Goal: Task Accomplishment & Management: Use online tool/utility

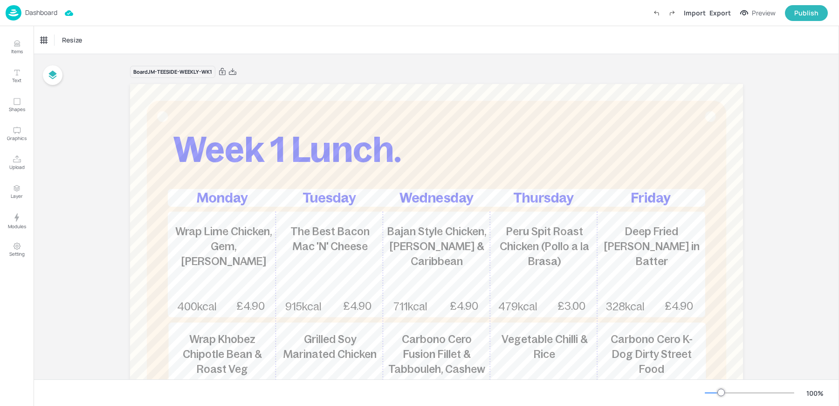
click at [38, 8] on div "Dashboard" at bounding box center [32, 12] width 52 height 15
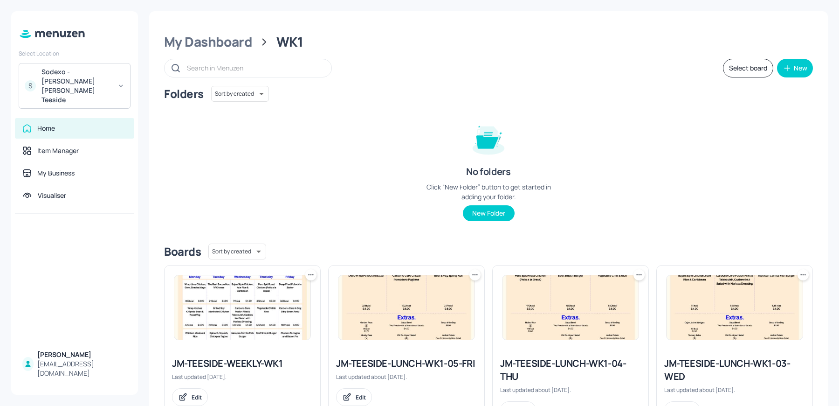
click at [67, 66] on div "S Sodexo - [PERSON_NAME] [PERSON_NAME] Teeside" at bounding box center [75, 86] width 112 height 46
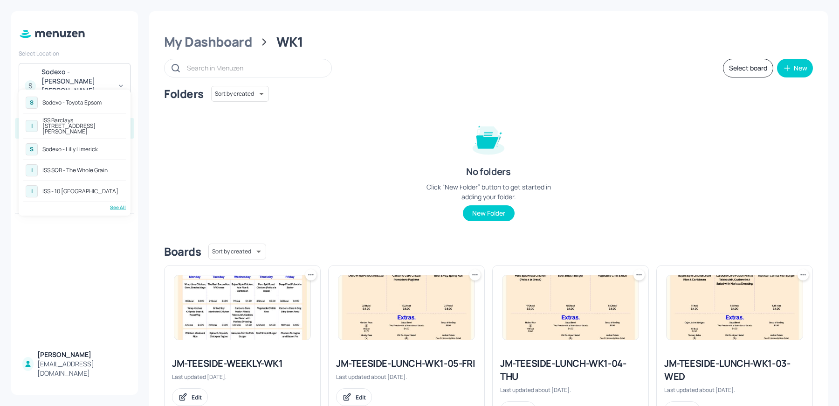
click at [113, 204] on div "See All" at bounding box center [74, 207] width 103 height 7
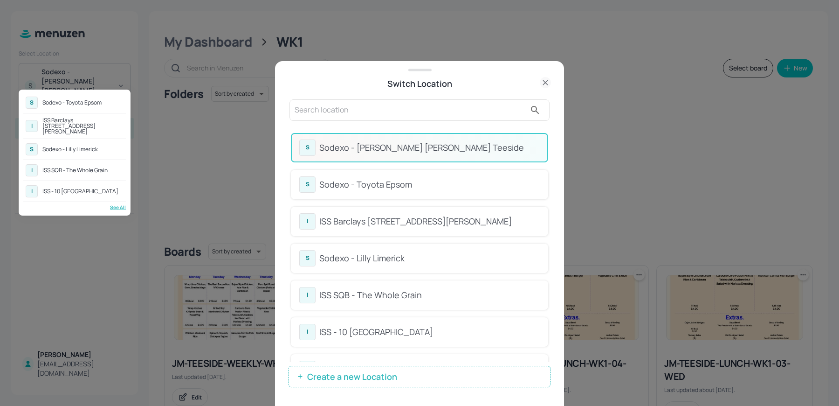
click at [554, 147] on div at bounding box center [419, 203] width 839 height 406
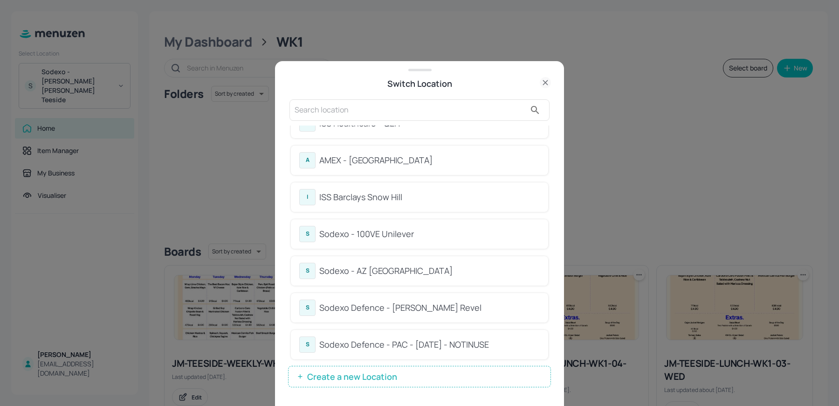
scroll to position [358, 0]
click at [436, 230] on div "Sodexo - 100VE Unilever" at bounding box center [429, 231] width 221 height 13
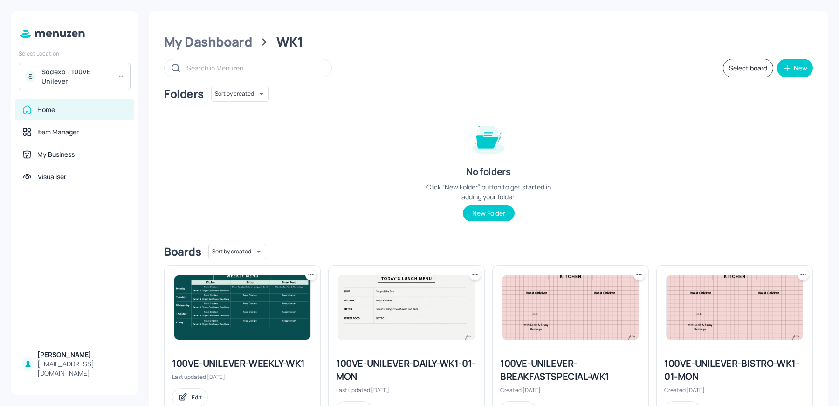
click at [240, 320] on img at bounding box center [242, 307] width 136 height 64
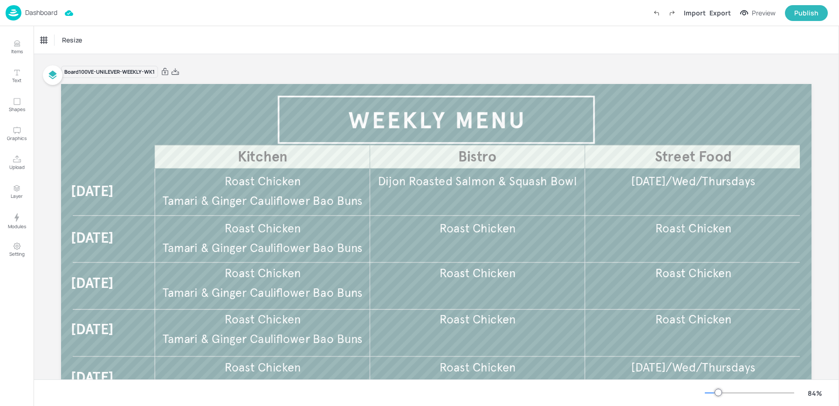
click at [336, 57] on div "Board 100VE-UNILEVER-WEEKLY-WK1 [DATE] [DATE] [DATE] [DATE] [DATE] Kitchen Bist…" at bounding box center [436, 292] width 751 height 476
click at [27, 168] on button "Upload" at bounding box center [16, 162] width 27 height 27
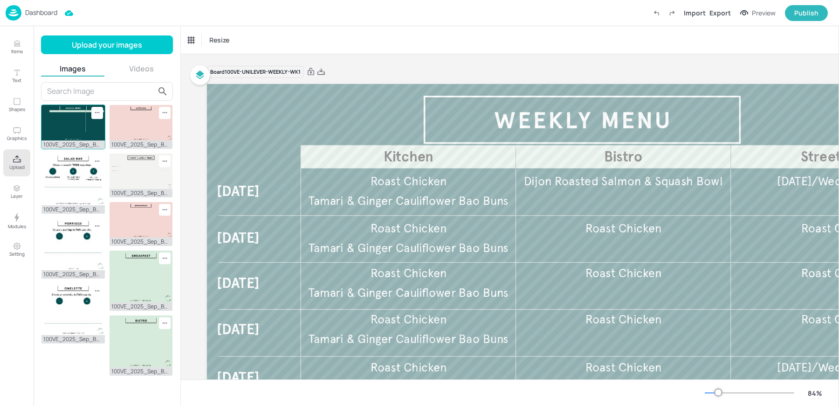
click at [94, 110] on icon at bounding box center [97, 113] width 8 height 8
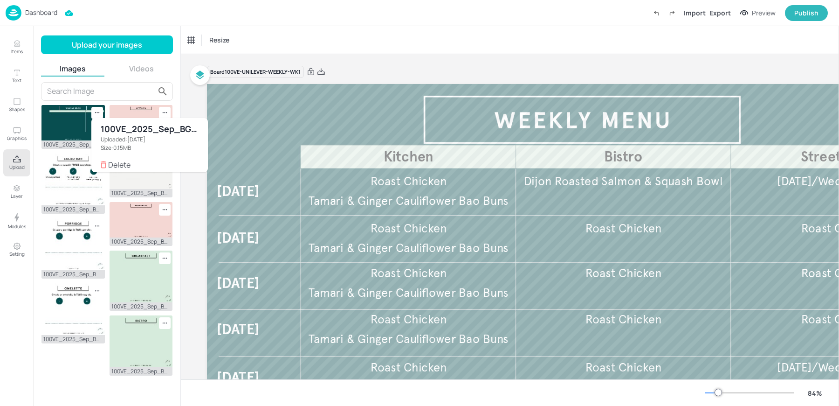
click at [106, 161] on icon at bounding box center [103, 164] width 9 height 9
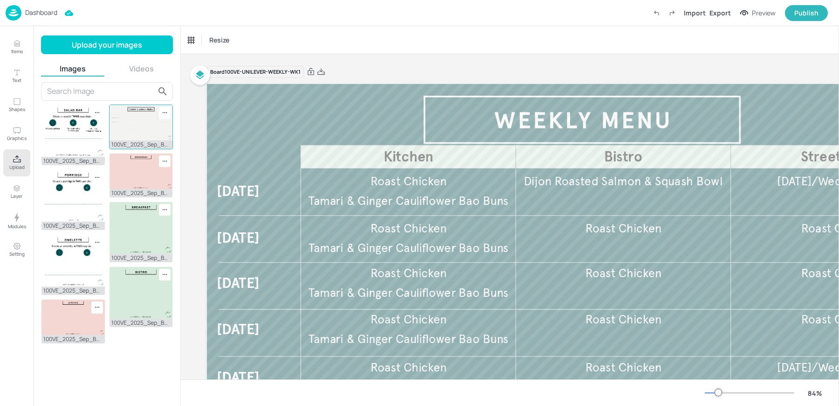
click at [164, 111] on icon at bounding box center [165, 113] width 8 height 8
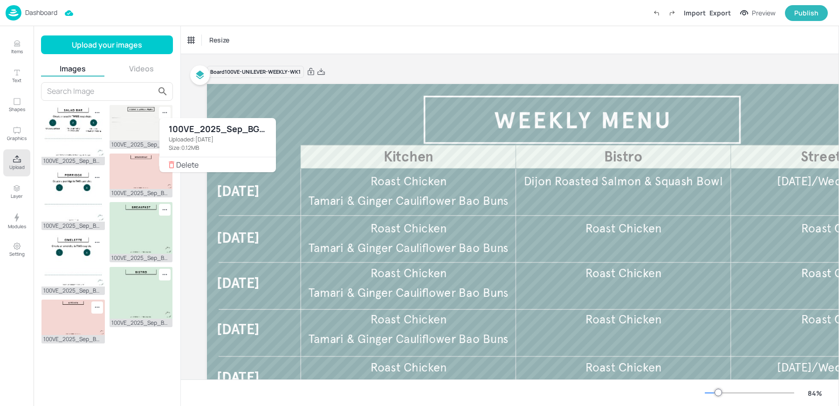
click at [212, 161] on span "Delete" at bounding box center [222, 164] width 92 height 7
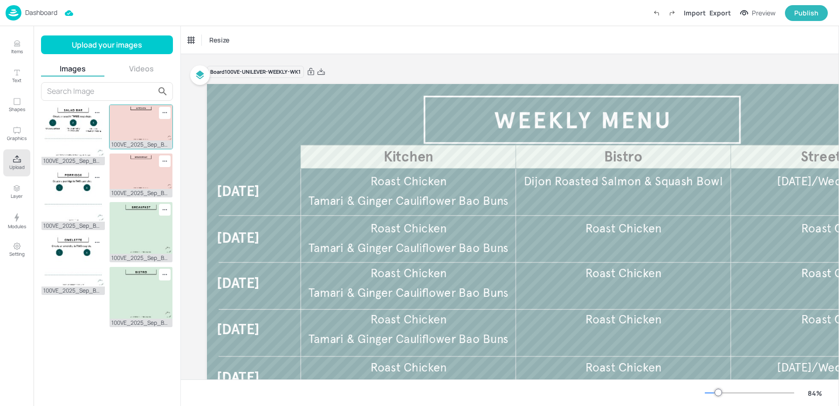
click at [165, 111] on icon at bounding box center [165, 113] width 8 height 8
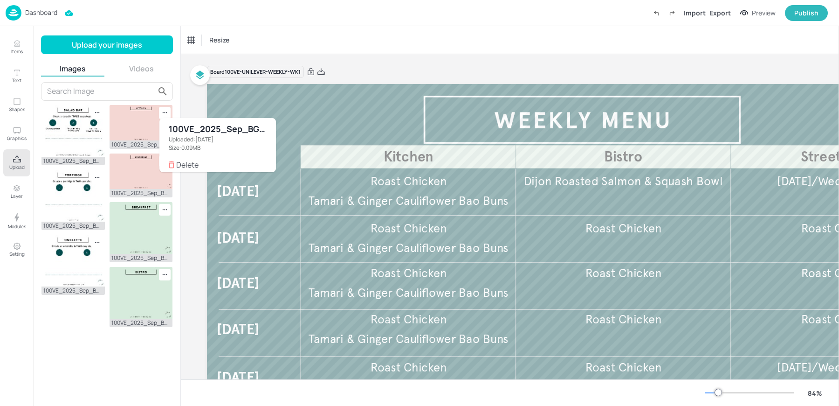
click at [208, 164] on span "Delete" at bounding box center [222, 164] width 92 height 7
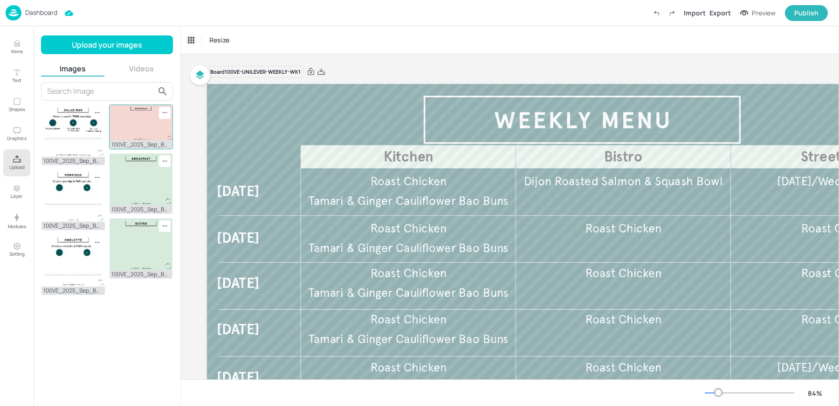
click at [167, 109] on icon at bounding box center [165, 113] width 8 height 8
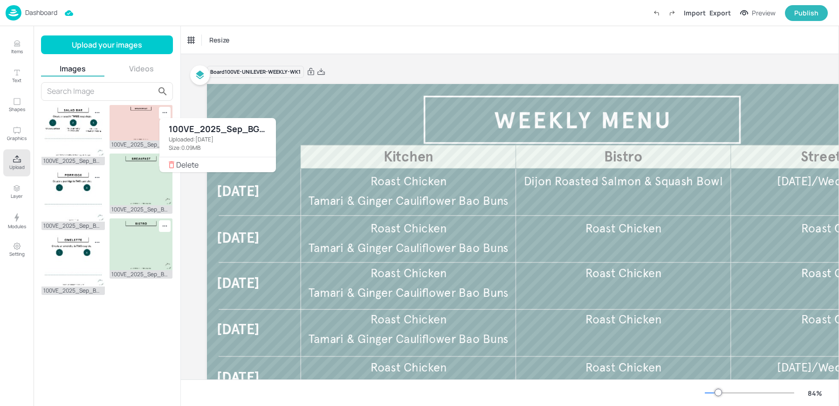
click at [188, 167] on span "Delete" at bounding box center [222, 164] width 92 height 7
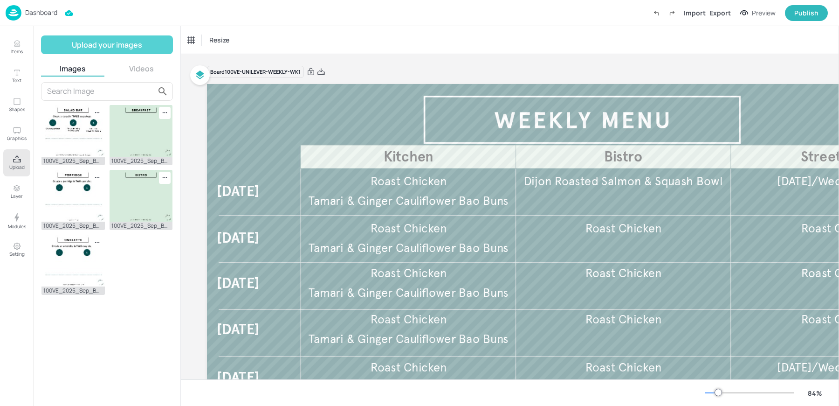
click at [104, 46] on button "Upload your images" at bounding box center [107, 44] width 132 height 19
click at [96, 47] on button "Upload your images" at bounding box center [107, 44] width 132 height 19
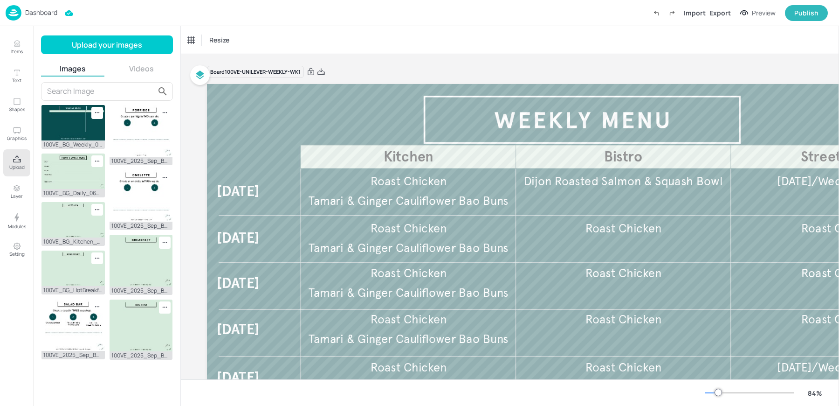
click at [35, 12] on p "Dashboard" at bounding box center [41, 12] width 32 height 7
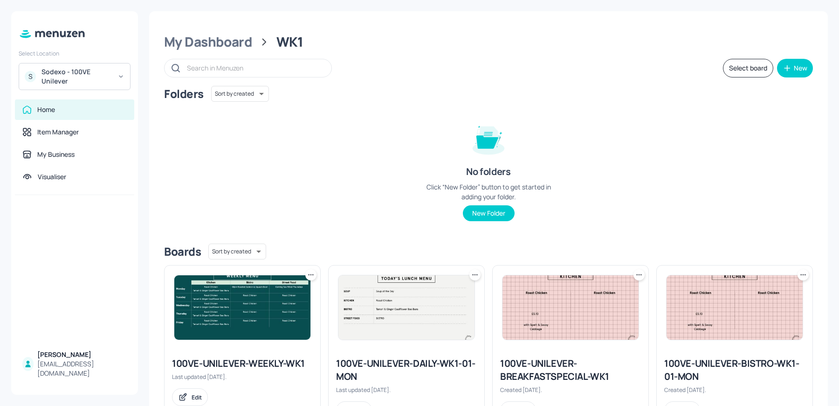
scroll to position [211, 0]
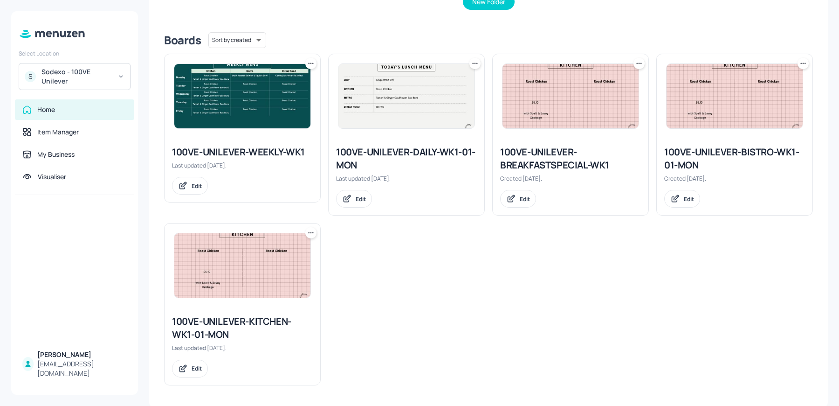
click at [233, 256] on img at bounding box center [242, 265] width 136 height 64
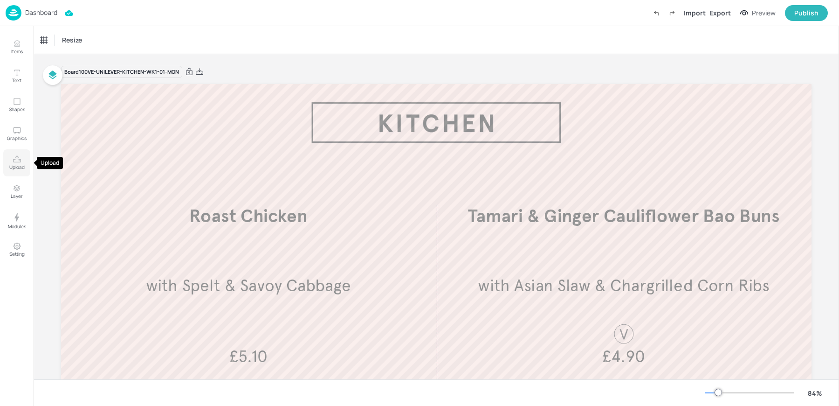
click at [15, 162] on icon "Upload" at bounding box center [17, 158] width 8 height 7
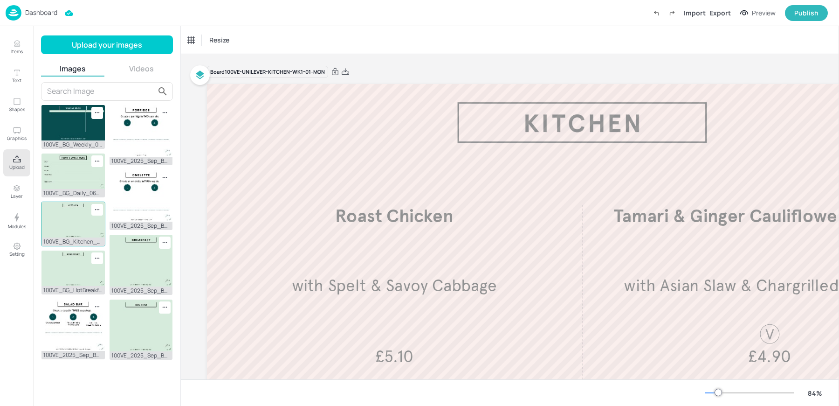
click at [64, 229] on img at bounding box center [73, 219] width 63 height 35
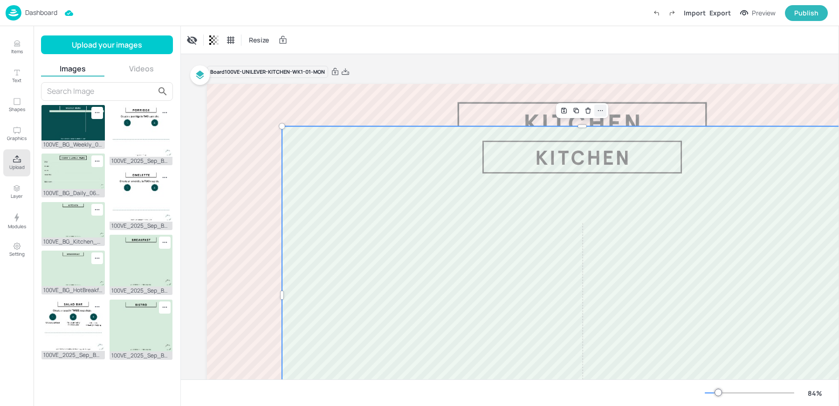
click at [605, 113] on div at bounding box center [601, 110] width 12 height 12
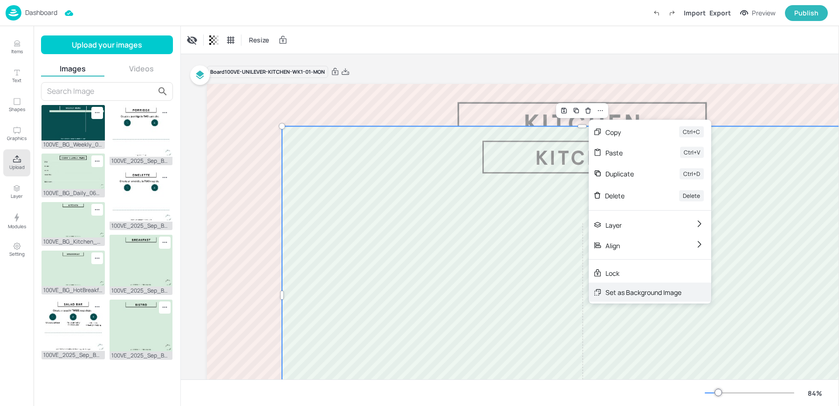
click at [634, 289] on div "Set as Background Image" at bounding box center [644, 292] width 76 height 10
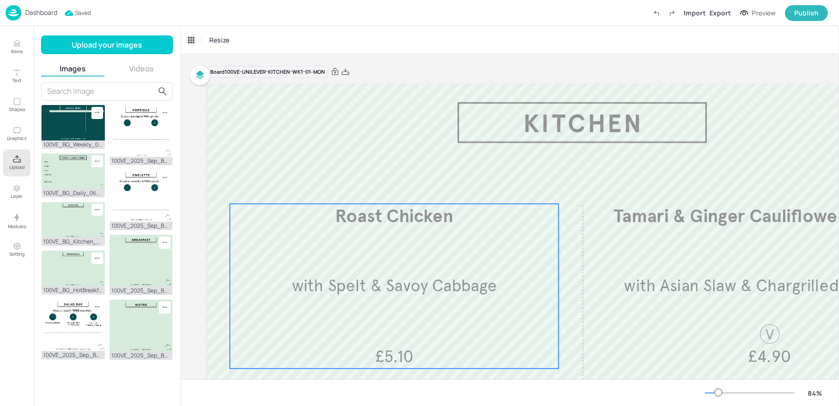
click at [374, 232] on div "Roast Chicken with Spelt & Savoy Cabbage £5.10" at bounding box center [394, 286] width 329 height 165
click at [372, 185] on div "Ungroup" at bounding box center [364, 188] width 36 height 12
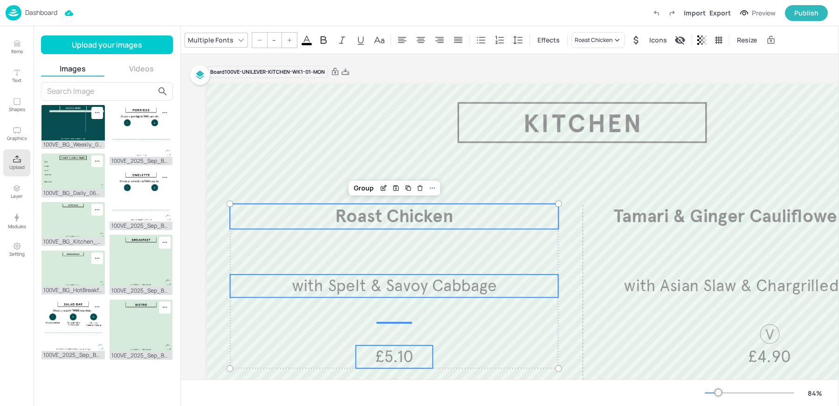
click at [361, 218] on span "Roast Chicken" at bounding box center [394, 216] width 118 height 22
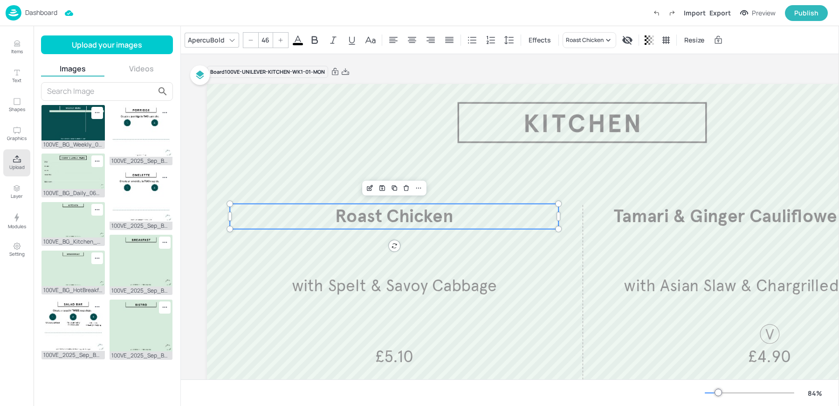
click at [266, 43] on input "46" at bounding box center [265, 40] width 13 height 15
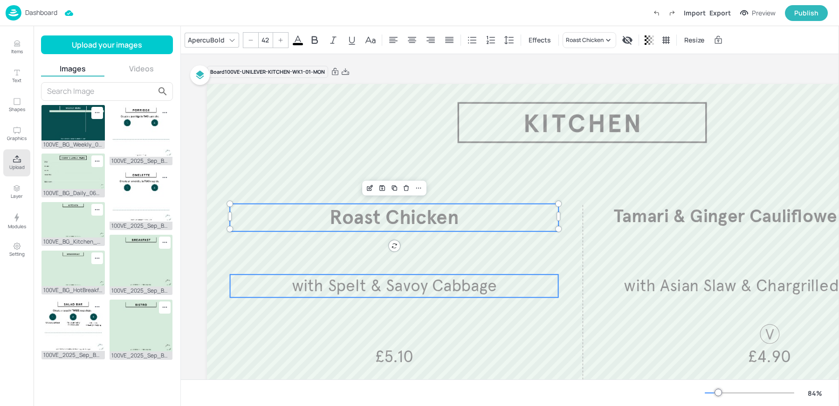
click at [379, 284] on span "with Spelt & Savoy Cabbage" at bounding box center [394, 286] width 205 height 21
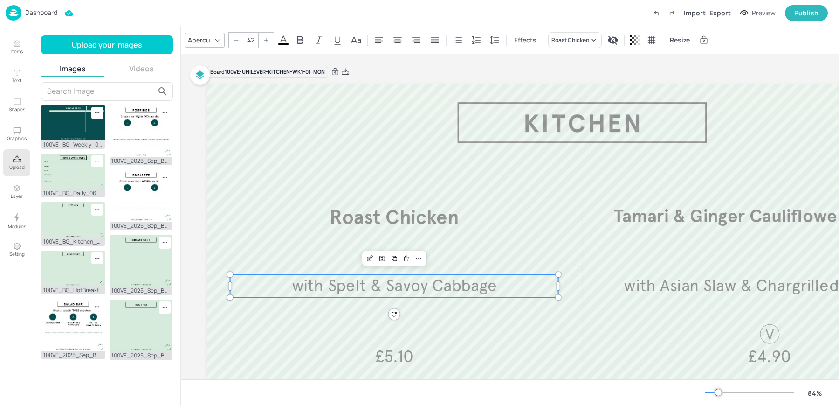
click at [249, 48] on div "Apercu 42 Effects Roast Chicken Resize" at bounding box center [510, 40] width 658 height 28
click at [253, 46] on input "42" at bounding box center [250, 40] width 13 height 15
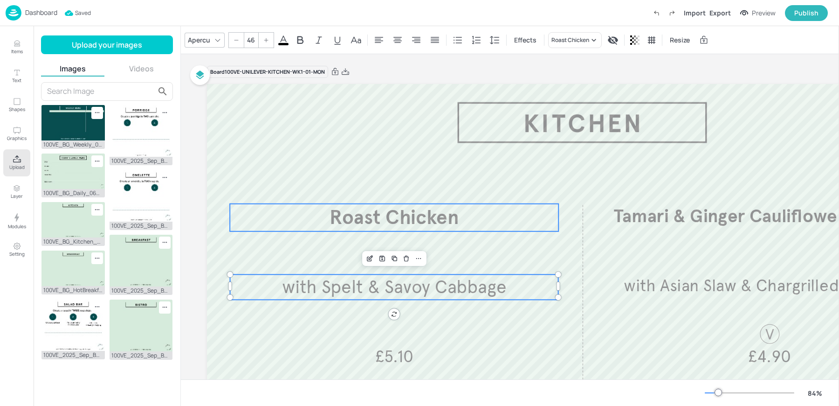
scroll to position [145, 0]
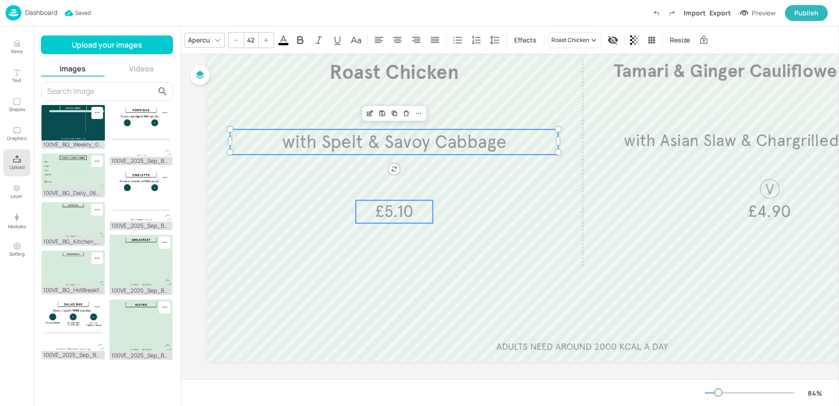
click at [395, 210] on span "£5.10" at bounding box center [394, 211] width 38 height 21
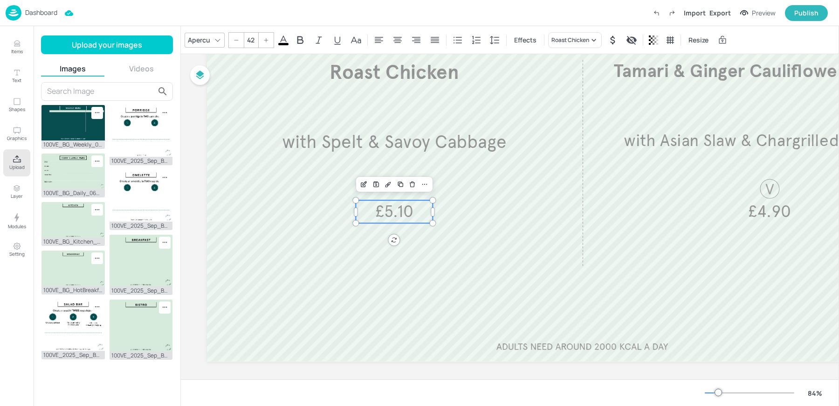
click at [247, 42] on input "42" at bounding box center [250, 40] width 13 height 15
type input "4"
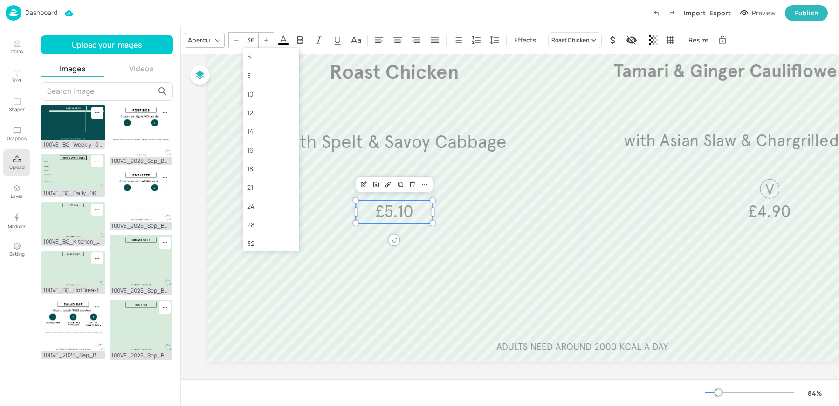
type input "3"
type input "46"
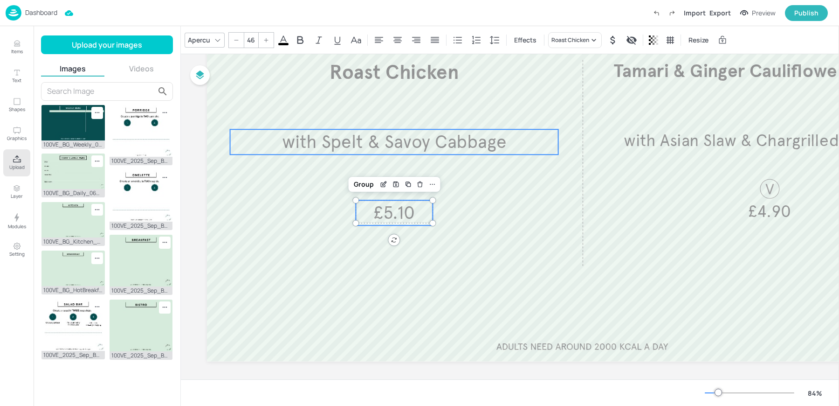
click at [420, 139] on span "with Spelt & Savoy Cabbage" at bounding box center [394, 142] width 224 height 22
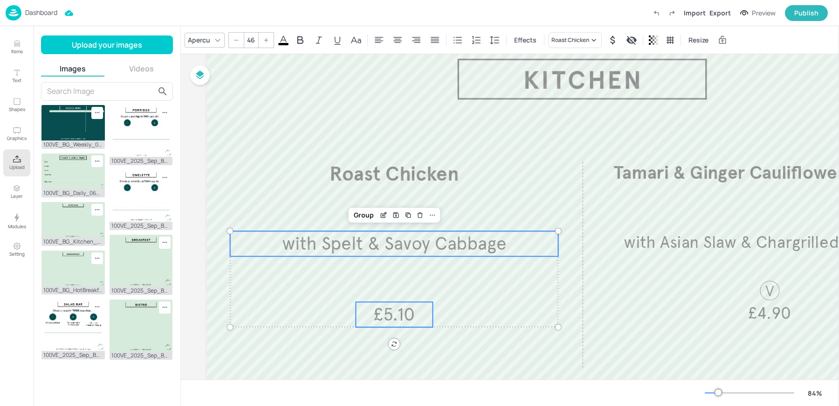
scroll to position [9, 0]
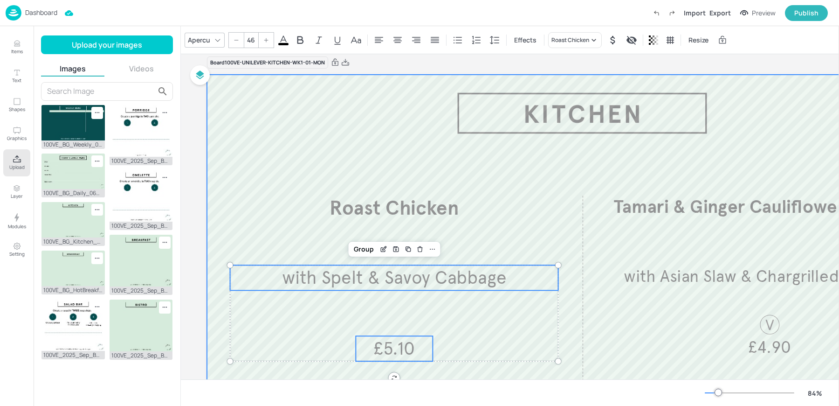
click at [396, 103] on div at bounding box center [582, 286] width 751 height 423
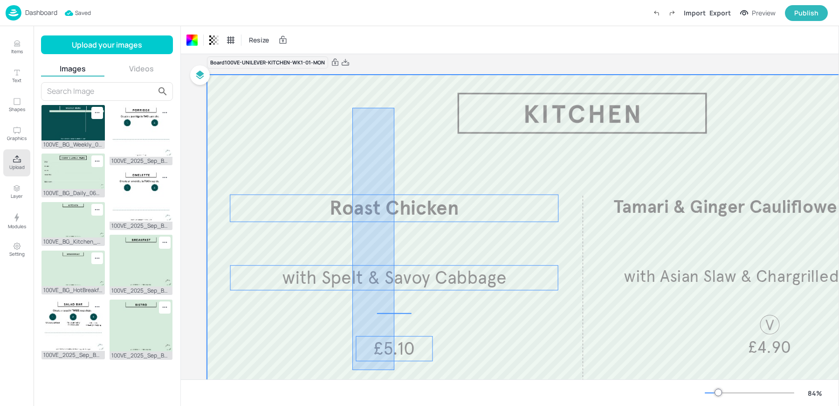
drag, startPoint x: 353, startPoint y: 108, endPoint x: 395, endPoint y: 370, distance: 265.4
click at [395, 370] on div at bounding box center [582, 286] width 751 height 423
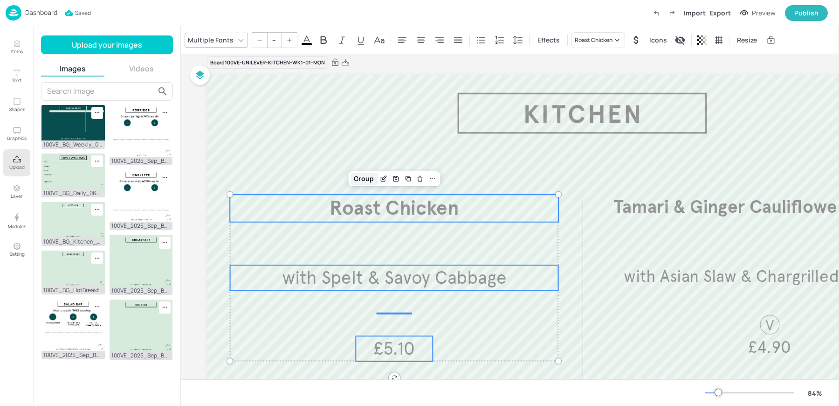
click at [366, 182] on div "Group" at bounding box center [364, 179] width 28 height 12
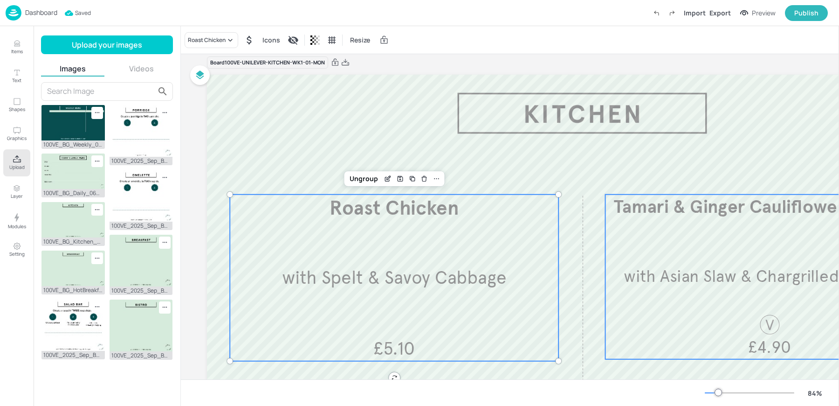
click at [666, 207] on span "Tamari & Ginger Cauliflower Bao Buns" at bounding box center [770, 206] width 312 height 22
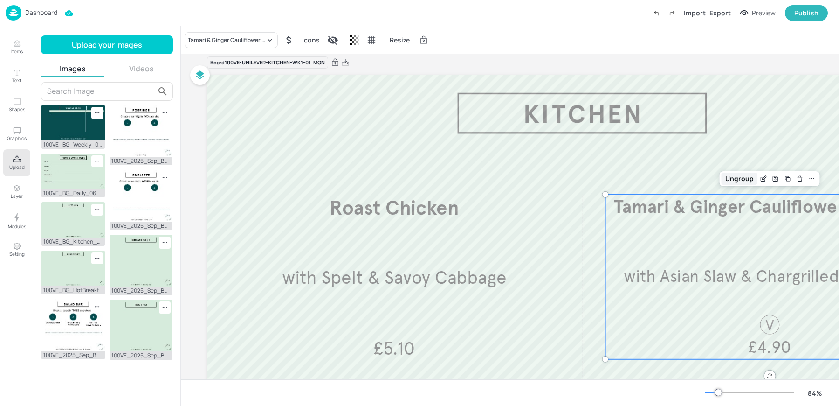
click at [741, 175] on div "Ungroup" at bounding box center [740, 179] width 36 height 12
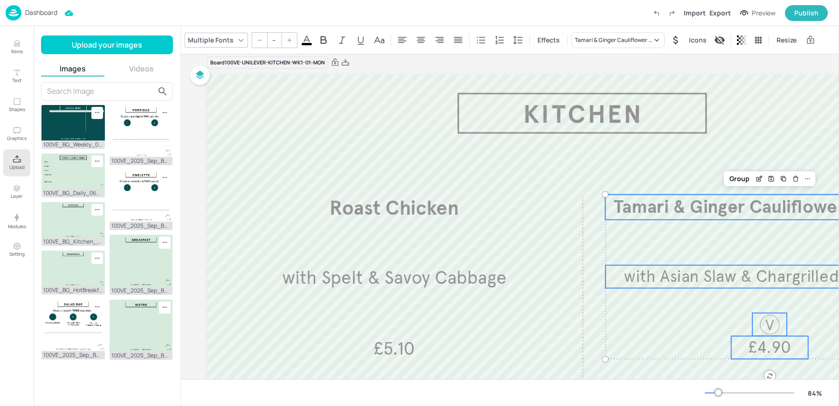
click at [712, 210] on span "Tamari & Ginger Cauliflower Bao Buns" at bounding box center [770, 206] width 312 height 22
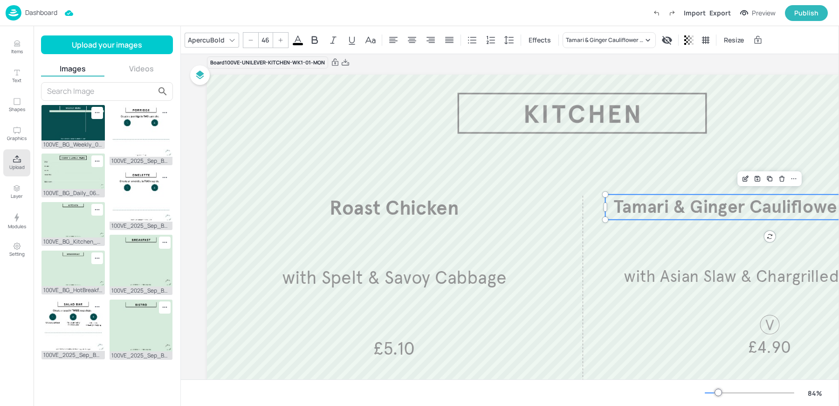
click at [263, 44] on input "46" at bounding box center [265, 40] width 13 height 15
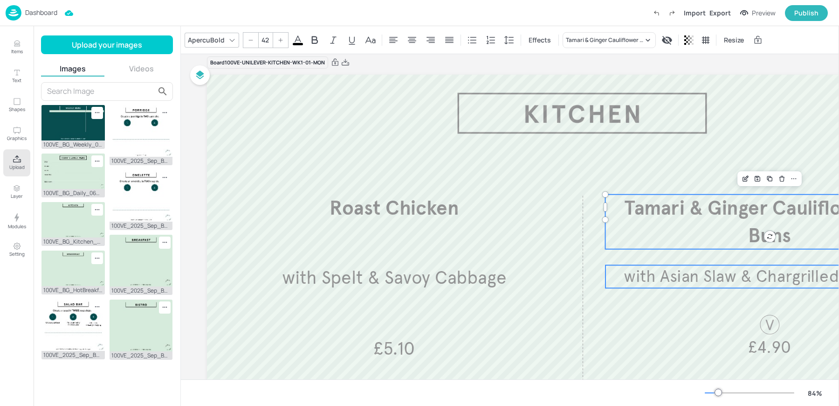
click at [727, 274] on span "with Asian Slaw & Chargrilled Corn Ribs" at bounding box center [770, 276] width 292 height 21
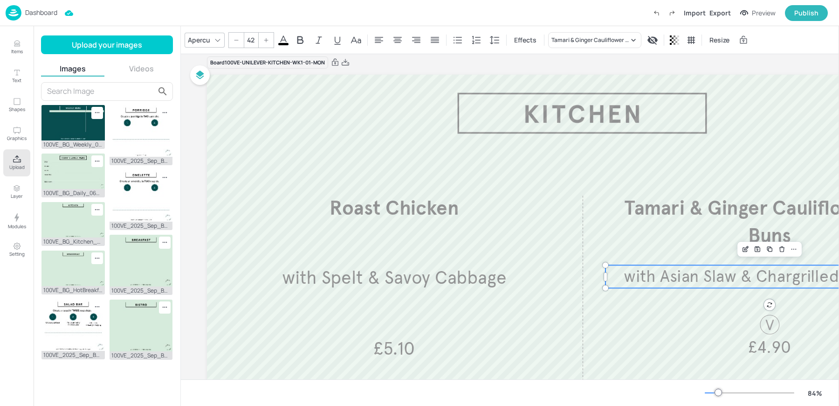
click at [248, 39] on input "42" at bounding box center [250, 40] width 13 height 15
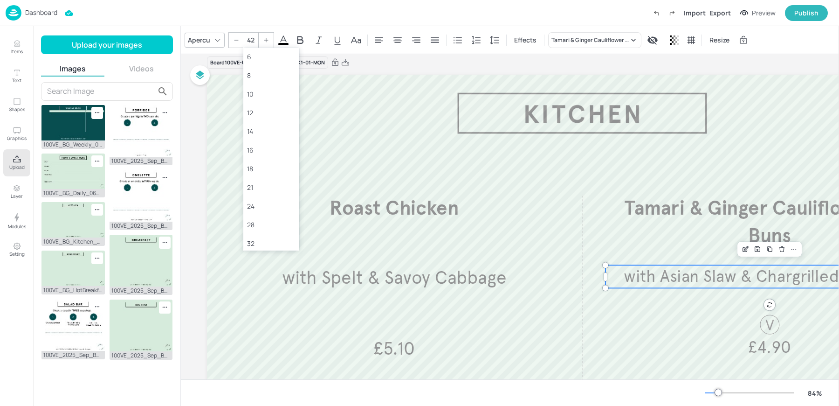
click at [248, 39] on input "42" at bounding box center [250, 40] width 13 height 15
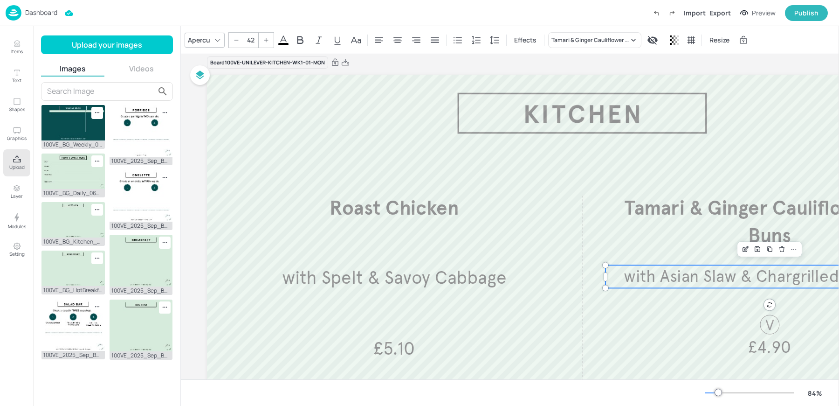
click at [248, 39] on input "42" at bounding box center [250, 40] width 13 height 15
click at [754, 344] on span "£4.90" at bounding box center [769, 347] width 43 height 21
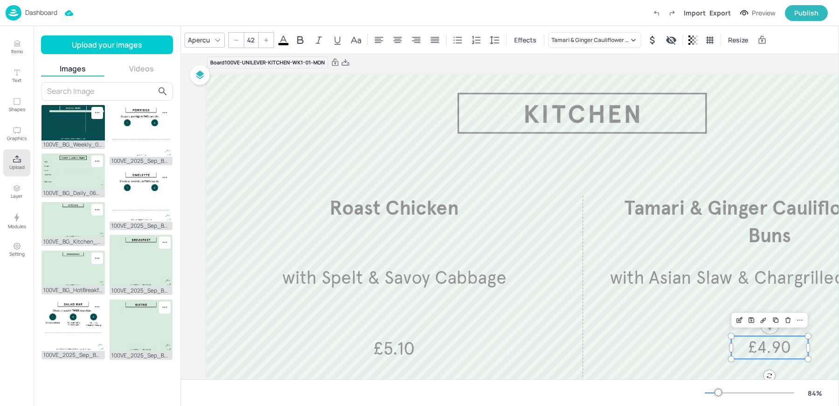
click at [253, 40] on input "42" at bounding box center [250, 40] width 13 height 15
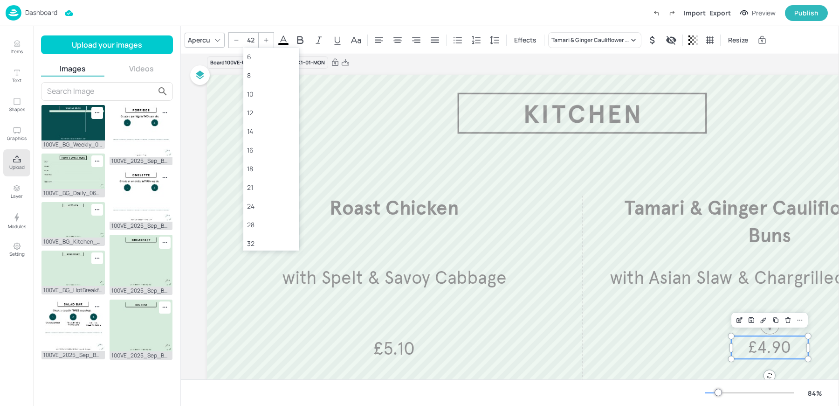
click at [253, 40] on input "42" at bounding box center [250, 40] width 13 height 15
type input "46"
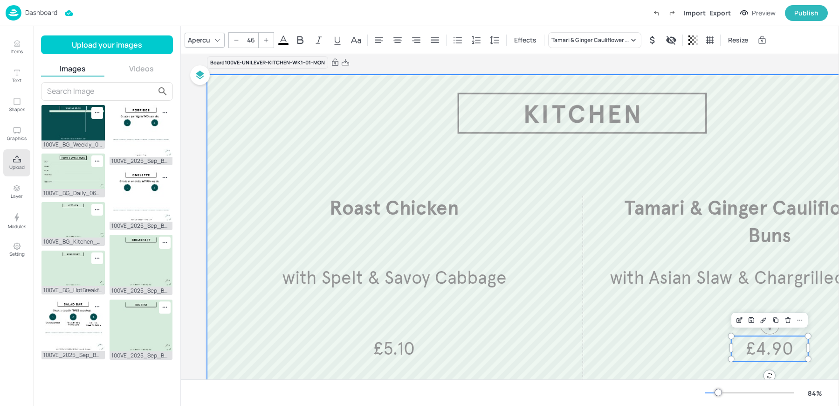
scroll to position [91, 0]
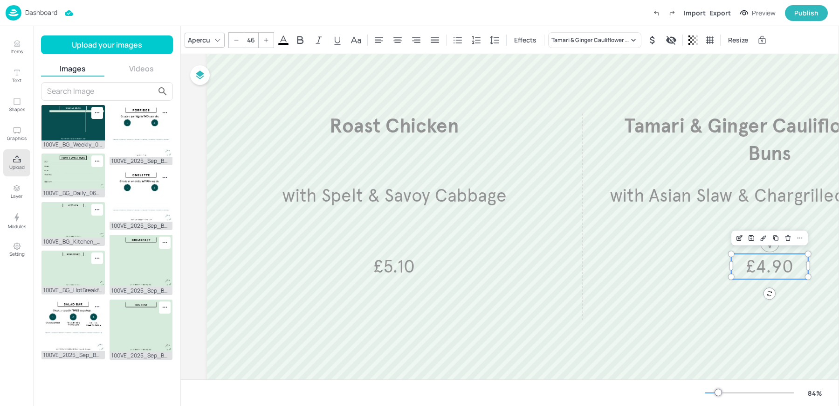
click at [766, 267] on span "£4.90" at bounding box center [769, 266] width 47 height 22
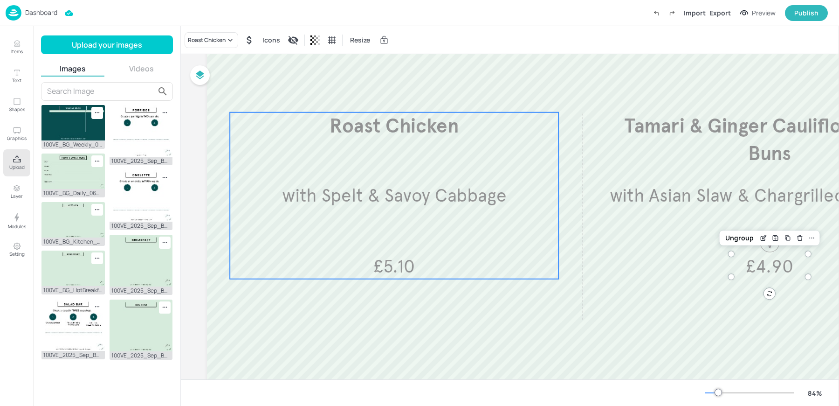
click at [419, 263] on p "£5.10" at bounding box center [394, 266] width 77 height 25
click at [356, 95] on div "Ungroup" at bounding box center [364, 96] width 36 height 12
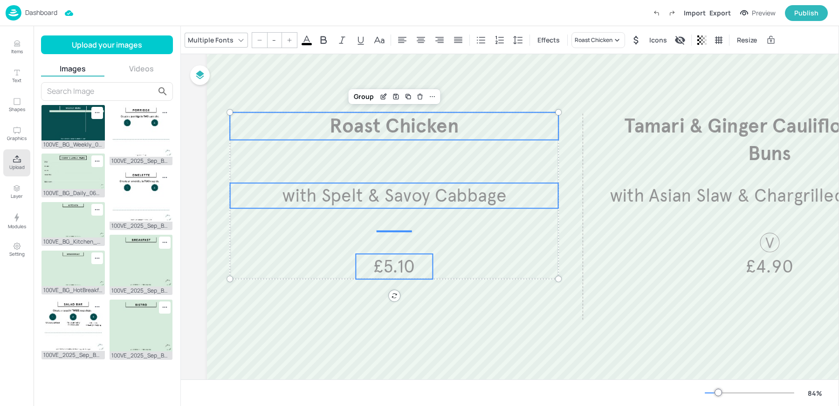
click at [390, 266] on span "£5.10" at bounding box center [395, 266] width 42 height 22
type input "46"
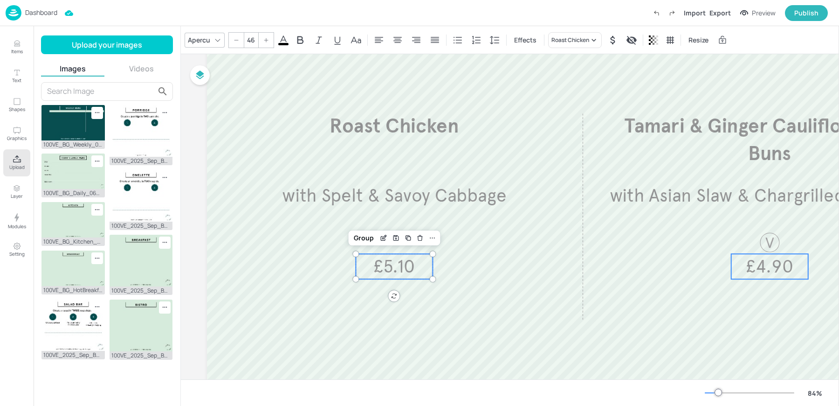
click at [783, 268] on span "£4.90" at bounding box center [769, 266] width 47 height 22
drag, startPoint x: 783, startPoint y: 268, endPoint x: 783, endPoint y: 274, distance: 6.5
click at [783, 274] on span "£4.90" at bounding box center [769, 272] width 47 height 22
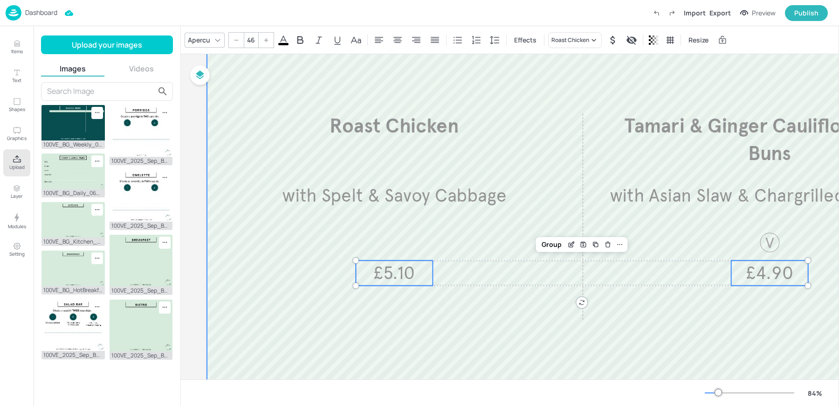
click at [437, 321] on div at bounding box center [582, 204] width 751 height 423
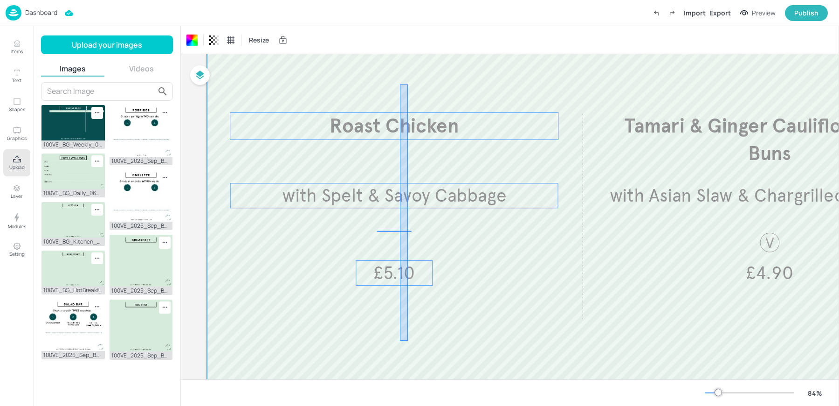
drag, startPoint x: 408, startPoint y: 340, endPoint x: 399, endPoint y: 85, distance: 255.2
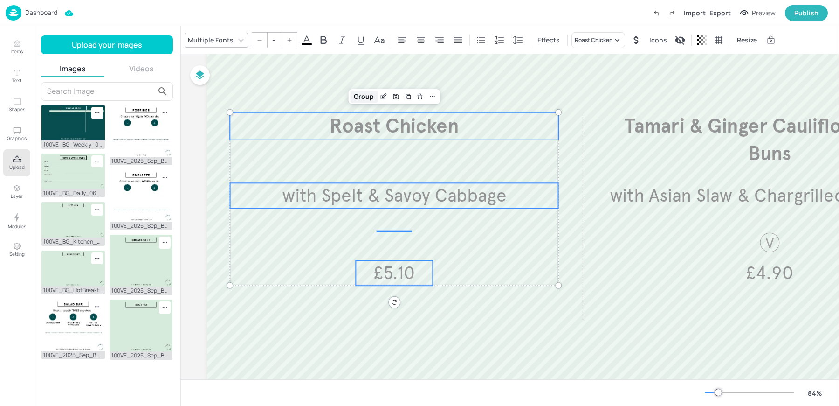
click at [364, 93] on div "Group" at bounding box center [364, 96] width 28 height 12
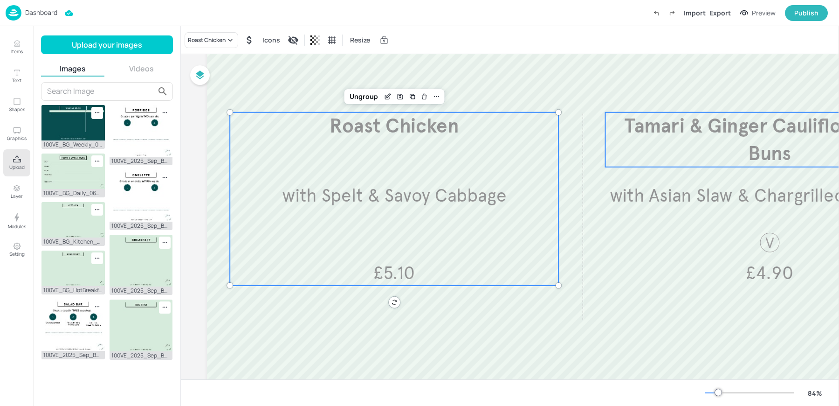
click at [684, 138] on p "Tamari & Ginger Cauliflower Bao Buns" at bounding box center [770, 139] width 329 height 55
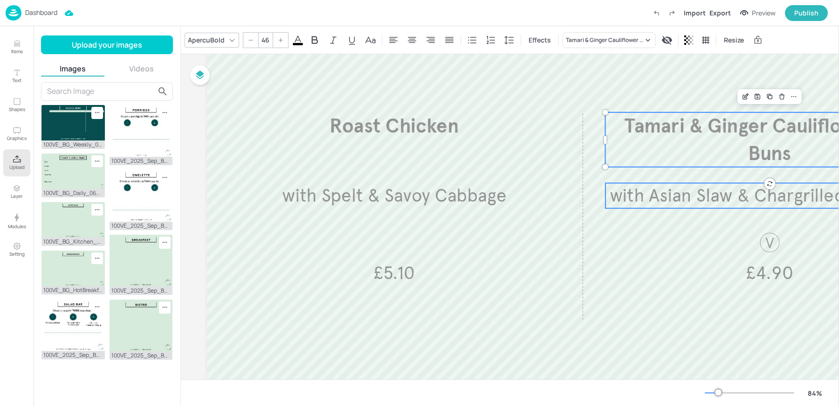
click at [679, 199] on span "with Asian Slaw & Chargrilled Corn Ribs" at bounding box center [770, 195] width 320 height 22
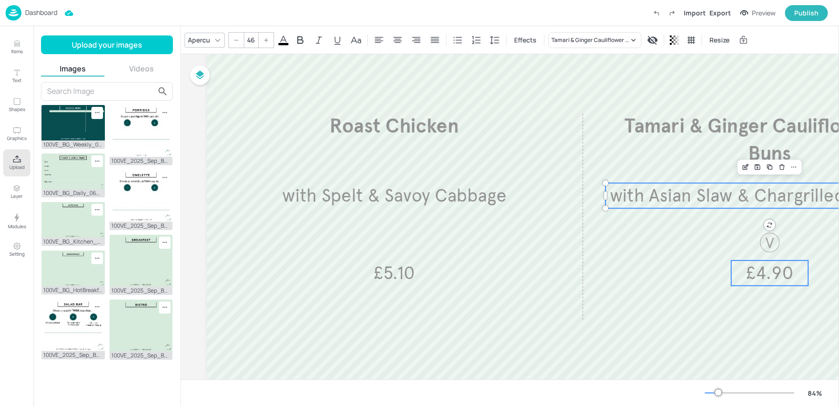
type input "46"
click at [769, 277] on span "£4.90" at bounding box center [769, 273] width 47 height 22
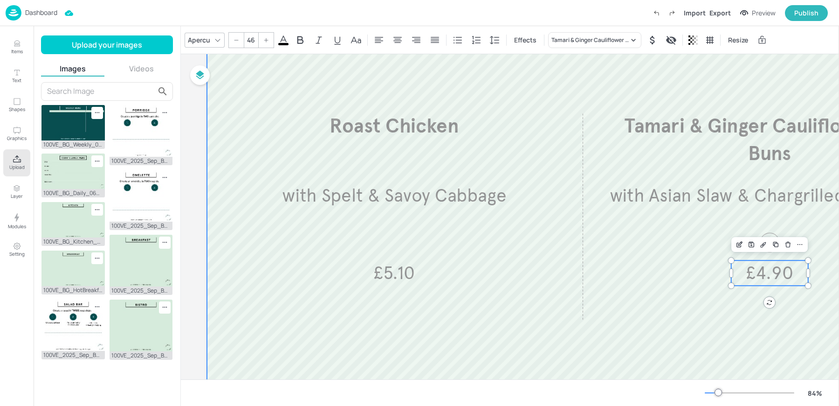
click at [746, 357] on div at bounding box center [582, 204] width 751 height 423
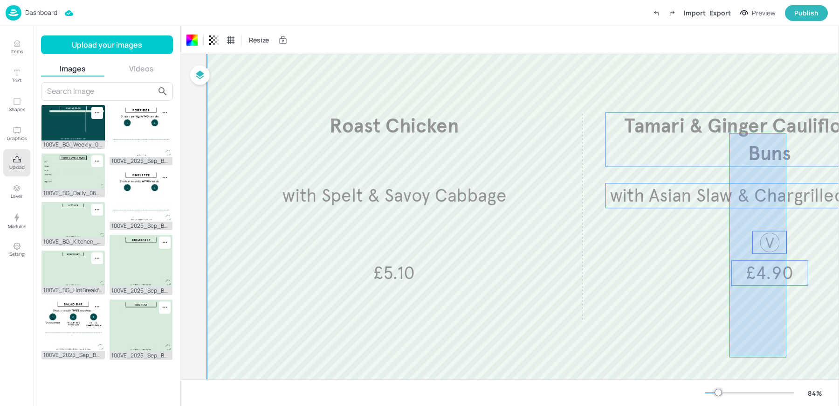
drag, startPoint x: 787, startPoint y: 357, endPoint x: 714, endPoint y: 111, distance: 256.3
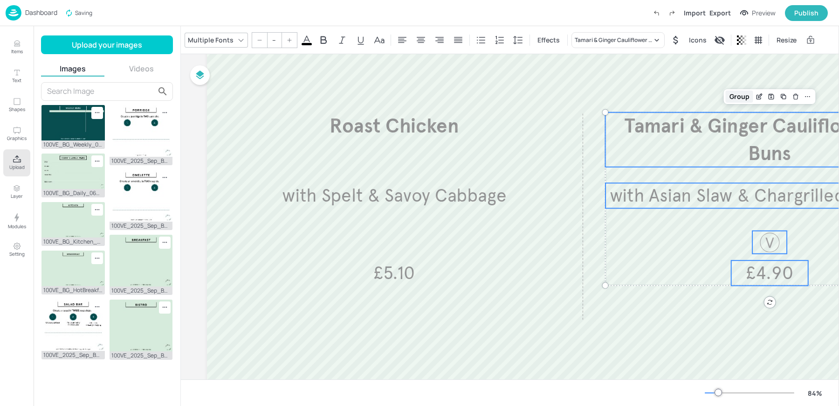
click at [734, 96] on div "Group" at bounding box center [740, 96] width 28 height 12
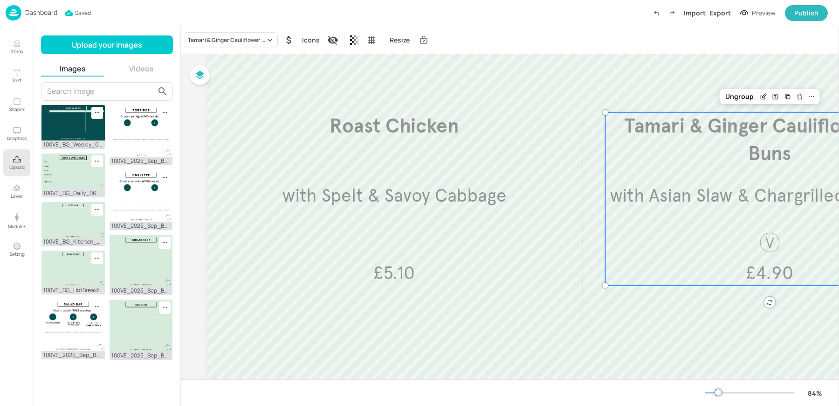
scroll to position [0, 0]
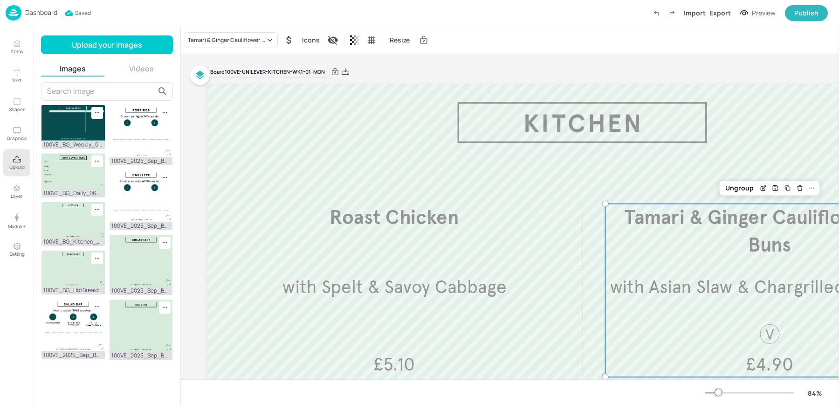
click at [465, 61] on div "Board 100VE-UNILEVER-KITCHEN-WK1-01-MON Roast Chicken with Spelt & Savoy Cabbag…" at bounding box center [582, 292] width 751 height 476
click at [477, 68] on div "Board 100VE-UNILEVER-KITCHEN-WK1-01-MON" at bounding box center [582, 71] width 751 height 13
click at [44, 14] on p "Dashboard" at bounding box center [41, 12] width 32 height 7
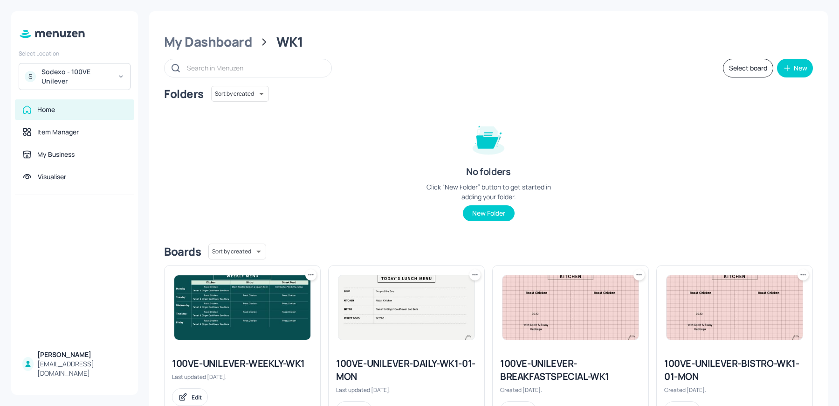
scroll to position [211, 0]
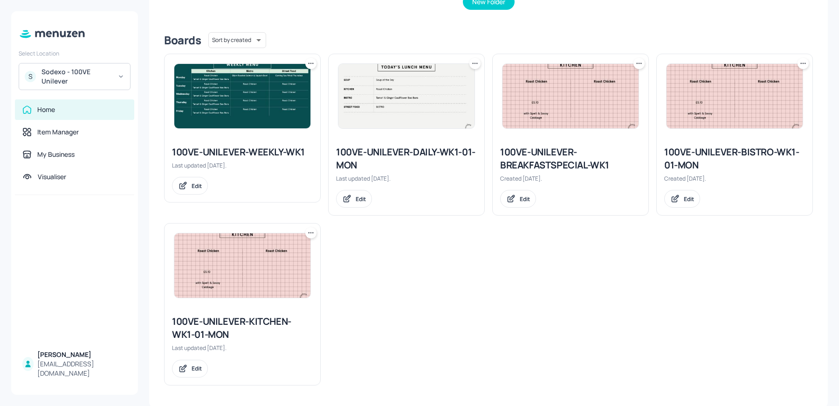
click at [252, 280] on img at bounding box center [242, 265] width 136 height 64
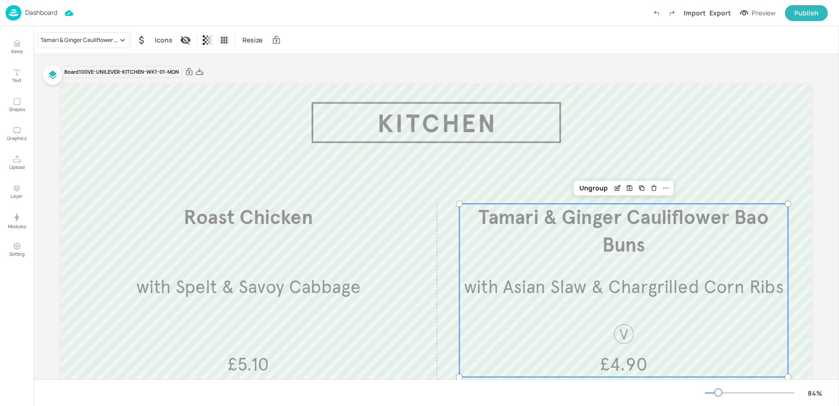
click at [631, 229] on p "Tamari & Ginger Cauliflower Bao Buns" at bounding box center [624, 231] width 329 height 55
click at [595, 187] on div "Ungroup" at bounding box center [594, 188] width 36 height 12
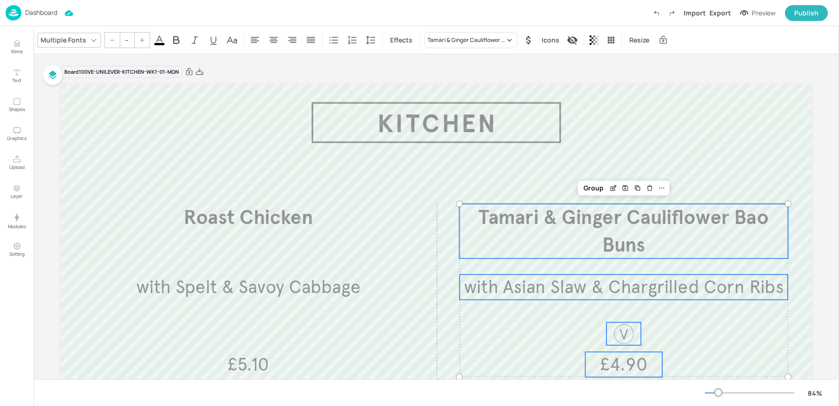
click at [589, 216] on span "Tamari & Ginger Cauliflower Bao Buns" at bounding box center [624, 231] width 290 height 52
type input "50"
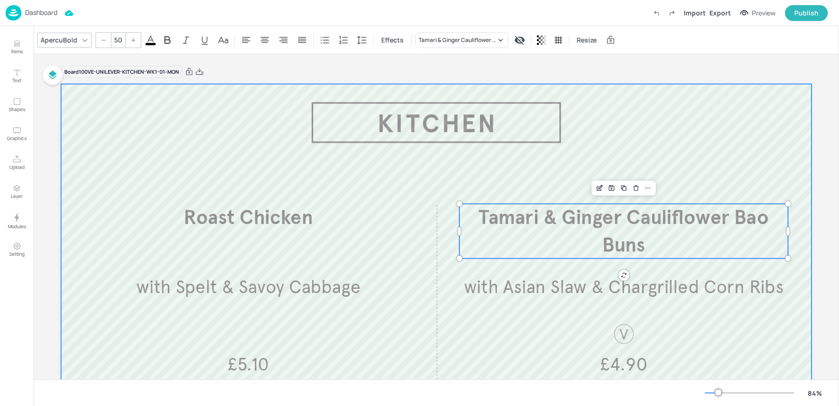
click at [593, 143] on div at bounding box center [436, 295] width 751 height 423
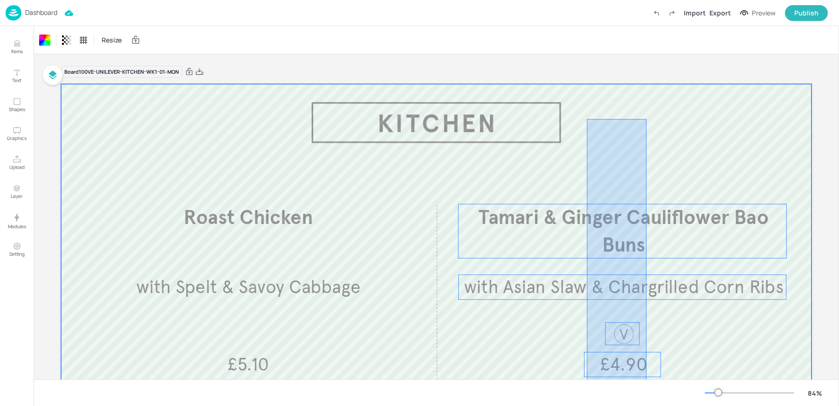
drag, startPoint x: 587, startPoint y: 119, endPoint x: 647, endPoint y: 381, distance: 268.3
click at [647, 381] on div "Resize Board 100VE-UNILEVER-KITCHEN-WK1-01-MON Roast Chicken with Spelt & Savoy…" at bounding box center [437, 216] width 806 height 380
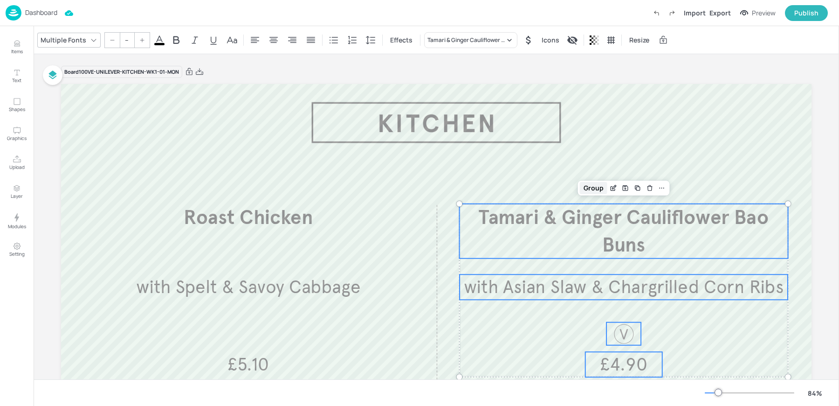
click at [591, 186] on div "Group" at bounding box center [594, 188] width 28 height 12
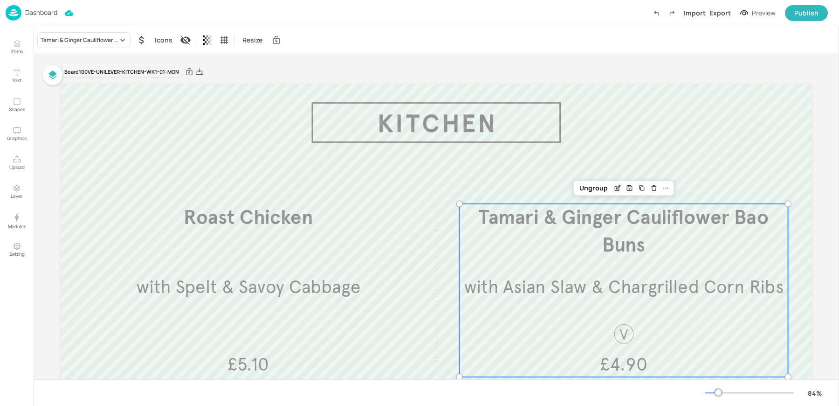
click at [502, 72] on div "Board 100VE-UNILEVER-KITCHEN-WK1-01-MON" at bounding box center [436, 71] width 751 height 13
click at [50, 16] on p "Dashboard" at bounding box center [41, 12] width 32 height 7
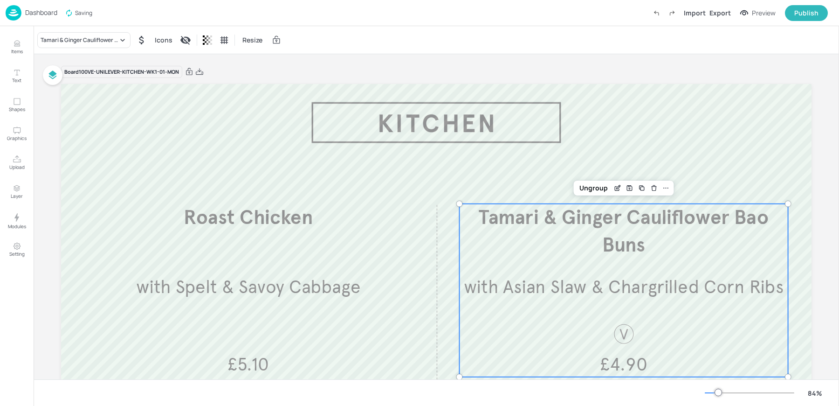
click at [477, 53] on div "Tamari & Ginger Cauliflower Bao Buns Icons Resize" at bounding box center [437, 40] width 806 height 28
click at [10, 18] on img at bounding box center [14, 12] width 16 height 15
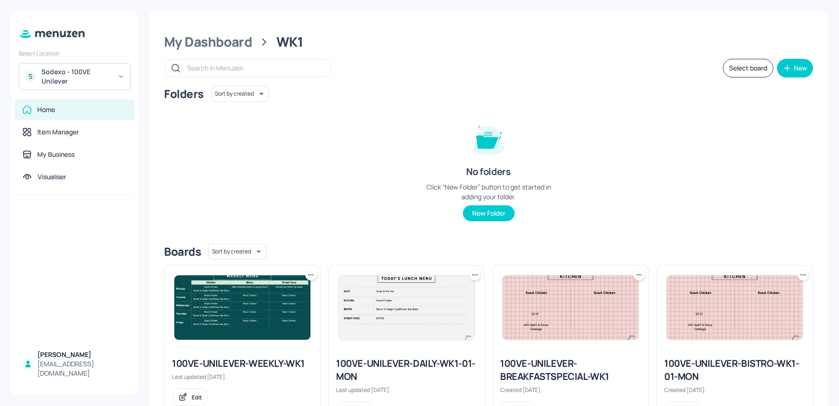
scroll to position [211, 0]
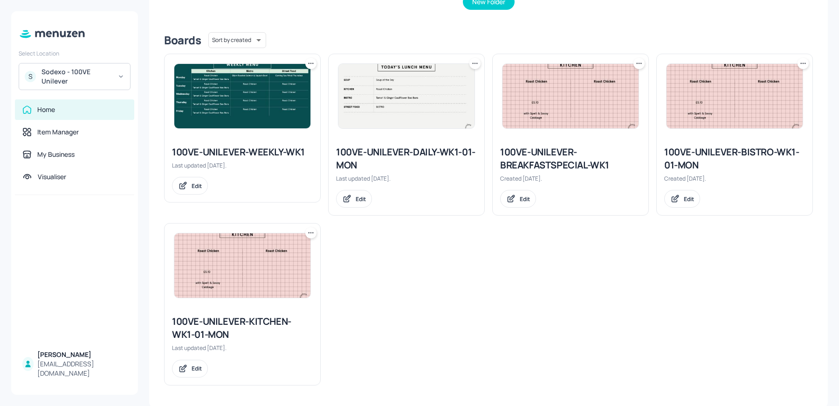
click at [232, 271] on img at bounding box center [242, 265] width 136 height 64
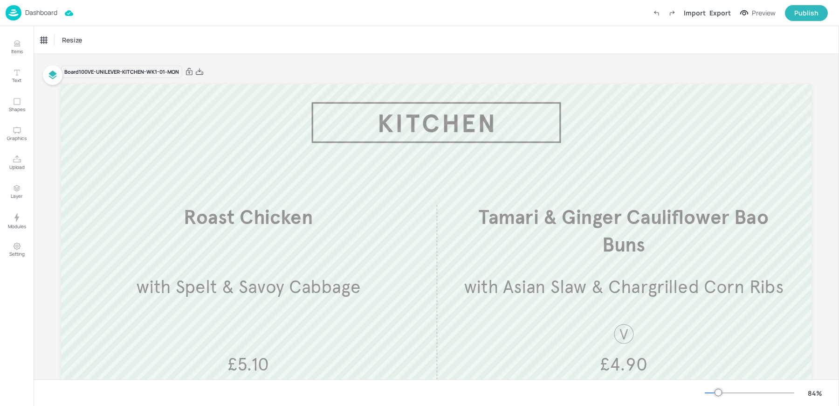
click at [47, 9] on p "Dashboard" at bounding box center [41, 12] width 32 height 7
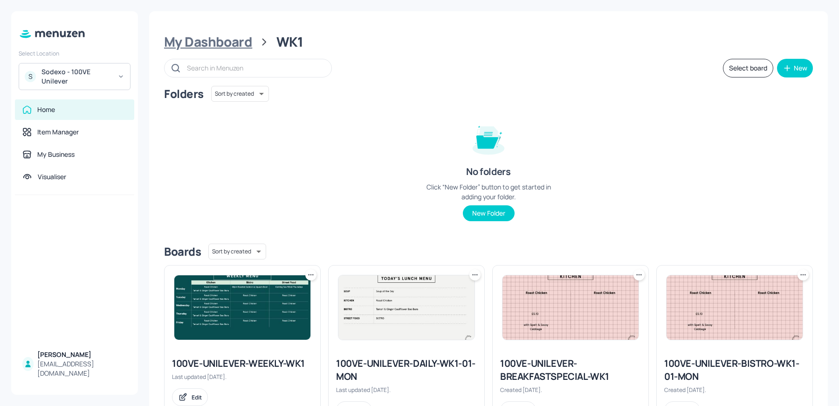
click at [203, 40] on div "My Dashboard" at bounding box center [208, 42] width 88 height 17
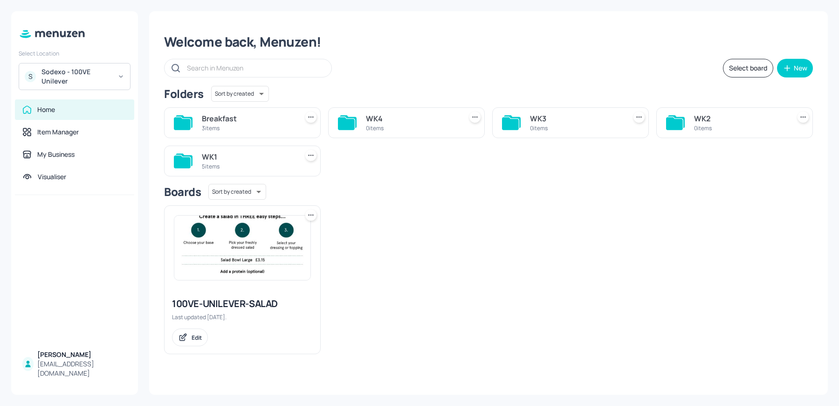
click at [226, 118] on div "Breakfast" at bounding box center [248, 118] width 92 height 11
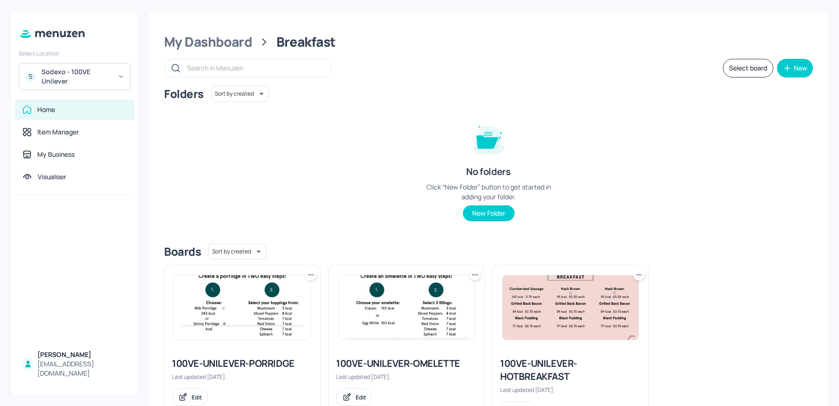
scroll to position [42, 0]
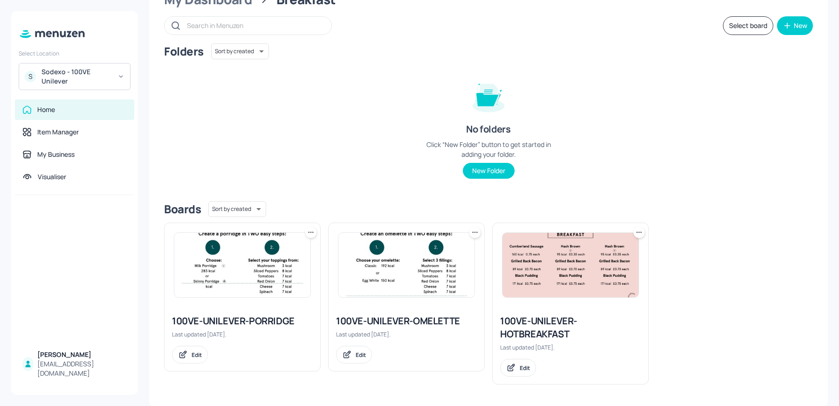
click at [582, 256] on img at bounding box center [571, 265] width 136 height 64
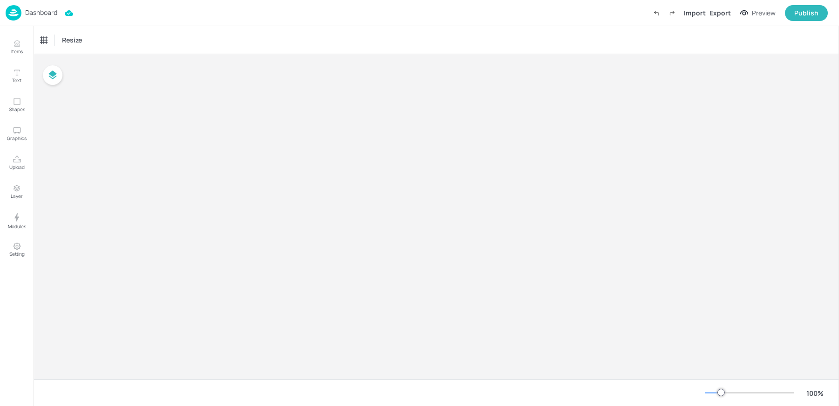
type input "£GBP - [GEOGRAPHIC_DATA]"
type input "kcal"
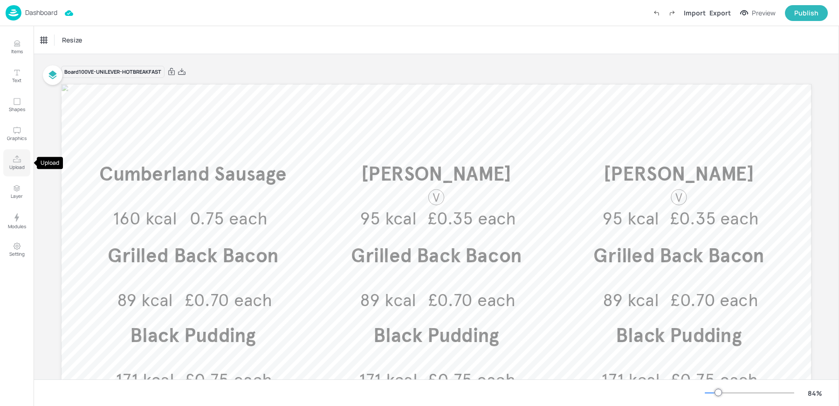
click at [18, 164] on p "Upload" at bounding box center [16, 167] width 15 height 7
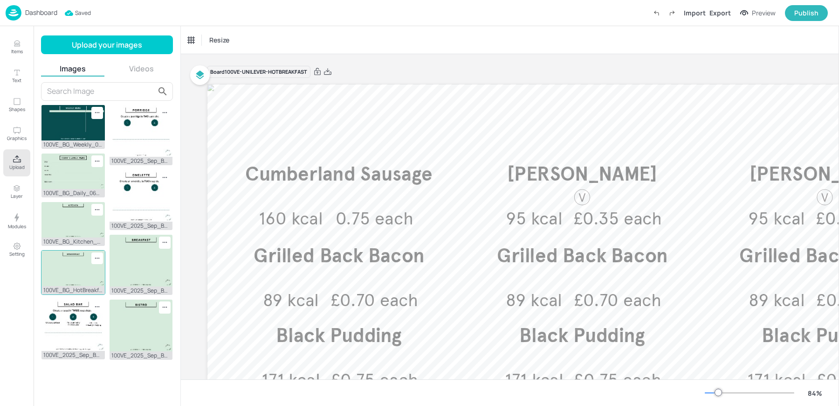
click at [68, 286] on div "100VE_BG_HotBreakfast_060925.jpg" at bounding box center [73, 290] width 63 height 8
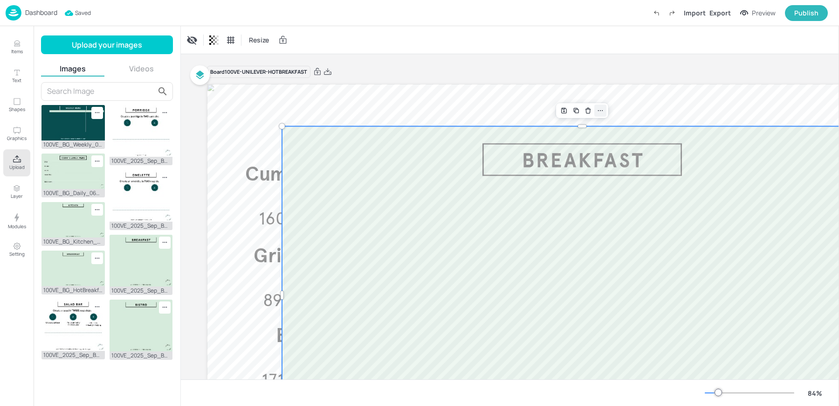
click at [604, 113] on icon at bounding box center [600, 110] width 7 height 7
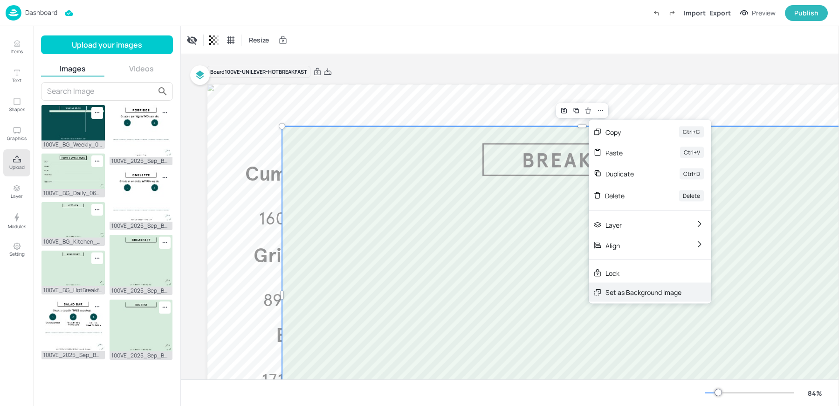
click at [621, 294] on div "Set as Background Image" at bounding box center [644, 292] width 76 height 10
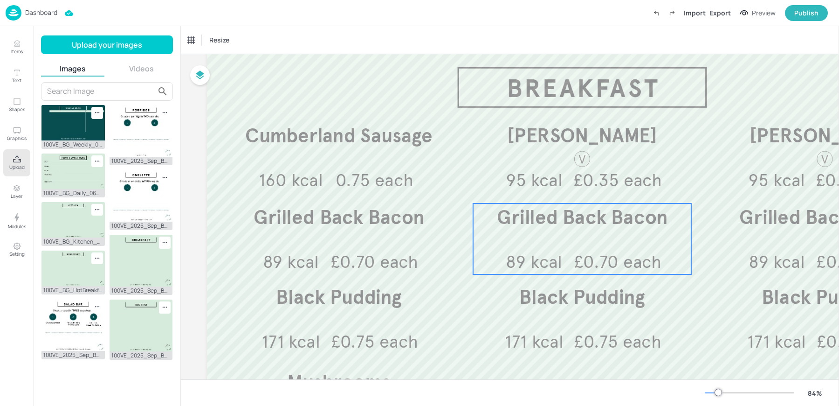
scroll to position [52, 0]
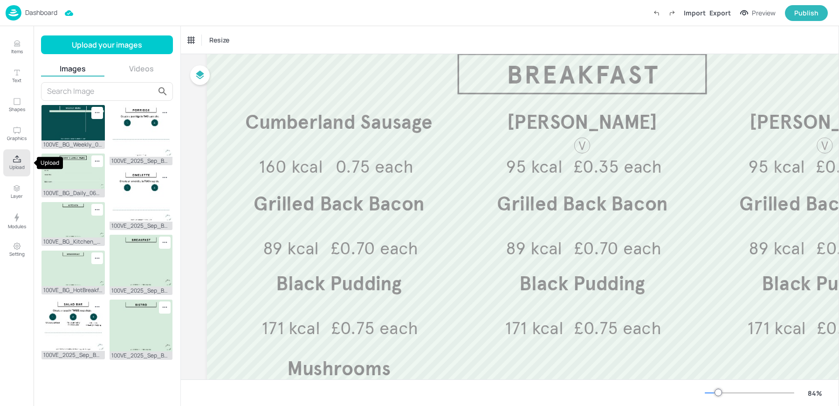
click at [14, 171] on button "Upload" at bounding box center [16, 162] width 27 height 27
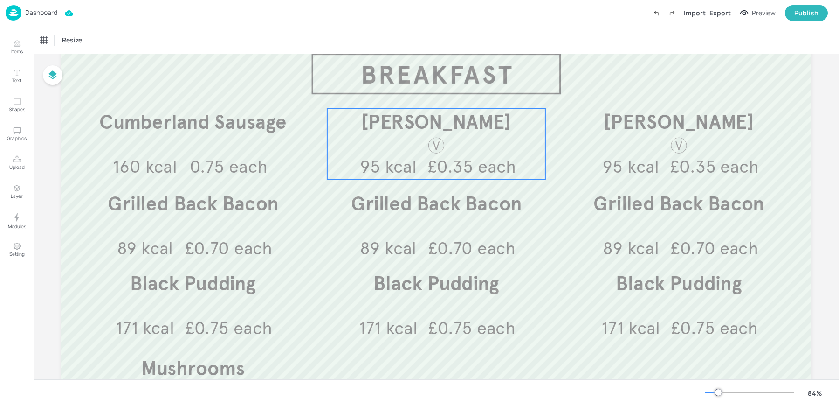
scroll to position [147, 0]
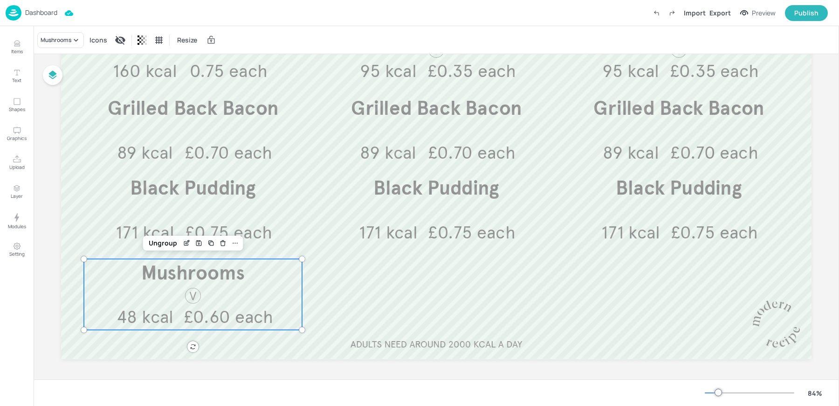
click at [178, 316] on p "48 kcal" at bounding box center [145, 317] width 71 height 25
click at [151, 238] on div "Ungroup" at bounding box center [163, 243] width 36 height 12
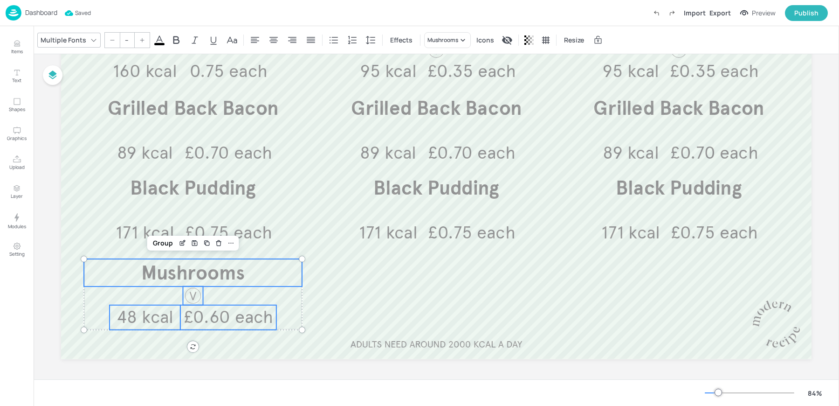
click at [191, 294] on div at bounding box center [193, 295] width 19 height 19
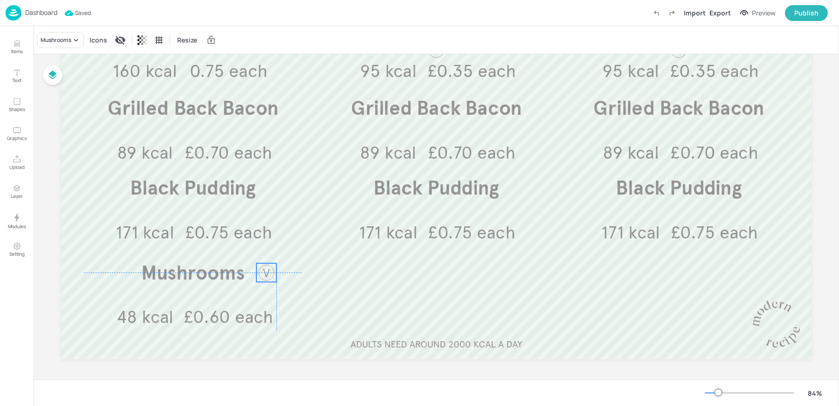
drag, startPoint x: 191, startPoint y: 294, endPoint x: 265, endPoint y: 271, distance: 77.1
click at [265, 271] on div at bounding box center [266, 272] width 19 height 19
drag, startPoint x: 265, startPoint y: 274, endPoint x: 187, endPoint y: 296, distance: 81.0
click at [187, 296] on div at bounding box center [190, 295] width 19 height 19
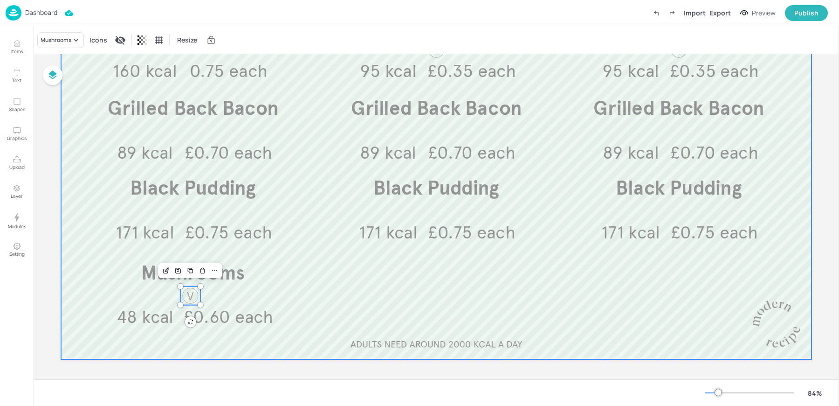
click at [337, 298] on div at bounding box center [436, 148] width 751 height 423
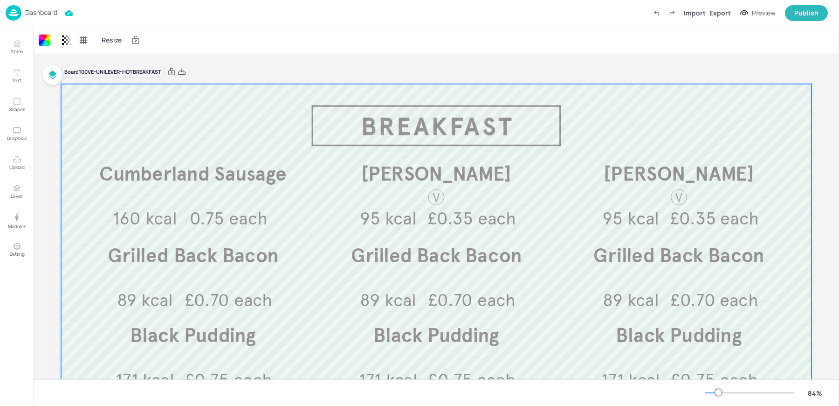
click at [29, 6] on div "Dashboard" at bounding box center [32, 12] width 52 height 15
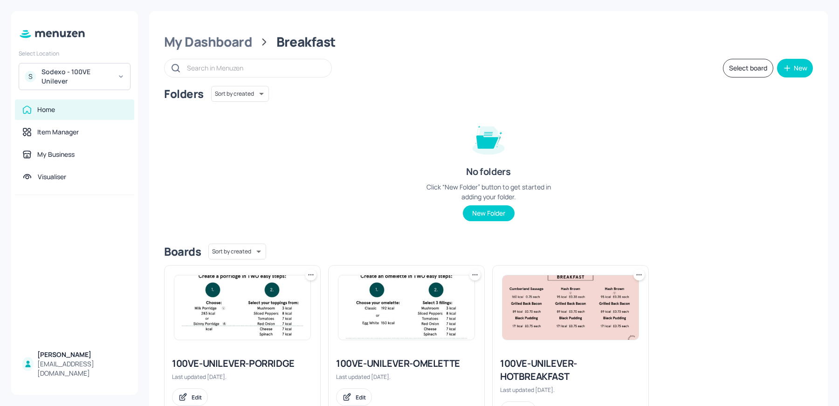
scroll to position [42, 0]
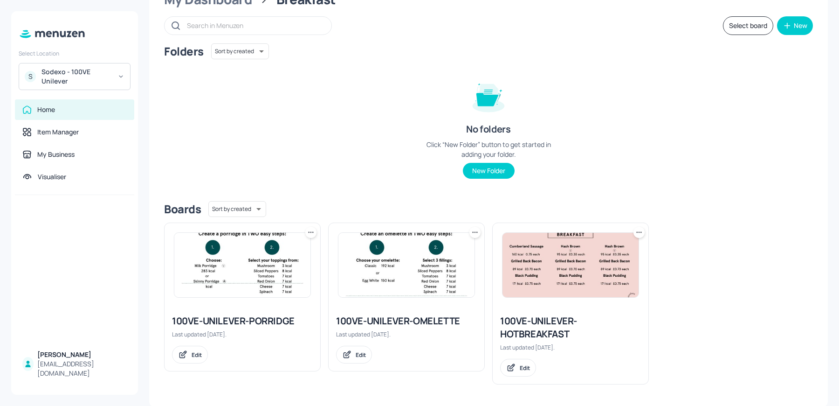
click at [553, 250] on img at bounding box center [571, 265] width 136 height 64
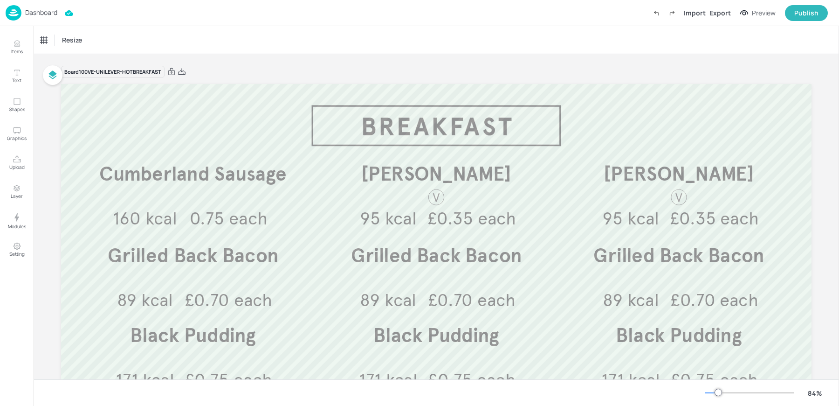
click at [23, 15] on div "Dashboard" at bounding box center [32, 12] width 52 height 15
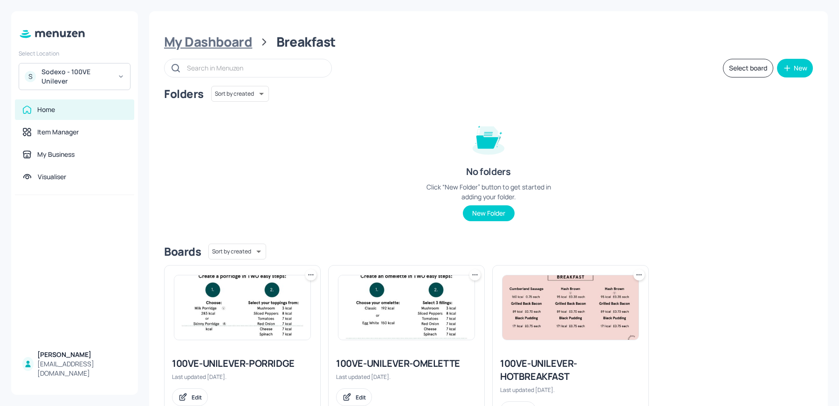
click at [228, 34] on div "My Dashboard" at bounding box center [208, 42] width 88 height 17
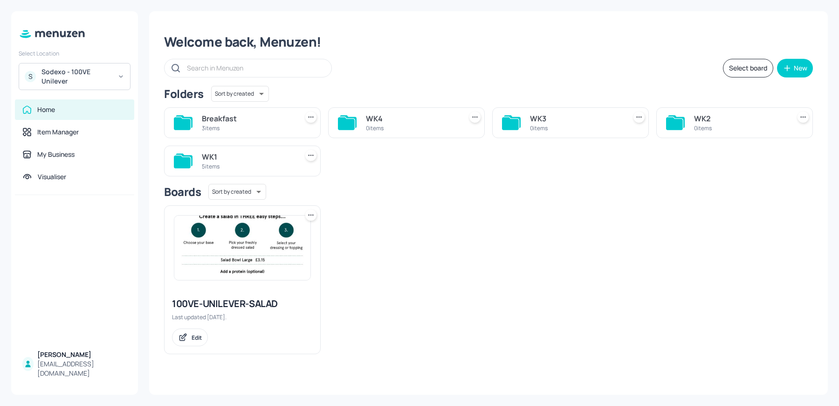
click at [241, 155] on div "WK1" at bounding box center [248, 156] width 92 height 11
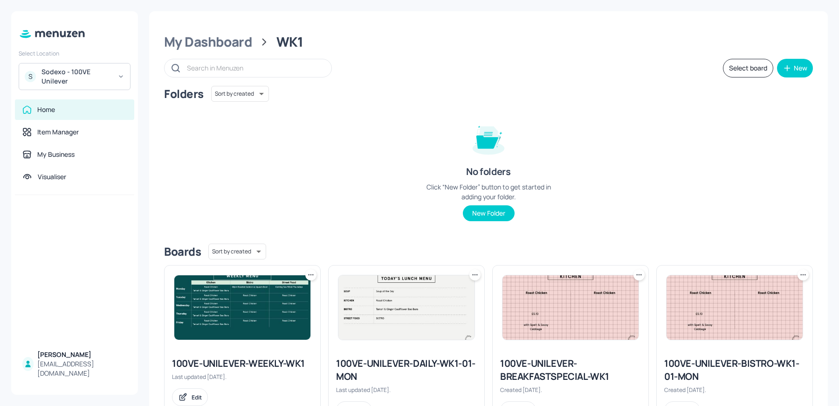
scroll to position [211, 0]
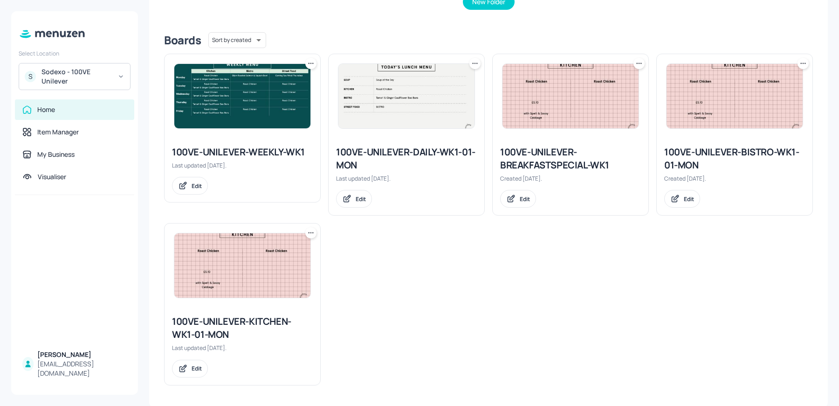
click at [708, 131] on div at bounding box center [735, 96] width 156 height 84
click at [708, 87] on img at bounding box center [735, 96] width 136 height 64
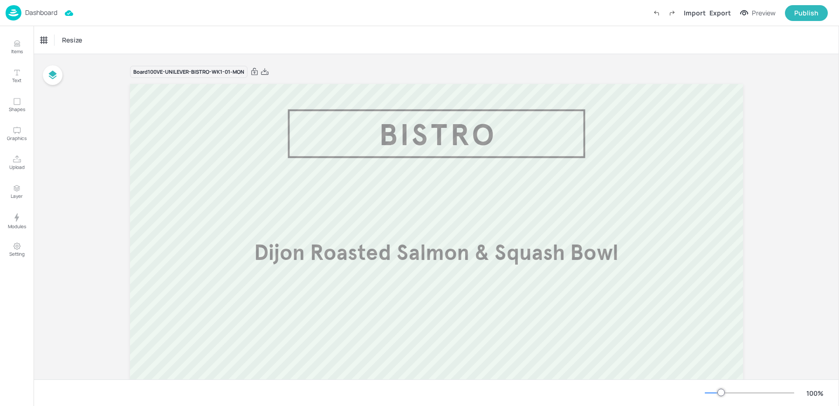
click at [26, 16] on p "Dashboard" at bounding box center [41, 12] width 32 height 7
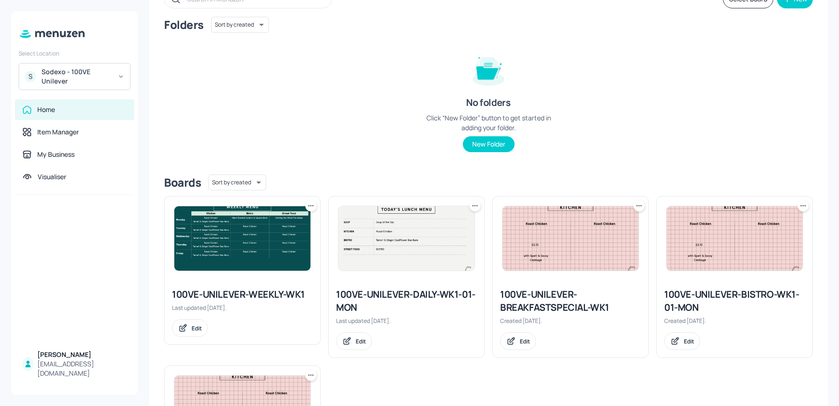
scroll to position [75, 0]
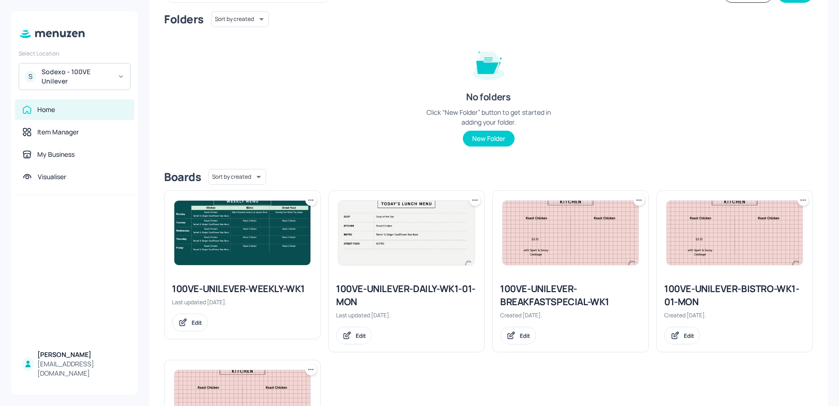
click at [749, 220] on img at bounding box center [735, 233] width 136 height 64
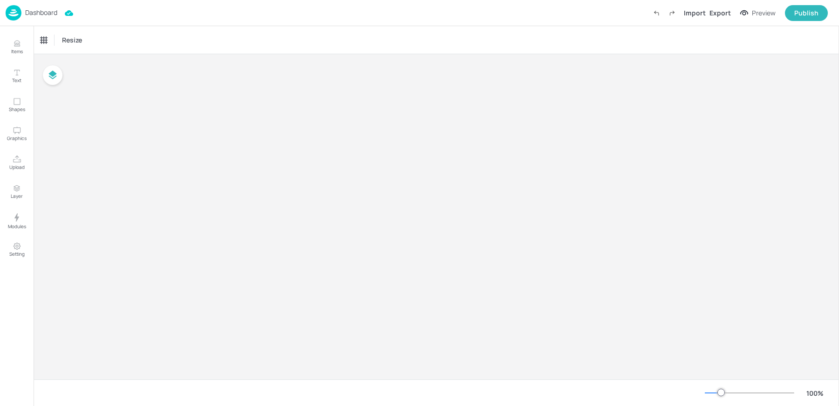
type input "£GBP - [GEOGRAPHIC_DATA]"
type input "kcal"
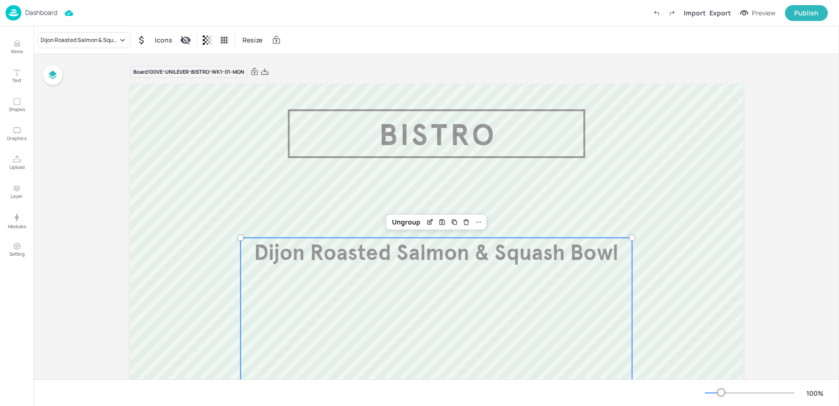
click at [451, 251] on span "Dijon Roasted Salmon & Squash Bowl" at bounding box center [436, 252] width 365 height 27
click at [404, 217] on div "Ungroup" at bounding box center [406, 222] width 36 height 12
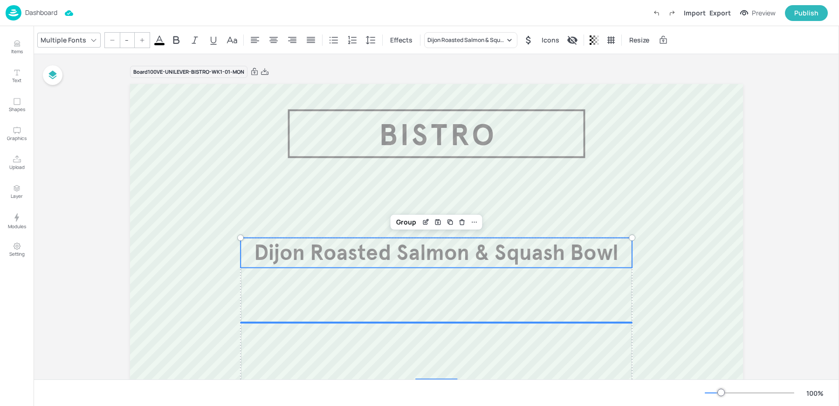
click at [389, 249] on span "Dijon Roasted Salmon & Squash Bowl" at bounding box center [436, 252] width 365 height 27
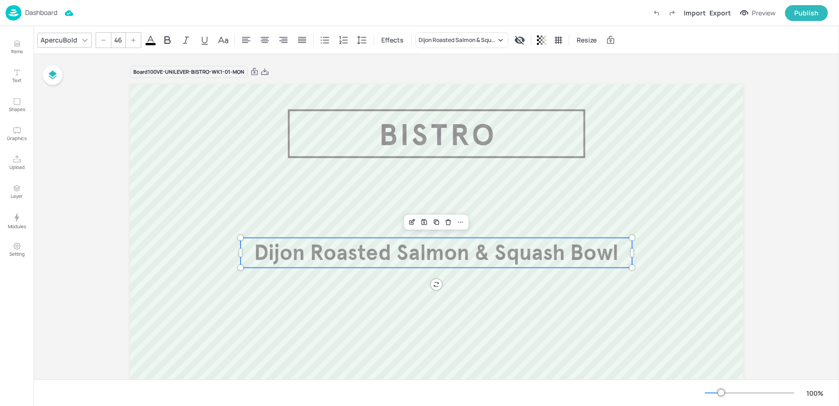
click at [118, 42] on input "46" at bounding box center [117, 40] width 13 height 15
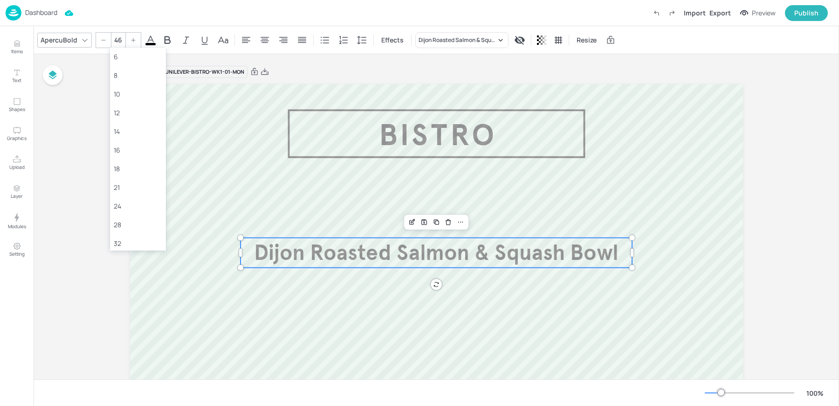
click at [118, 42] on input "46" at bounding box center [117, 40] width 13 height 15
type input "50"
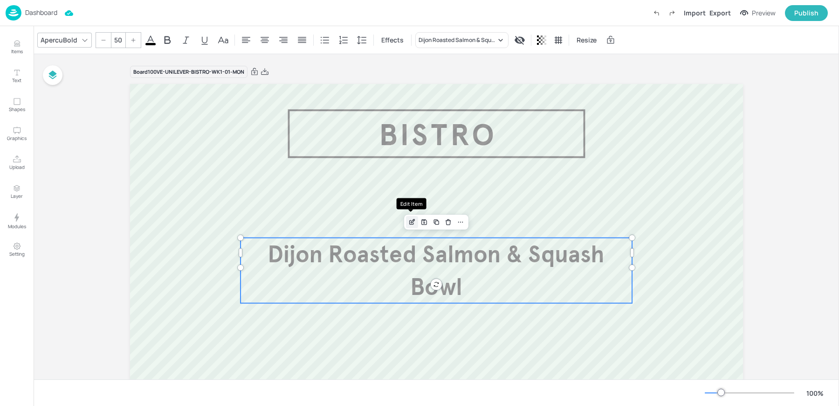
click at [411, 222] on icon "Edit Item" at bounding box center [413, 221] width 8 height 7
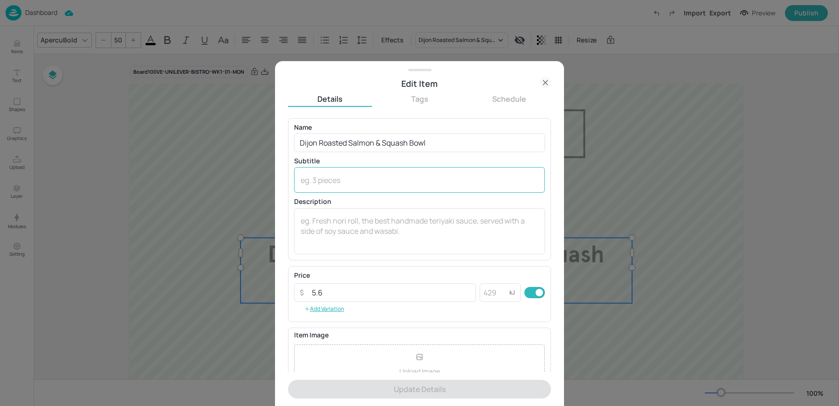
click at [333, 182] on textarea at bounding box center [420, 180] width 238 height 10
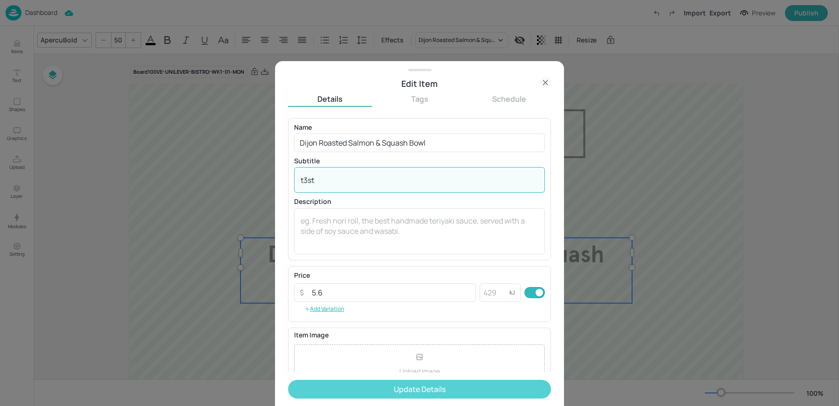
type textarea "t3st"
click at [362, 394] on button "Update Details" at bounding box center [419, 389] width 263 height 19
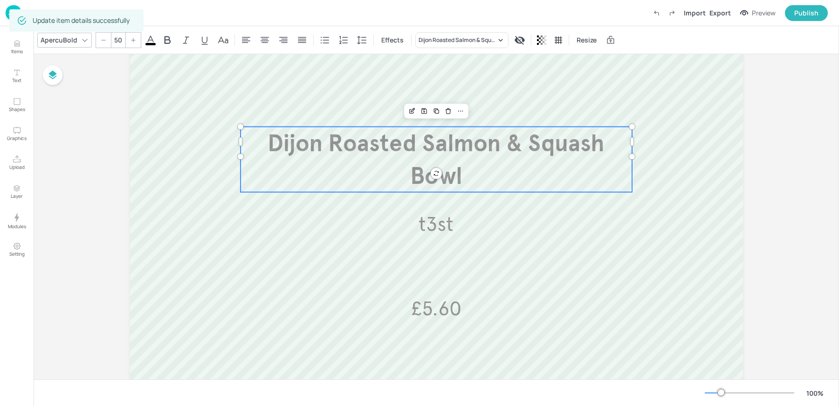
scroll to position [124, 0]
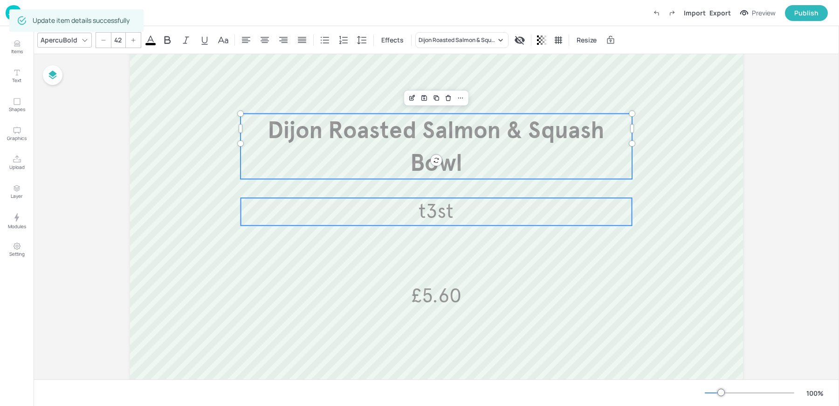
click at [449, 208] on span "t3st" at bounding box center [436, 211] width 35 height 24
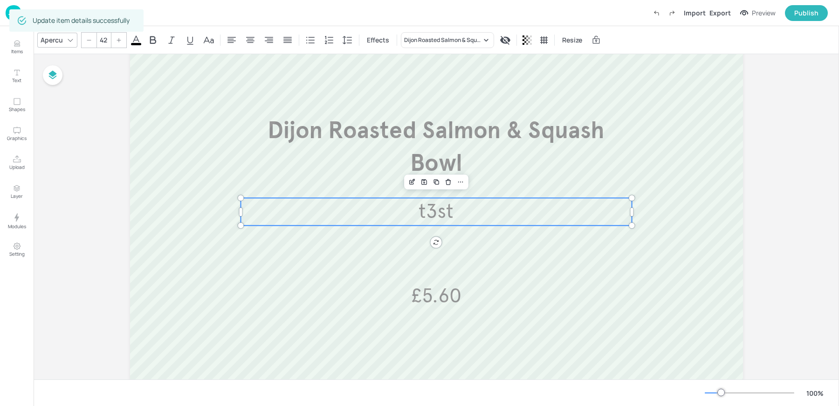
click at [102, 42] on input "42" at bounding box center [103, 40] width 13 height 15
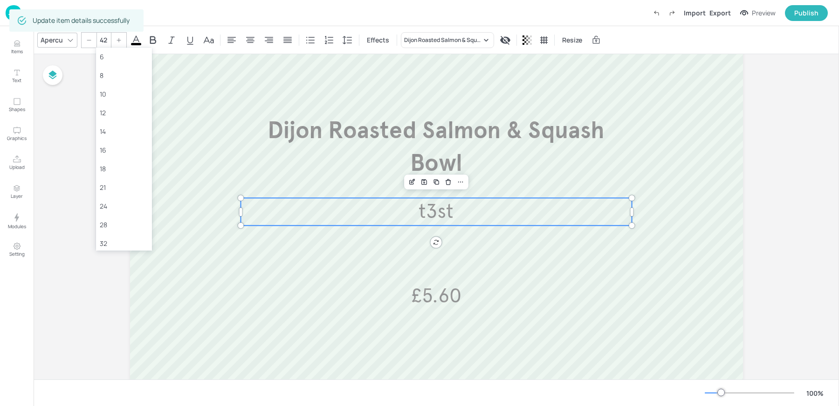
click at [102, 42] on input "42" at bounding box center [103, 40] width 13 height 15
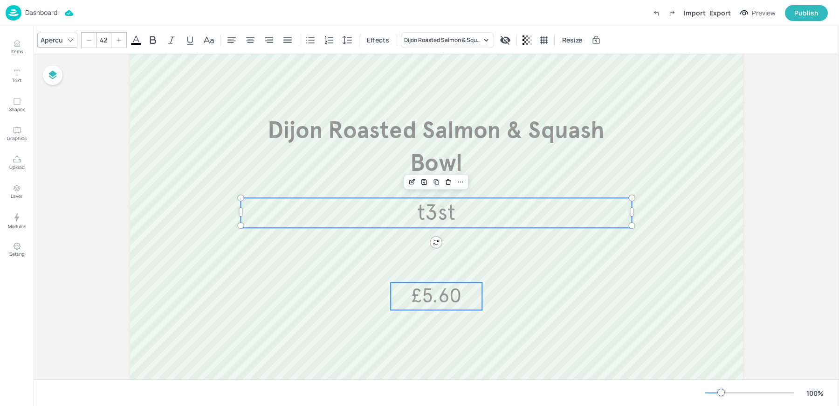
click at [426, 307] on span "£5.60" at bounding box center [436, 296] width 50 height 24
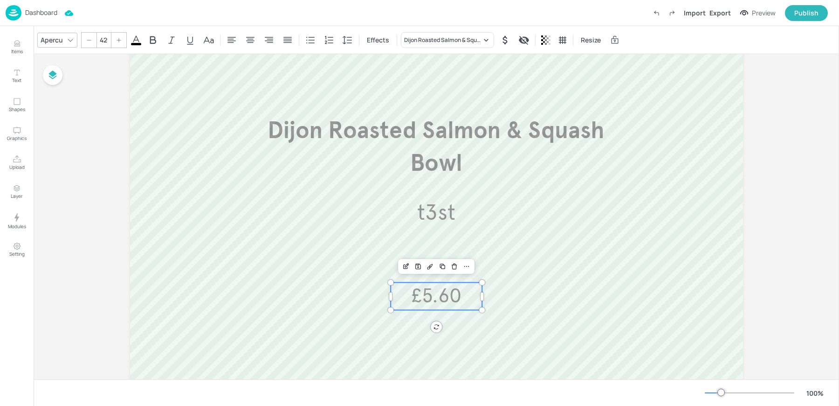
click at [102, 40] on input "42" at bounding box center [103, 40] width 13 height 15
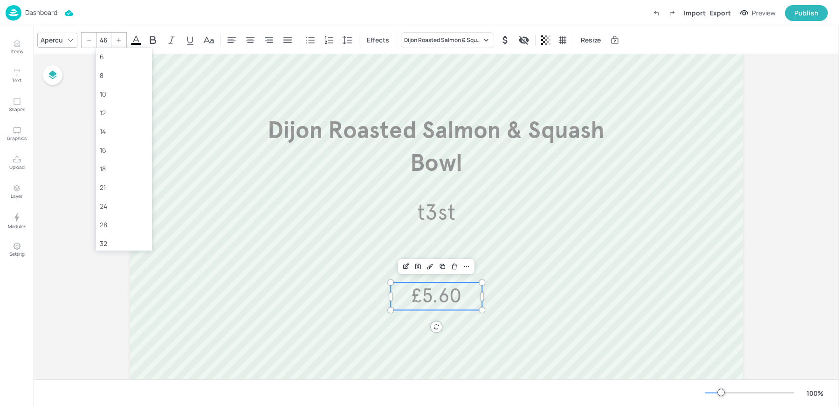
type input "46"
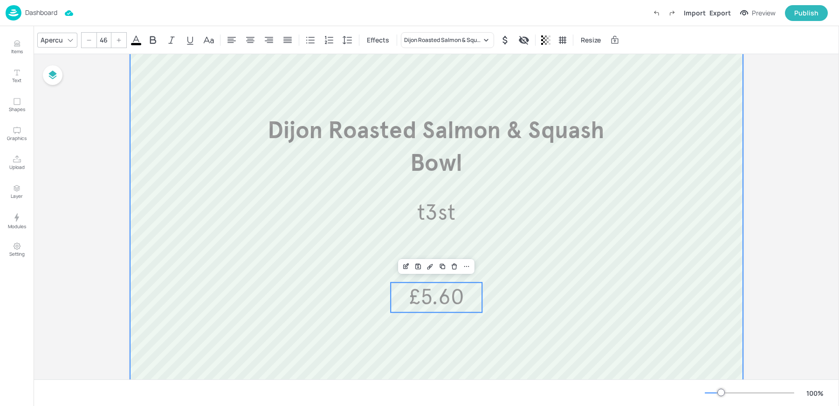
click at [545, 240] on div at bounding box center [436, 212] width 613 height 504
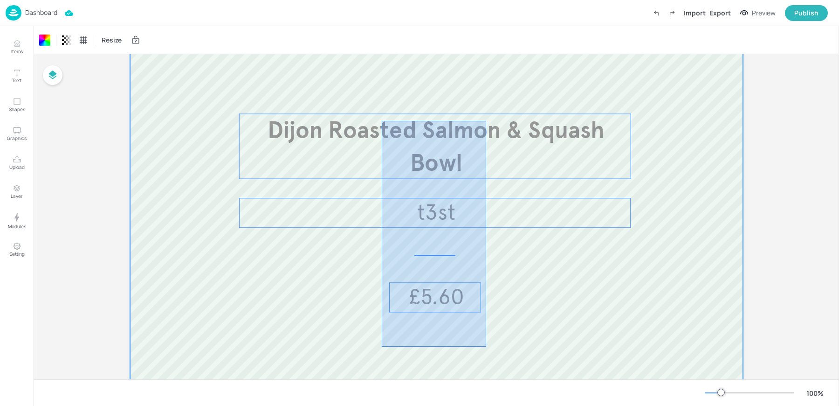
drag, startPoint x: 486, startPoint y: 346, endPoint x: 382, endPoint y: 123, distance: 247.0
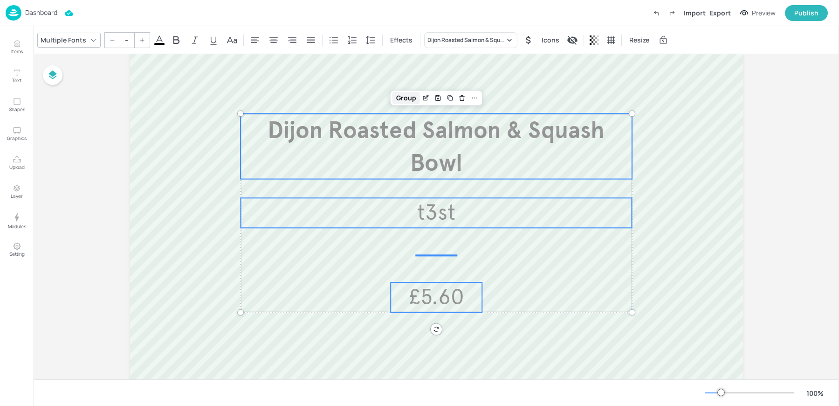
click at [397, 93] on div "Group" at bounding box center [407, 98] width 28 height 12
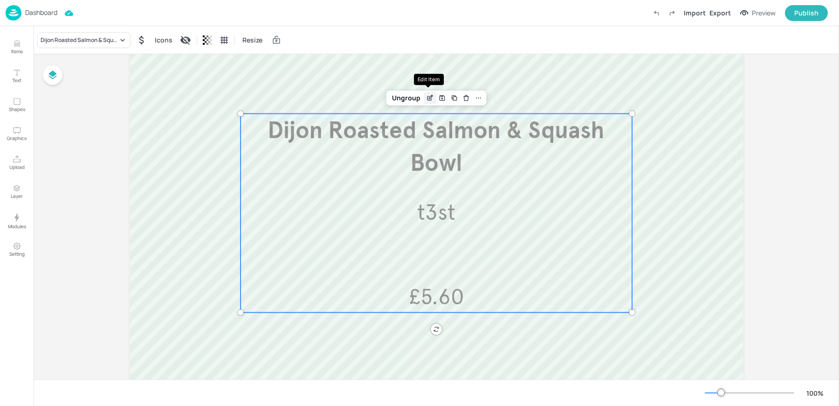
click at [430, 101] on icon "Edit Item" at bounding box center [430, 97] width 8 height 7
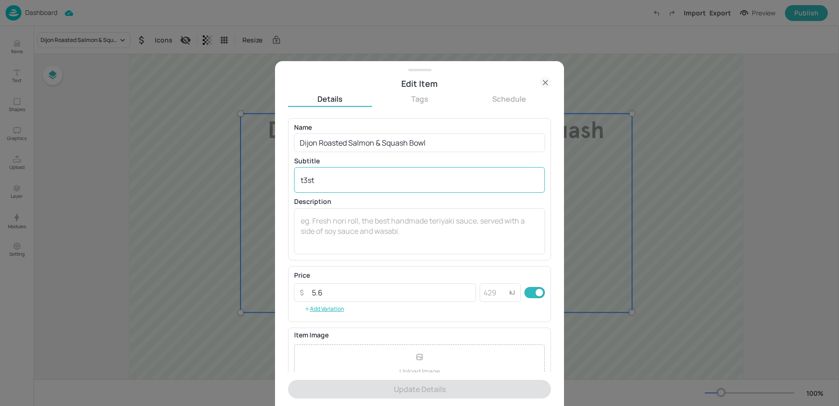
click at [341, 181] on textarea "t3st" at bounding box center [420, 180] width 238 height 10
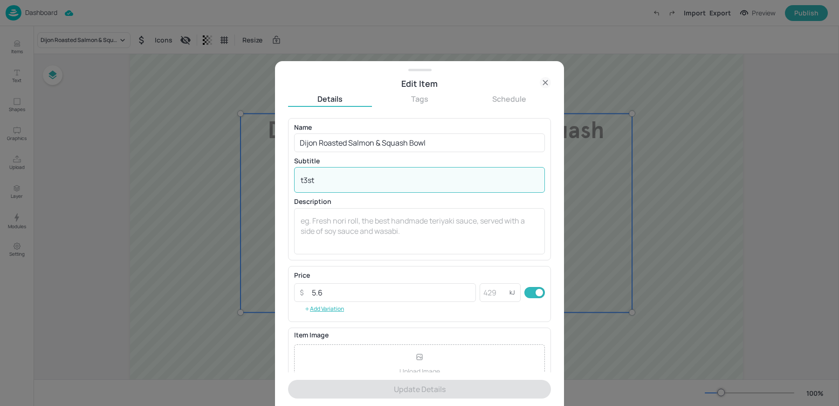
click at [341, 181] on textarea "t3st" at bounding box center [420, 180] width 238 height 10
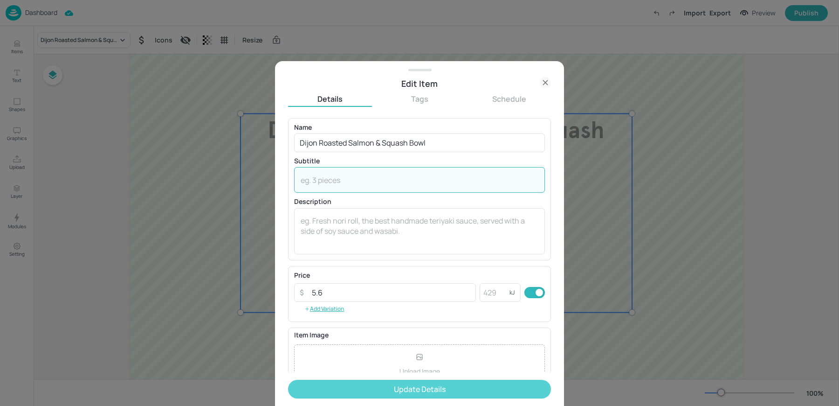
click at [417, 390] on button "Update Details" at bounding box center [419, 389] width 263 height 19
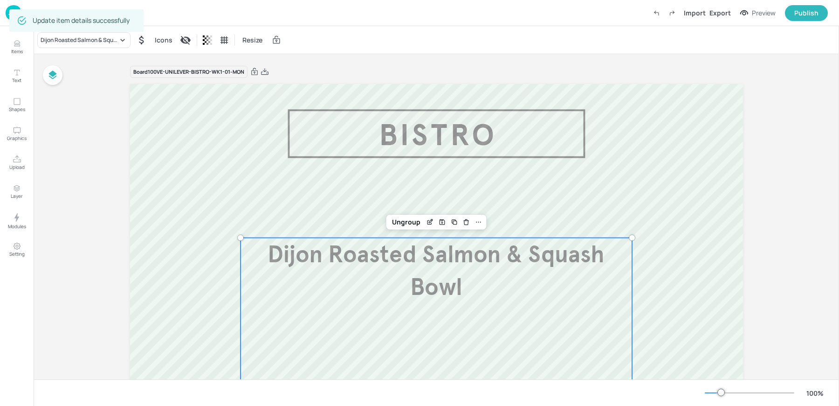
click at [322, 78] on div "Board 100VE-UNILEVER-BISTRO-WK1-01-MON" at bounding box center [436, 71] width 613 height 13
click at [7, 14] on img at bounding box center [14, 12] width 16 height 15
click at [479, 36] on div "Dijon Roasted Salmon & Squash Bowl Icons Resize" at bounding box center [437, 40] width 806 height 28
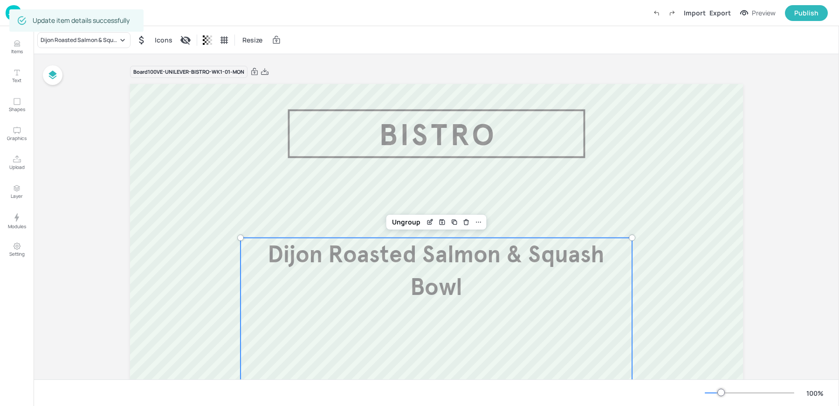
click at [410, 57] on div "Board 100VE-UNILEVER-BISTRO-WK1-01-MON Dijon Roasted Salmon & Squash Bowl £5.60…" at bounding box center [436, 332] width 613 height 557
click at [10, 12] on div "Update item details successfully" at bounding box center [76, 20] width 134 height 22
click at [8, 15] on img at bounding box center [14, 12] width 16 height 15
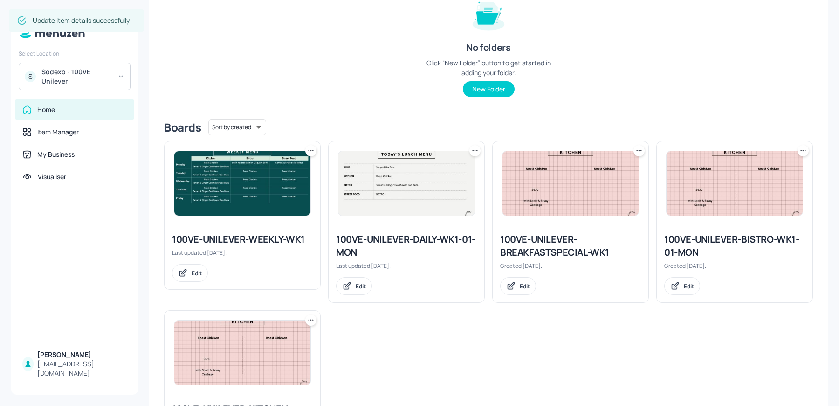
scroll to position [148, 0]
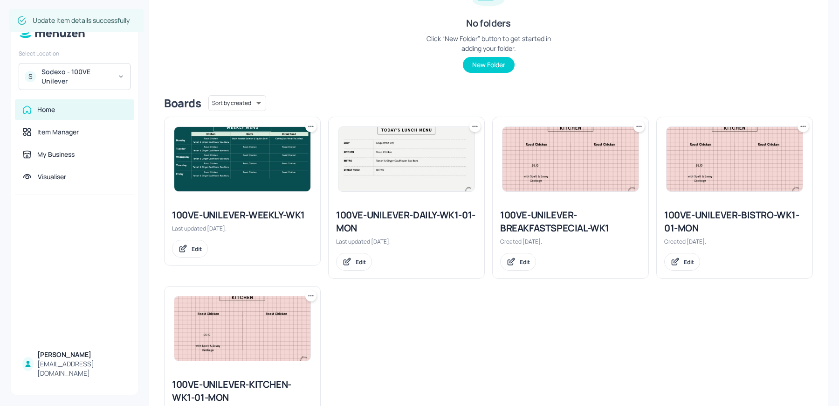
click at [710, 186] on img at bounding box center [735, 159] width 136 height 64
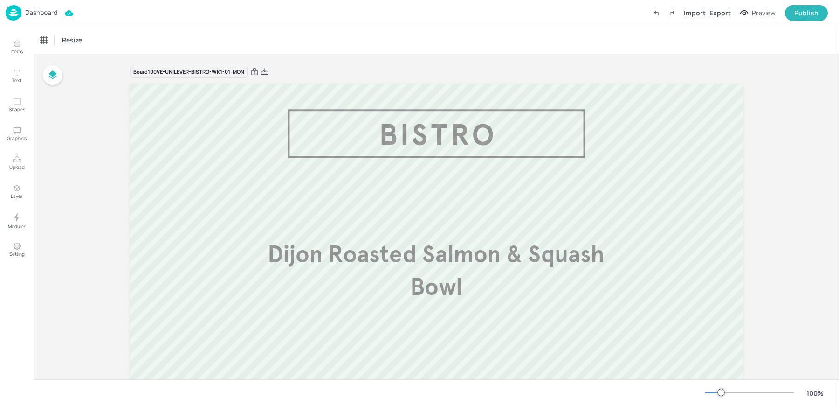
click at [45, 19] on div "Dashboard" at bounding box center [32, 12] width 52 height 15
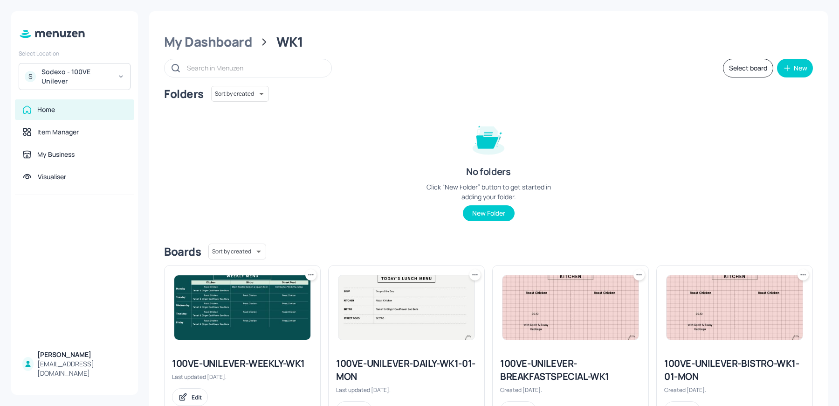
click at [714, 318] on img at bounding box center [735, 307] width 136 height 64
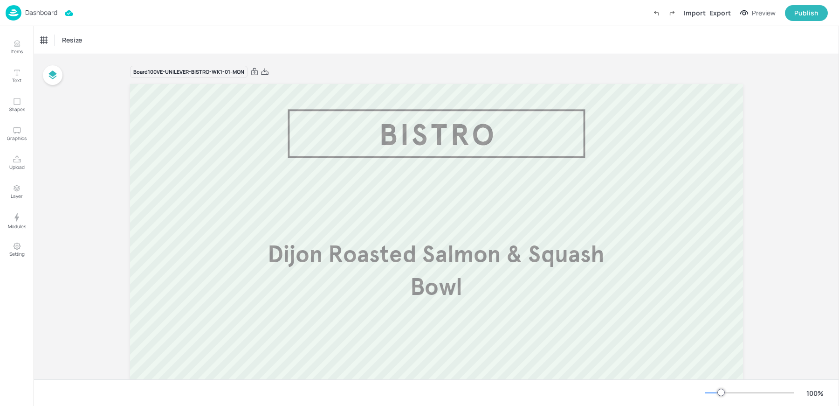
click at [33, 19] on div "Dashboard" at bounding box center [32, 12] width 52 height 15
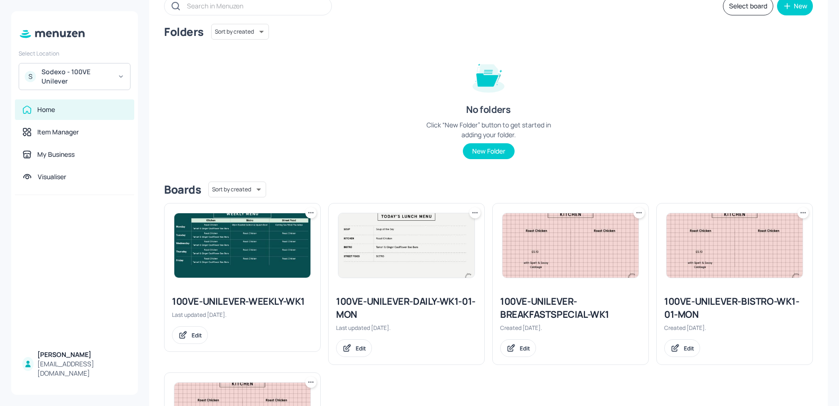
scroll to position [69, 0]
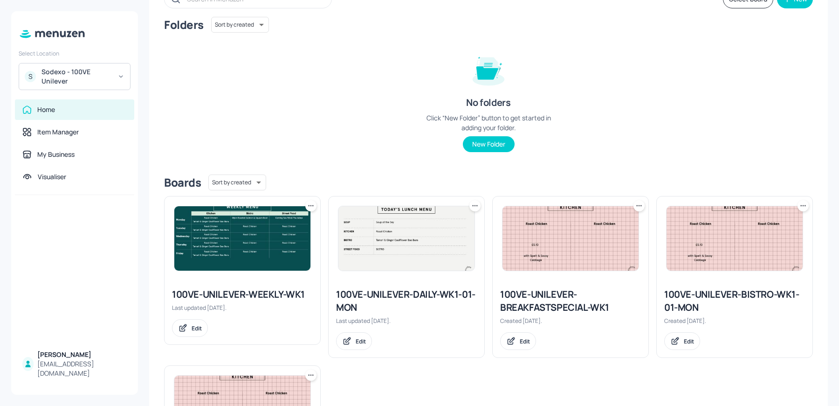
click at [550, 260] on img at bounding box center [571, 238] width 136 height 64
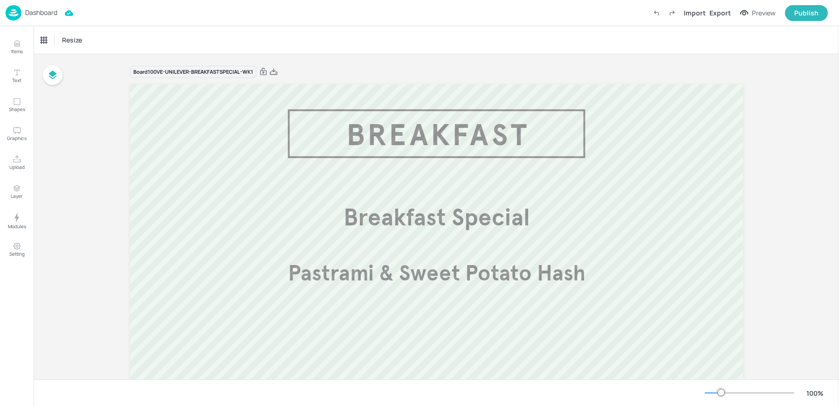
click at [45, 12] on p "Dashboard" at bounding box center [41, 12] width 32 height 7
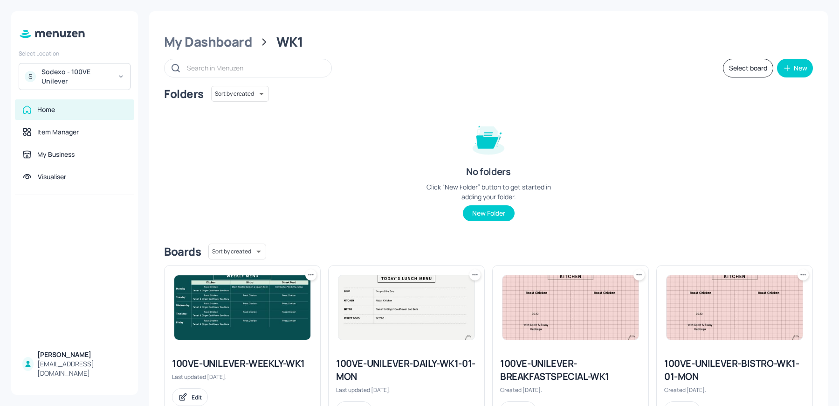
click at [374, 298] on img at bounding box center [407, 307] width 136 height 64
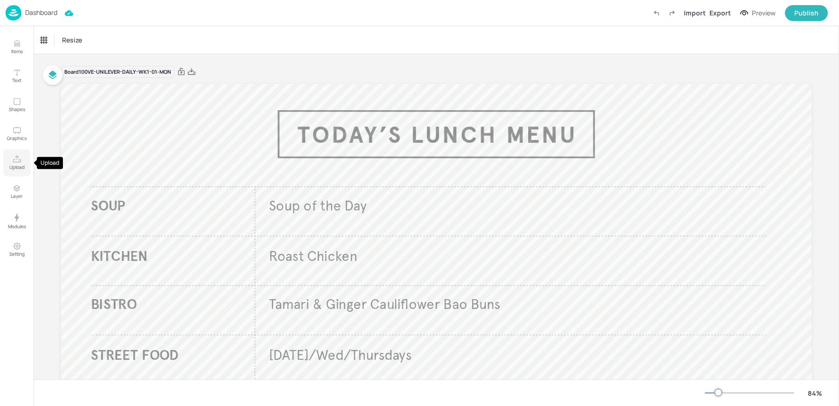
click at [17, 160] on icon "Upload" at bounding box center [17, 159] width 9 height 9
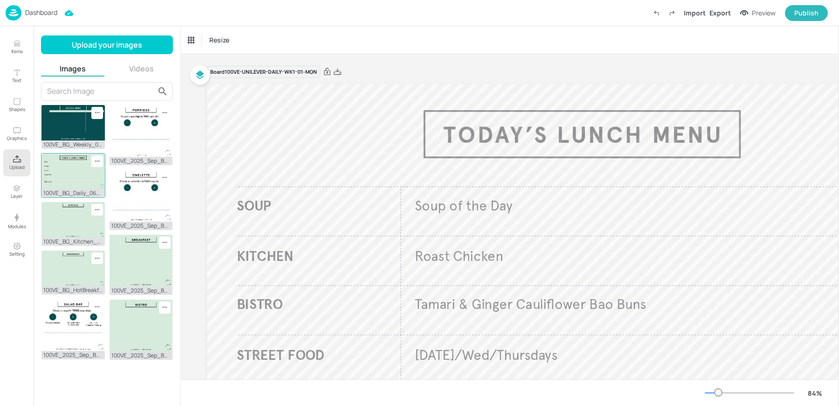
click at [73, 167] on img at bounding box center [73, 170] width 63 height 35
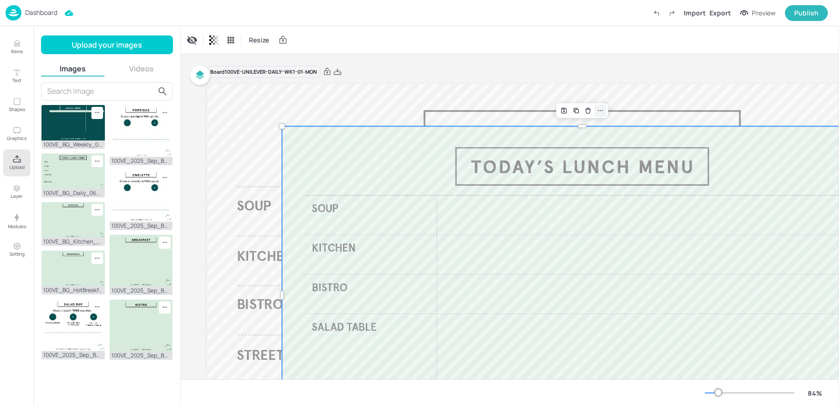
click at [603, 112] on icon at bounding box center [600, 110] width 7 height 7
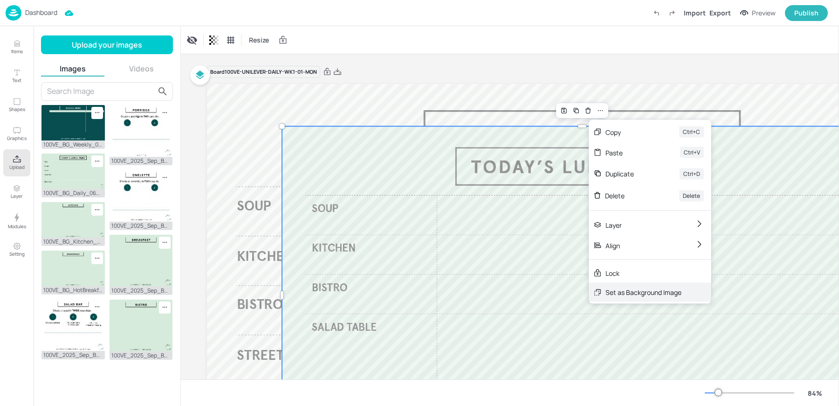
click at [630, 289] on div "Set as Background Image" at bounding box center [644, 292] width 76 height 10
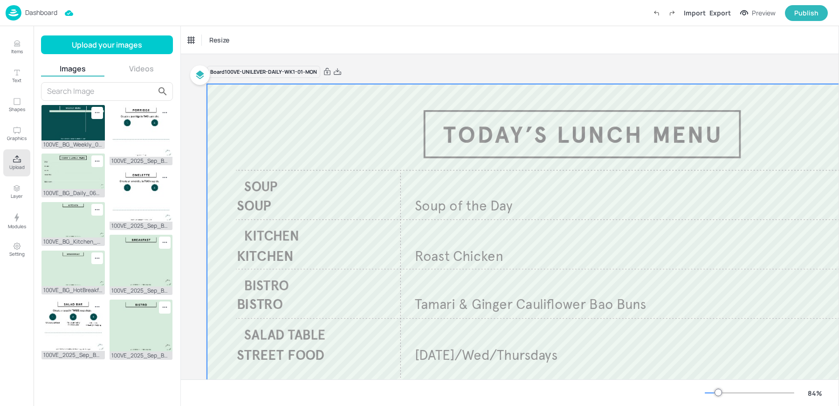
click at [367, 127] on div at bounding box center [582, 295] width 751 height 423
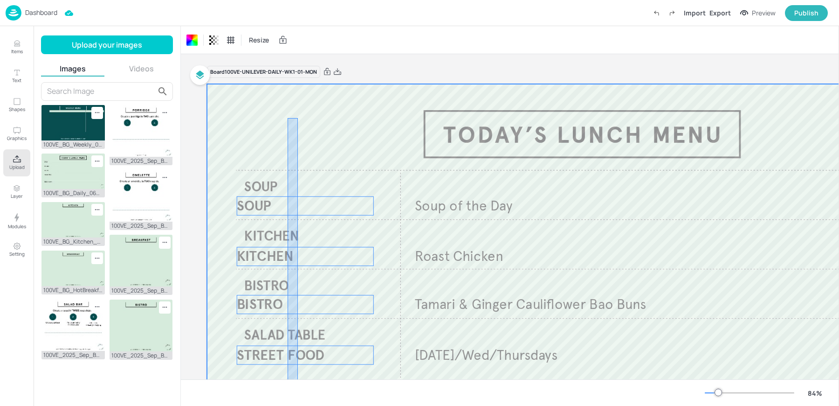
drag, startPoint x: 298, startPoint y: 118, endPoint x: 284, endPoint y: 381, distance: 262.9
click at [284, 381] on div "Resize Board 100VE-UNILEVER-DAILY-WK1-01-MON SOUP KITCHEN STREET FOOD BISTRO So…" at bounding box center [510, 216] width 658 height 380
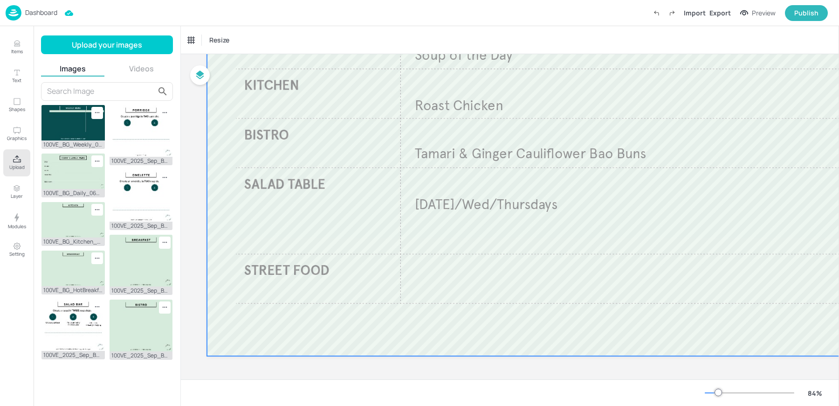
scroll to position [152, 0]
drag, startPoint x: 308, startPoint y: 230, endPoint x: 308, endPoint y: 277, distance: 46.2
click at [308, 277] on div at bounding box center [582, 144] width 751 height 423
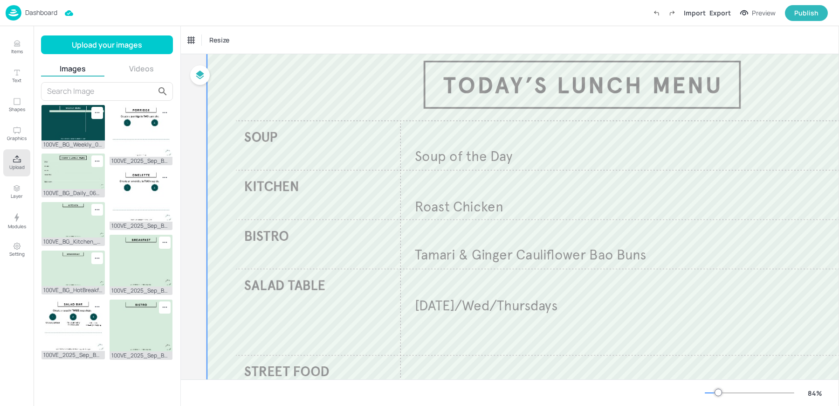
scroll to position [21, 0]
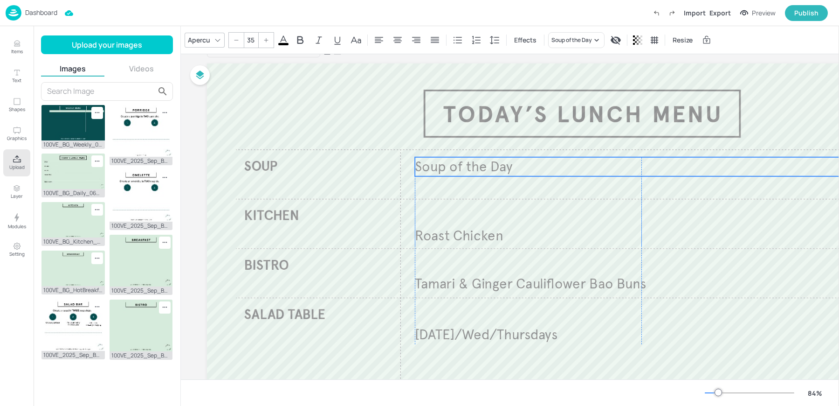
drag, startPoint x: 440, startPoint y: 191, endPoint x: 440, endPoint y: 172, distance: 18.7
click at [440, 172] on span "Soup of the Day" at bounding box center [463, 166] width 97 height 17
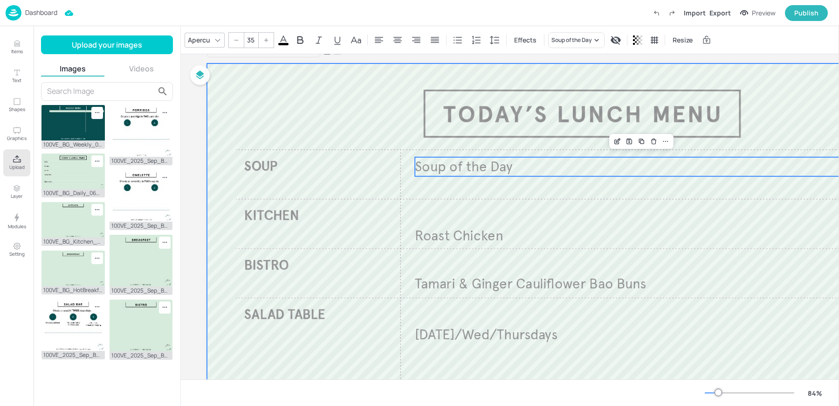
click at [253, 166] on div at bounding box center [582, 274] width 751 height 423
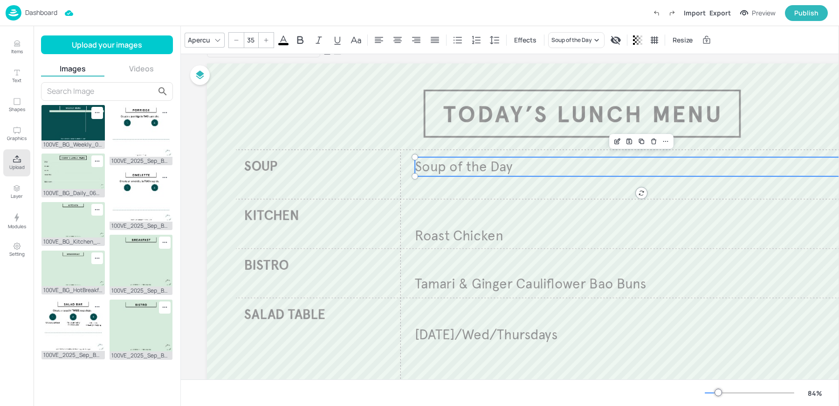
click at [471, 168] on span "Soup of the Day" at bounding box center [463, 166] width 97 height 17
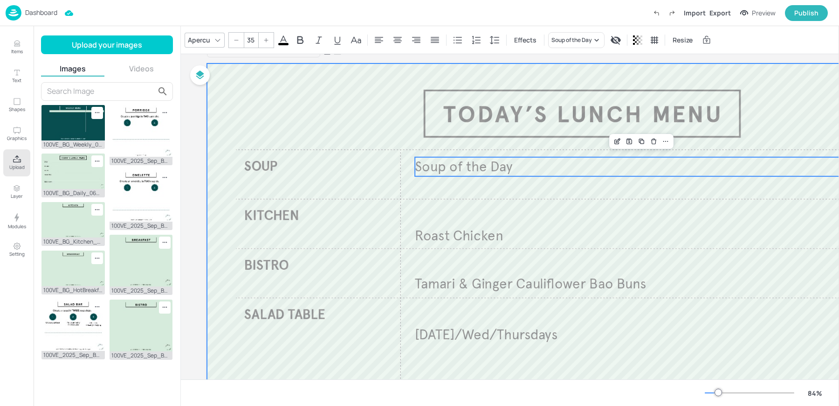
click at [263, 111] on div at bounding box center [582, 274] width 751 height 423
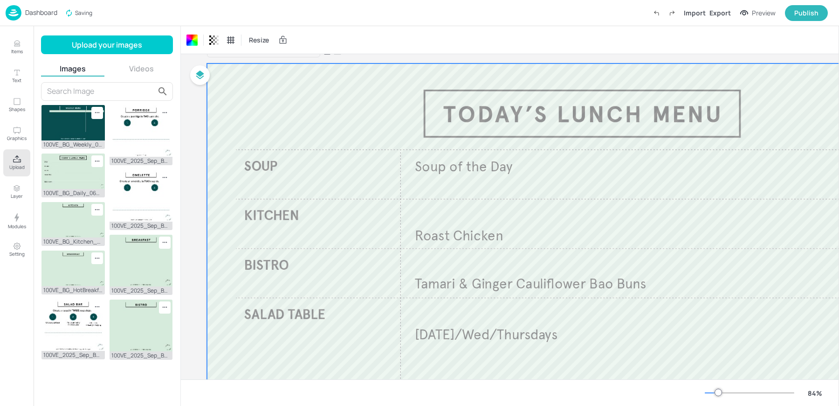
click at [17, 157] on icon "Upload" at bounding box center [17, 159] width 9 height 9
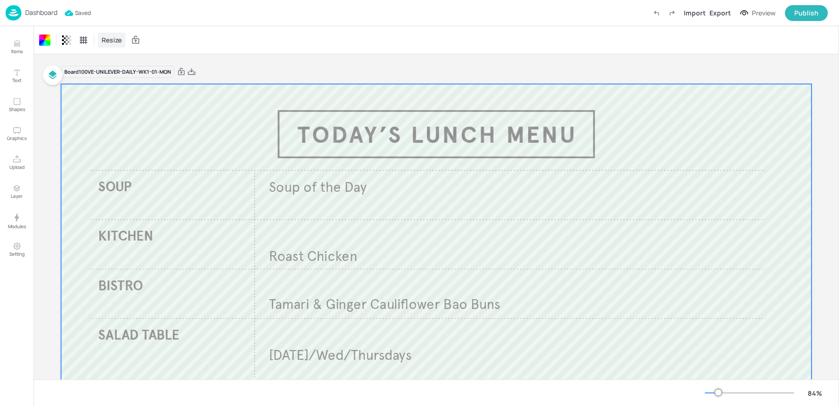
click at [101, 34] on div "Resize" at bounding box center [112, 40] width 28 height 15
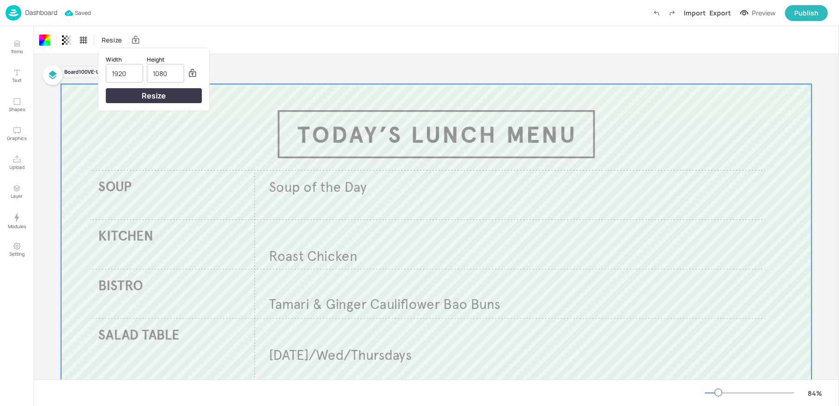
click at [81, 42] on div at bounding box center [419, 203] width 839 height 406
click at [84, 41] on icon at bounding box center [83, 39] width 9 height 9
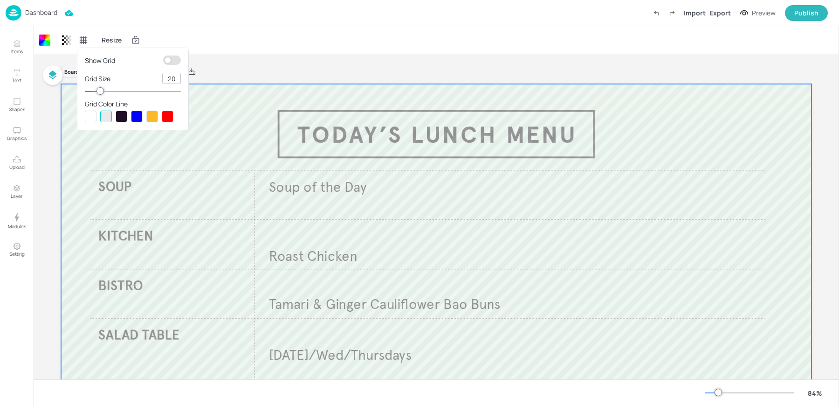
type input "46"
click at [126, 89] on div at bounding box center [133, 91] width 96 height 7
click at [170, 63] on input "checkbox" at bounding box center [168, 59] width 28 height 9
checkbox input "true"
click at [121, 112] on div at bounding box center [122, 117] width 12 height 12
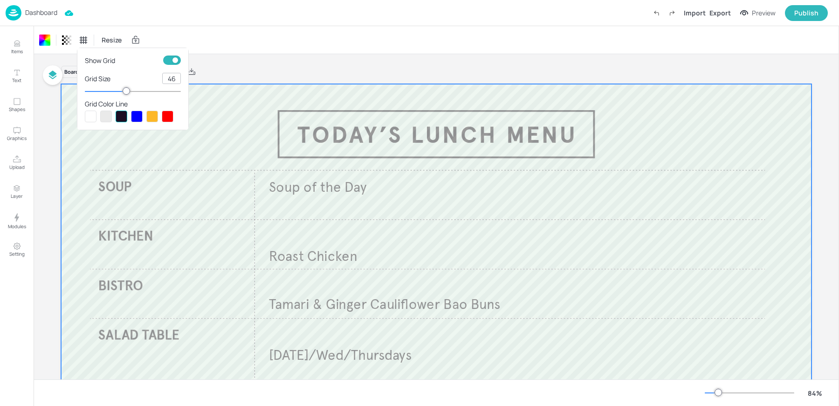
click at [176, 83] on input "46" at bounding box center [172, 78] width 18 height 10
type input "60"
click at [298, 189] on div at bounding box center [419, 203] width 839 height 406
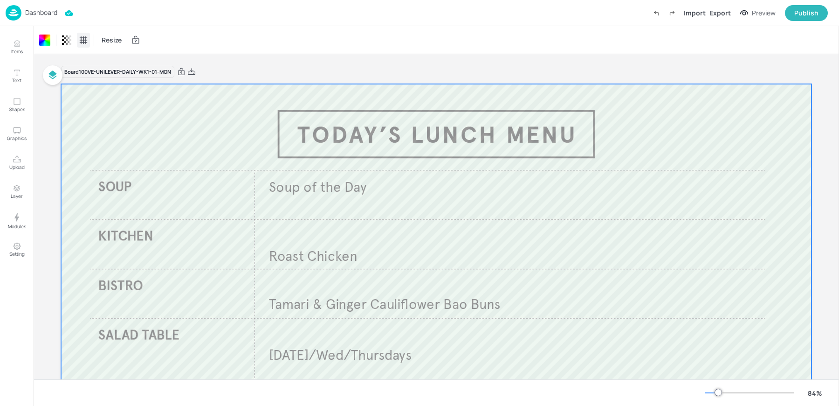
click at [80, 42] on icon at bounding box center [83, 39] width 9 height 9
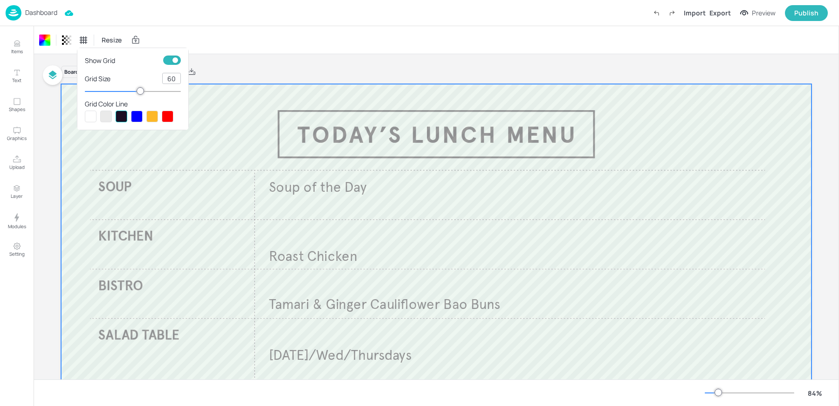
click at [168, 82] on input "60" at bounding box center [172, 78] width 18 height 10
type input "62"
click at [298, 224] on div at bounding box center [419, 203] width 839 height 406
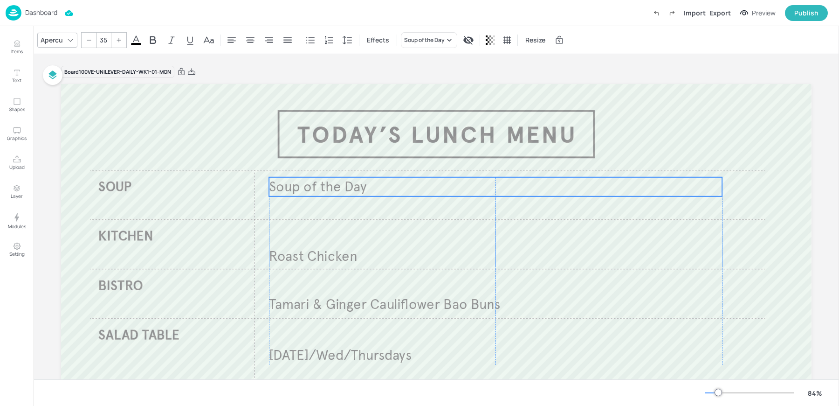
click at [291, 184] on span "Soup of the Day" at bounding box center [317, 186] width 97 height 17
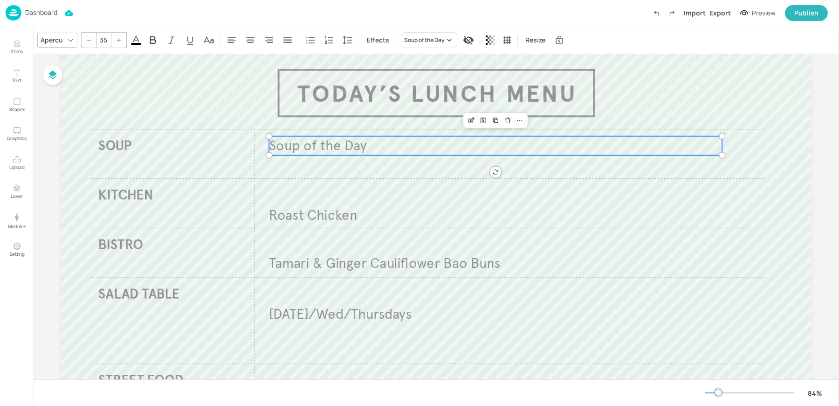
scroll to position [45, 0]
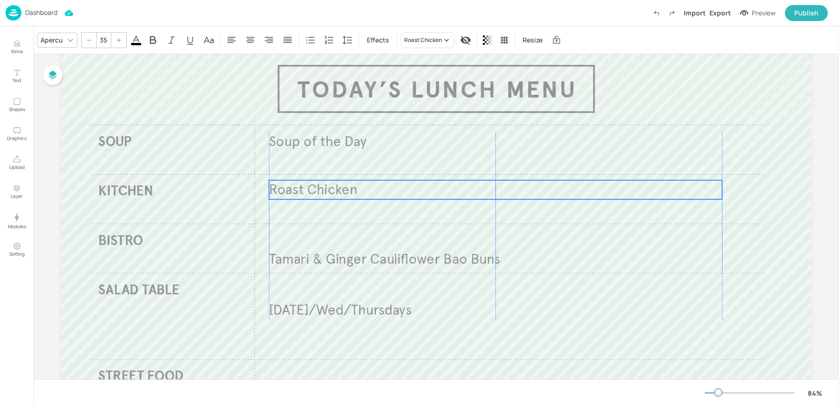
drag, startPoint x: 285, startPoint y: 218, endPoint x: 285, endPoint y: 197, distance: 21.5
click at [285, 197] on span "Roast Chicken" at bounding box center [313, 189] width 89 height 17
click at [285, 198] on span "Roast Chicken" at bounding box center [313, 190] width 89 height 17
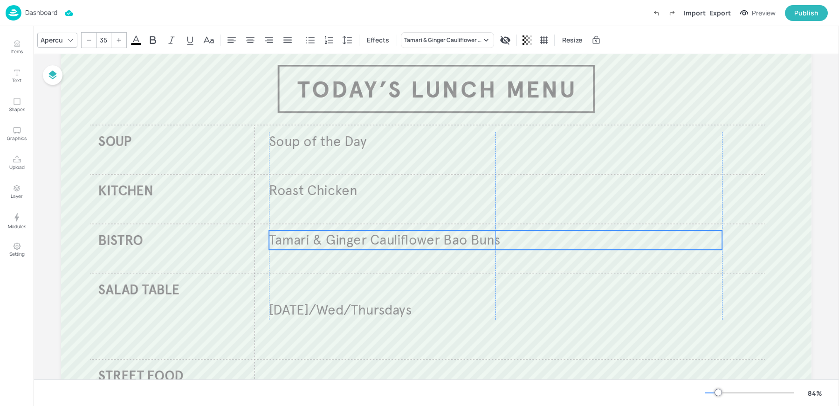
drag, startPoint x: 284, startPoint y: 258, endPoint x: 285, endPoint y: 239, distance: 19.1
click at [285, 239] on span "Tamari & Ginger Cauliflower Bao Buns" at bounding box center [384, 239] width 231 height 17
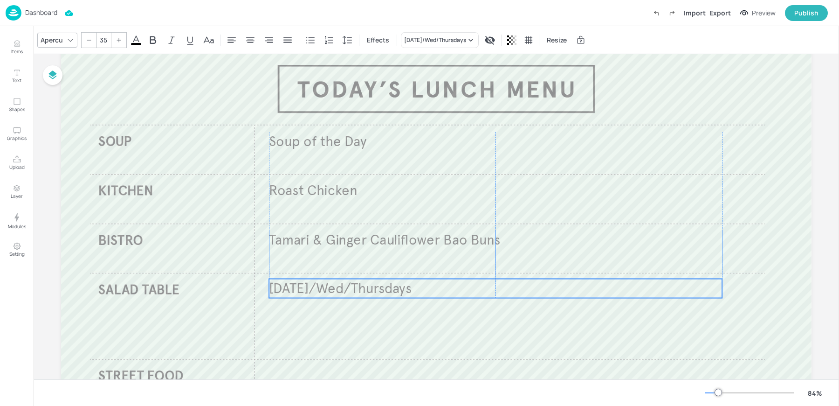
drag, startPoint x: 290, startPoint y: 310, endPoint x: 289, endPoint y: 289, distance: 21.5
click at [289, 289] on span "[DATE]/Wed/Thursdays" at bounding box center [340, 287] width 143 height 17
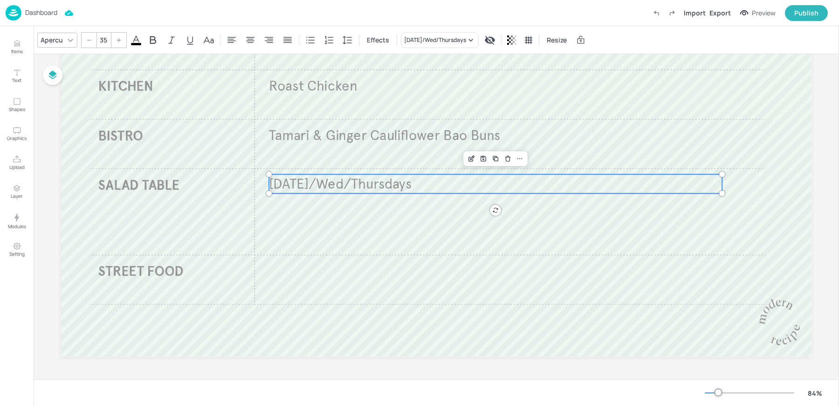
scroll to position [150, 0]
click at [500, 160] on div "Duplicate" at bounding box center [496, 158] width 12 height 12
type input "--"
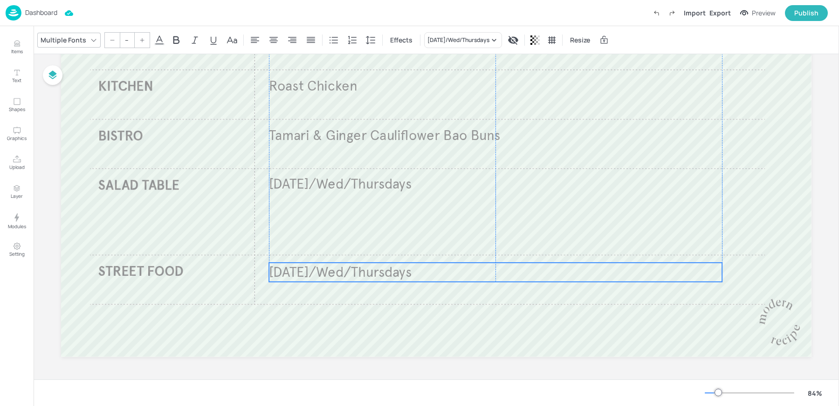
drag, startPoint x: 331, startPoint y: 187, endPoint x: 326, endPoint y: 271, distance: 84.5
click at [326, 271] on span "[DATE]/Wed/Thursdays" at bounding box center [340, 271] width 143 height 17
click at [288, 273] on span "[DATE]/Wed/Thursdays" at bounding box center [340, 271] width 143 height 17
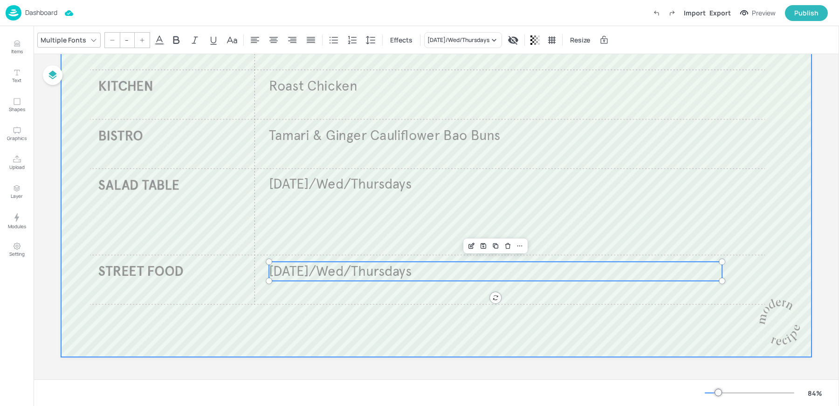
scroll to position [0, 0]
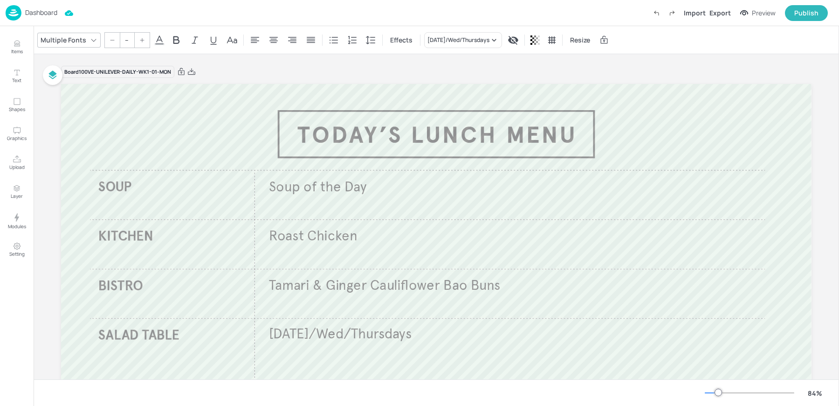
click at [94, 59] on div "Board 100VE-UNILEVER-DAILY-WK1-01-MON Soup of the Day Roast Chicken Tamari & Gi…" at bounding box center [436, 292] width 751 height 476
click at [275, 82] on div "Board 100VE-UNILEVER-DAILY-WK1-01-MON Soup of the Day Roast Chicken Tamari & Gi…" at bounding box center [436, 297] width 751 height 464
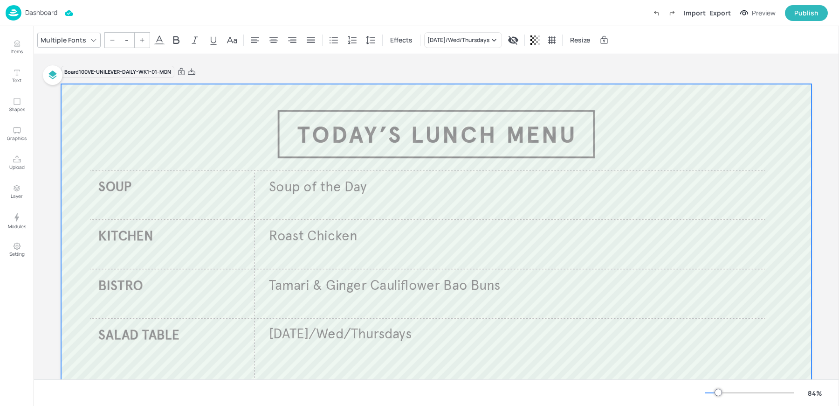
click at [213, 127] on div at bounding box center [436, 295] width 751 height 423
click at [84, 40] on icon at bounding box center [84, 40] width 8 height 8
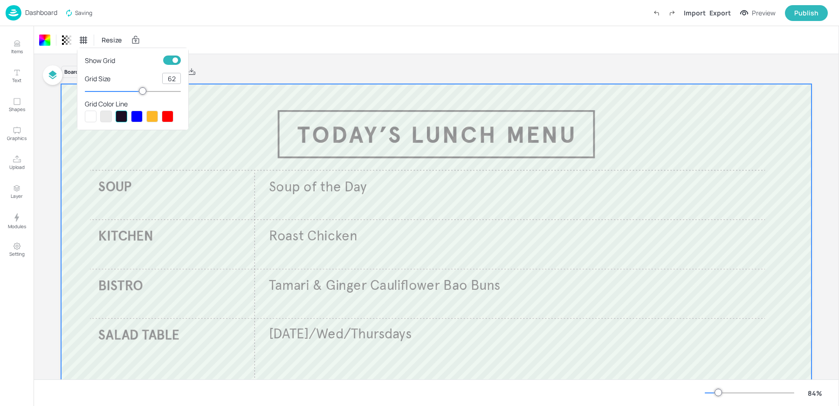
click at [179, 62] on input "checkbox" at bounding box center [175, 59] width 28 height 9
checkbox input "false"
click at [252, 139] on div at bounding box center [419, 203] width 839 height 406
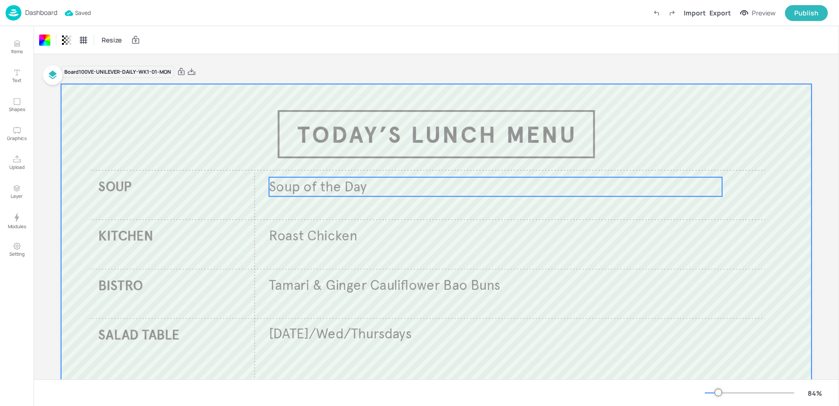
click at [299, 183] on span "Soup of the Day" at bounding box center [317, 186] width 97 height 17
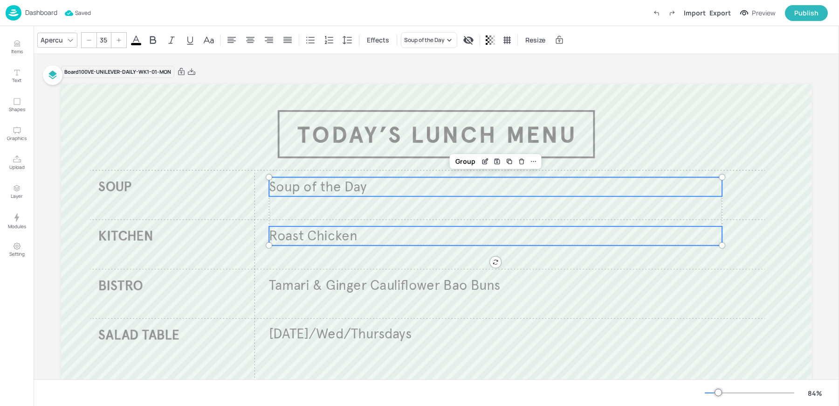
click at [285, 243] on span "Roast Chicken" at bounding box center [313, 235] width 89 height 17
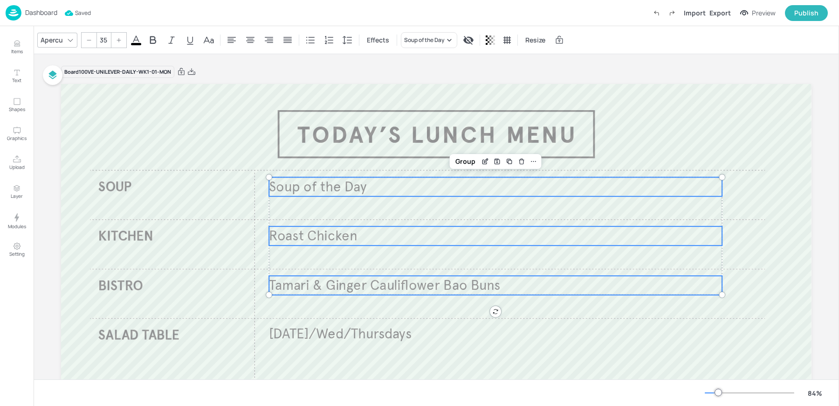
click at [284, 280] on span "Tamari & Ginger Cauliflower Bao Buns" at bounding box center [384, 285] width 231 height 17
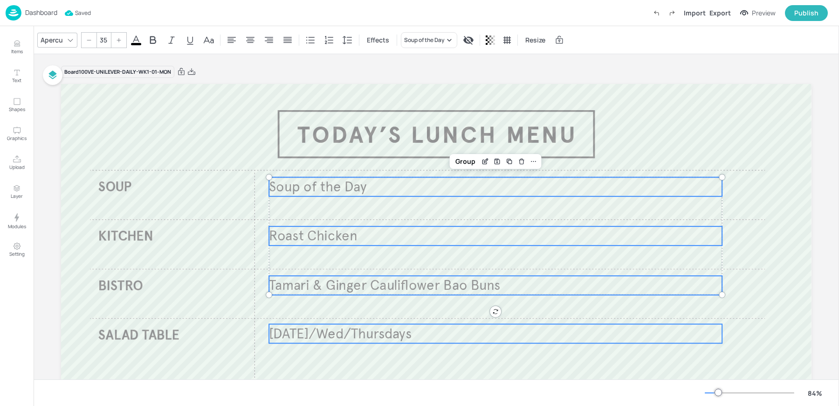
click at [287, 339] on span "[DATE]/Wed/Thursdays" at bounding box center [340, 333] width 143 height 17
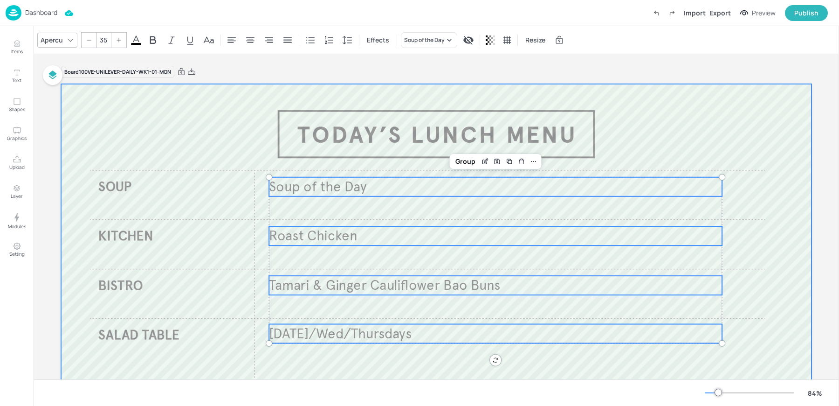
scroll to position [88, 0]
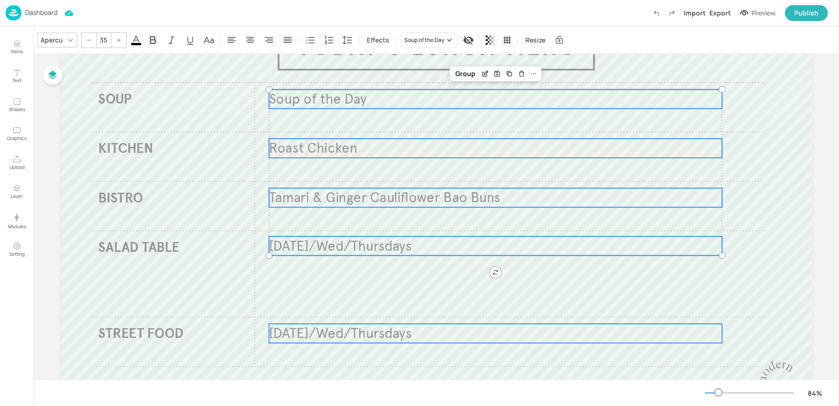
click at [299, 339] on span "[DATE]/Wed/Thursdays" at bounding box center [340, 333] width 143 height 17
click at [532, 71] on icon at bounding box center [533, 73] width 7 height 7
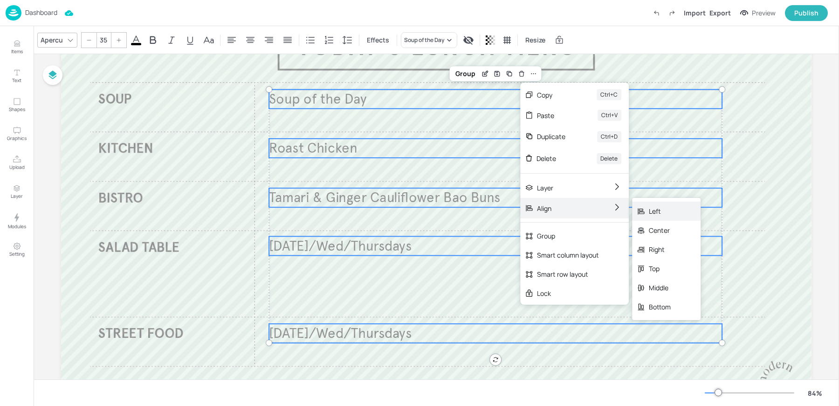
click at [652, 216] on div "Left" at bounding box center [666, 210] width 69 height 19
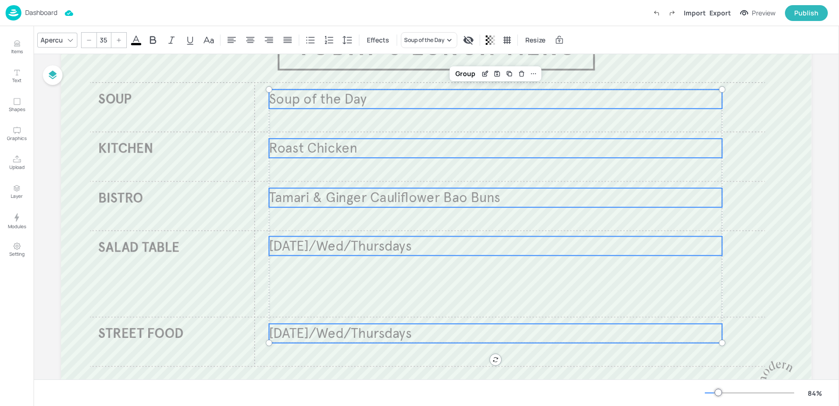
click at [337, 95] on span "Soup of the Day" at bounding box center [317, 98] width 97 height 17
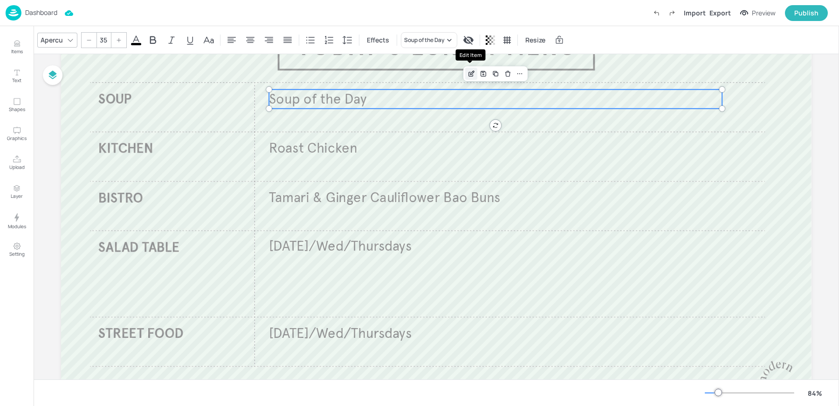
click at [468, 70] on icon "Edit Item" at bounding box center [472, 73] width 8 height 7
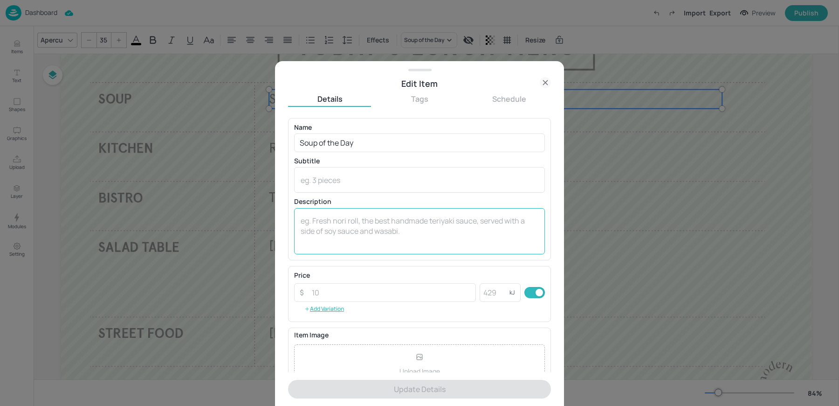
scroll to position [90, 0]
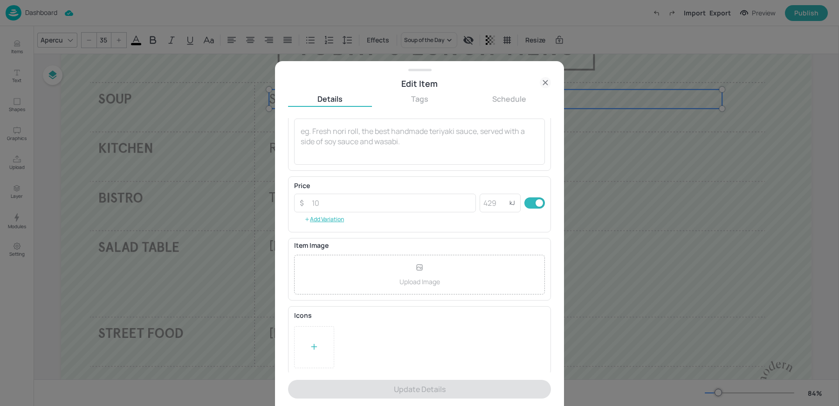
click at [322, 347] on div at bounding box center [314, 347] width 40 height 42
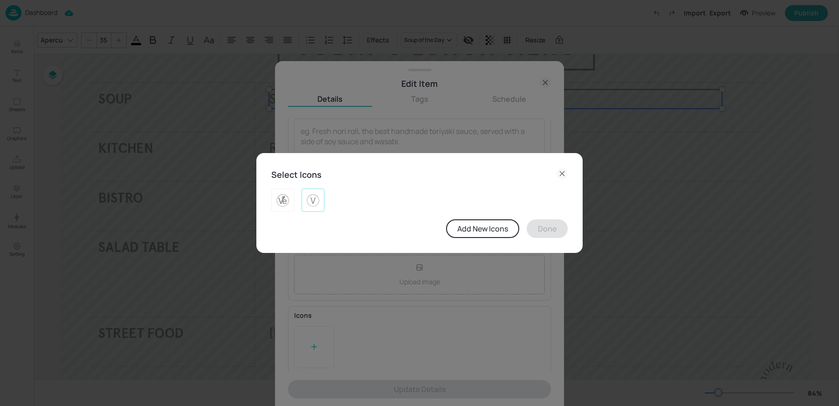
click at [317, 202] on img at bounding box center [313, 200] width 14 height 15
click at [539, 231] on button "Done" at bounding box center [547, 228] width 41 height 19
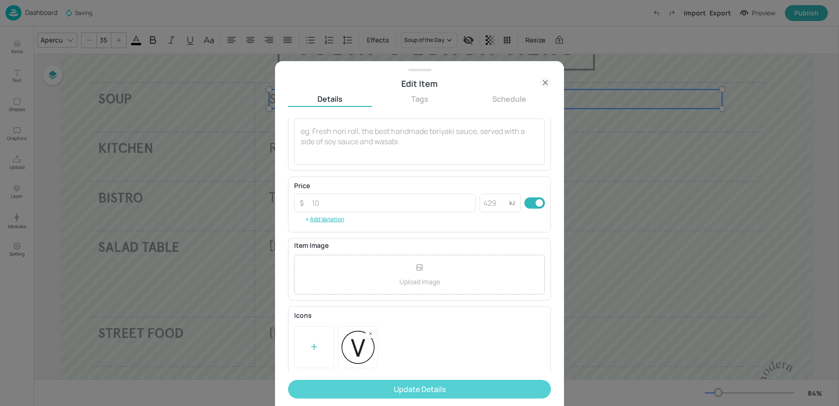
click at [392, 395] on button "Update Details" at bounding box center [419, 389] width 263 height 19
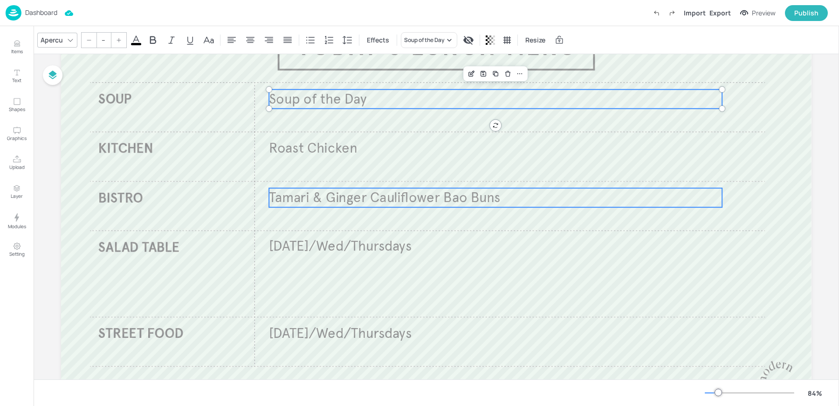
type input "35"
click at [308, 197] on span "Tamari & Ginger Cauliflower Bao Buns" at bounding box center [384, 197] width 231 height 17
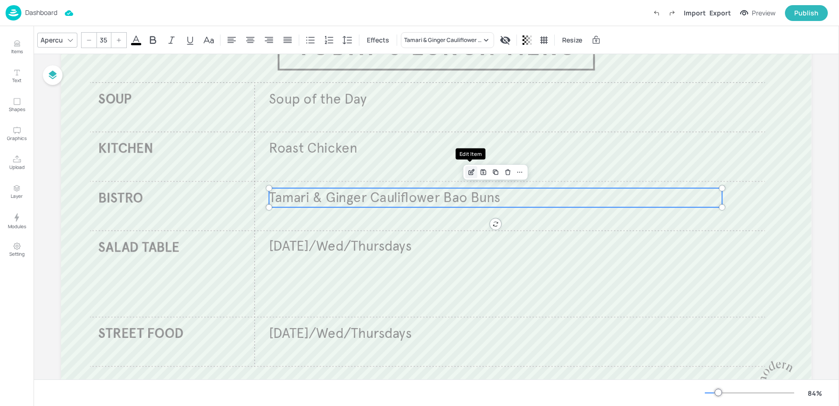
click at [471, 175] on icon "Edit Item" at bounding box center [472, 171] width 8 height 7
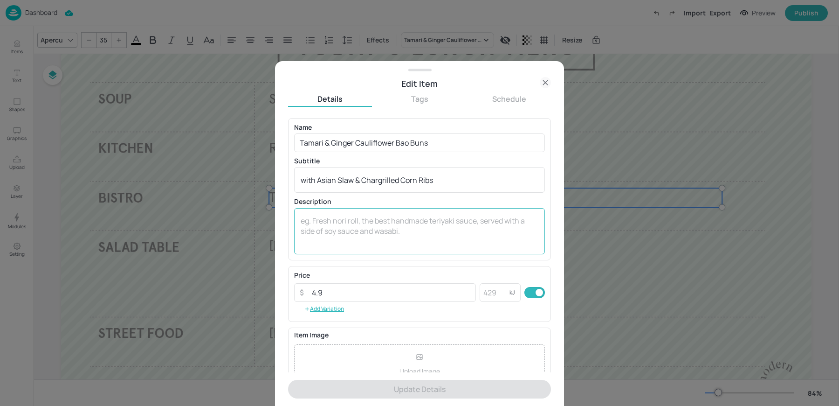
scroll to position [90, 0]
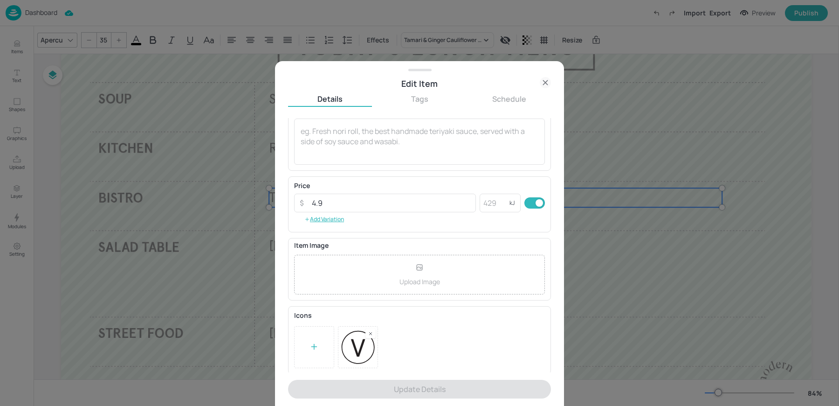
click at [549, 79] on icon at bounding box center [545, 82] width 11 height 11
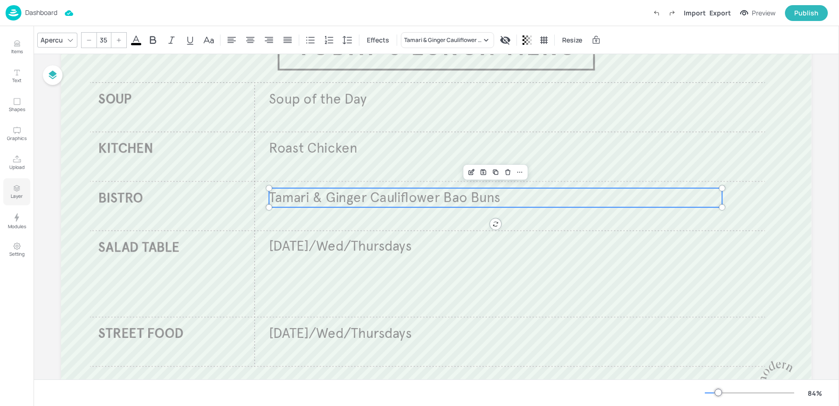
click at [16, 196] on p "Layer" at bounding box center [17, 196] width 12 height 7
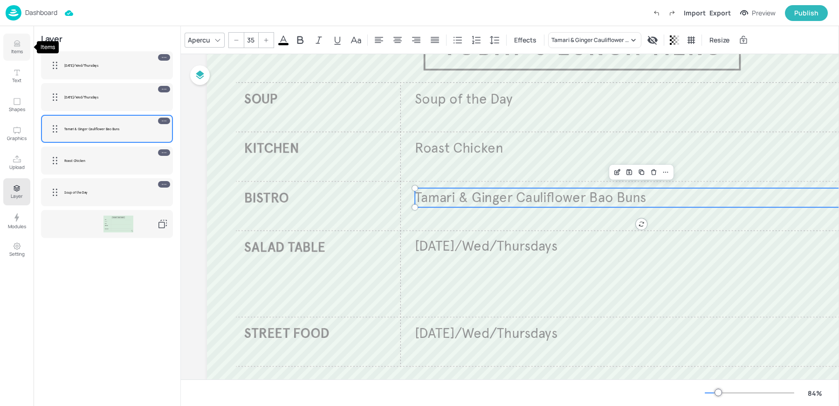
click at [21, 39] on icon "Items" at bounding box center [17, 43] width 9 height 9
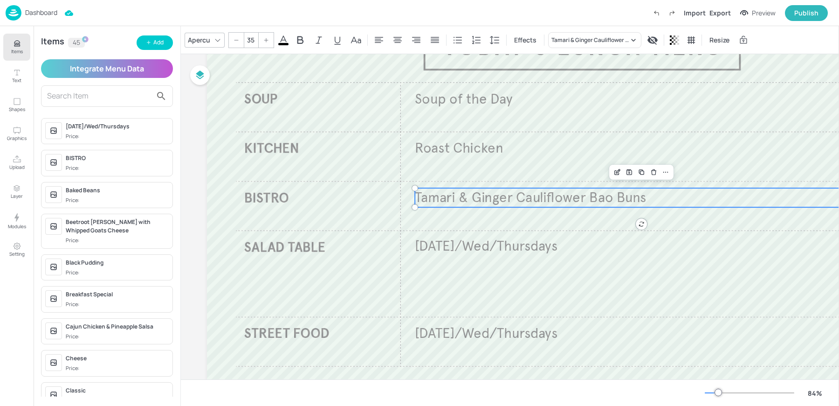
click at [93, 99] on input "text" at bounding box center [99, 96] width 105 height 15
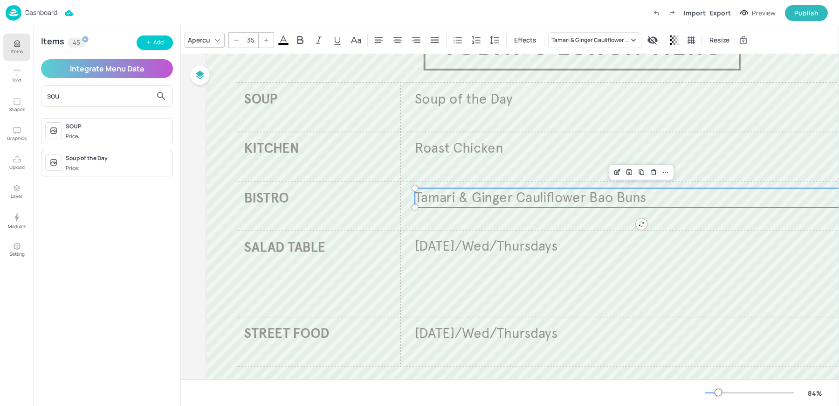
type input "sou"
click at [138, 164] on span "Price:" at bounding box center [117, 168] width 103 height 8
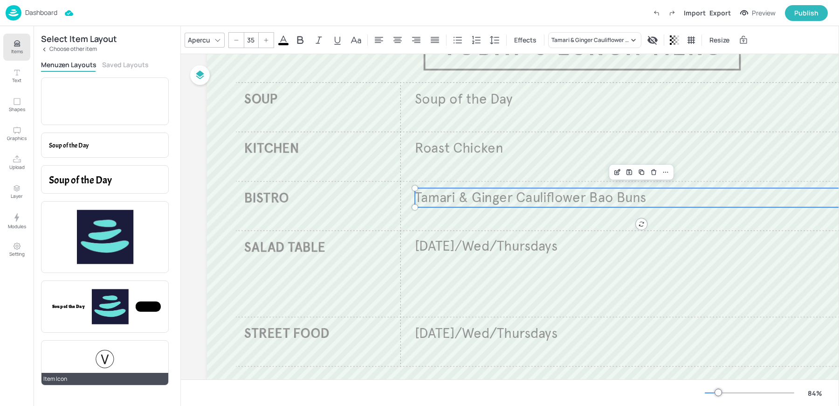
click at [103, 361] on div at bounding box center [104, 358] width 21 height 21
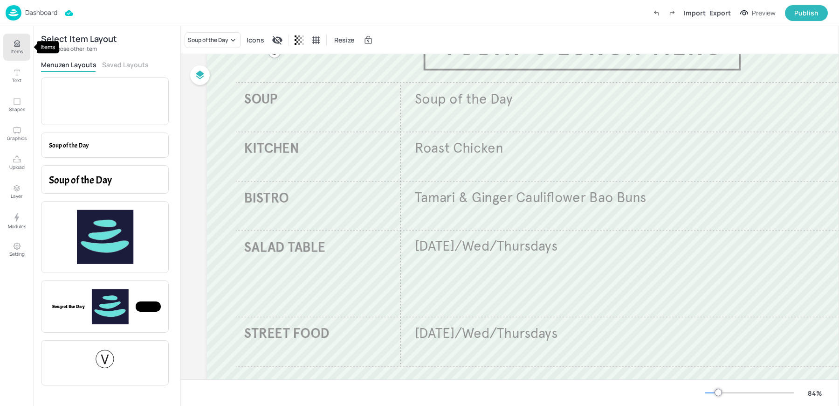
click at [19, 50] on p "Items" at bounding box center [17, 51] width 12 height 7
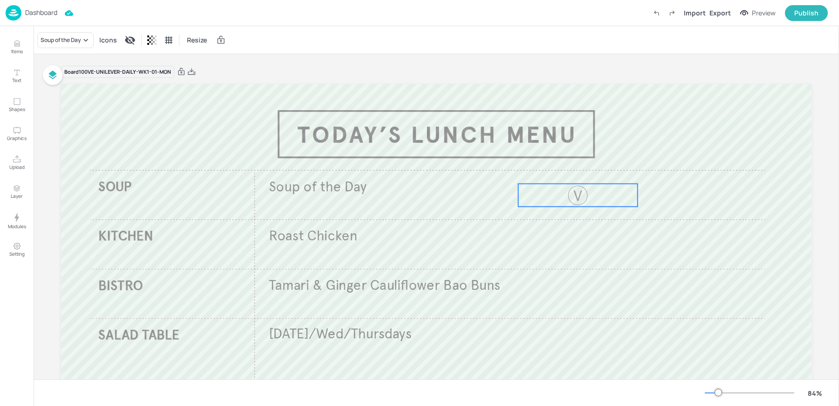
drag, startPoint x: 141, startPoint y: 113, endPoint x: 617, endPoint y: 188, distance: 482.0
click at [617, 188] on div at bounding box center [578, 195] width 119 height 23
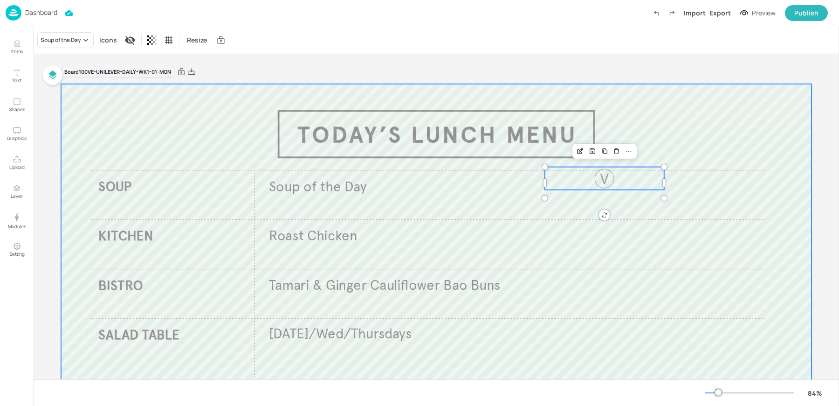
click at [462, 206] on div at bounding box center [436, 295] width 751 height 423
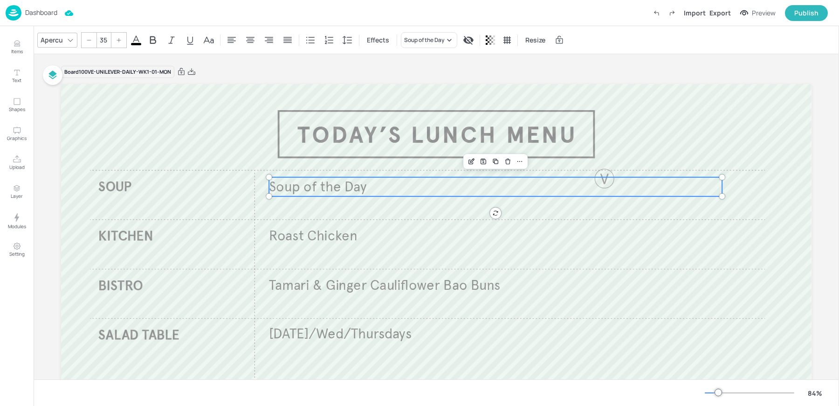
click at [446, 189] on p "Soup of the Day" at bounding box center [495, 186] width 453 height 19
drag, startPoint x: 720, startPoint y: 185, endPoint x: 587, endPoint y: 189, distance: 133.4
click at [587, 189] on div at bounding box center [588, 186] width 7 height 19
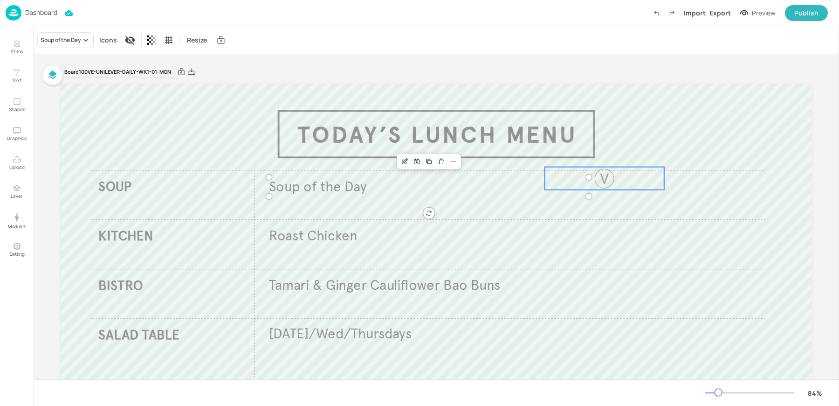
click at [605, 184] on div at bounding box center [604, 178] width 23 height 23
drag, startPoint x: 663, startPoint y: 180, endPoint x: 579, endPoint y: 184, distance: 84.5
click at [578, 184] on div at bounding box center [580, 178] width 7 height 23
drag, startPoint x: 558, startPoint y: 178, endPoint x: 601, endPoint y: 187, distance: 43.7
click at [601, 187] on div at bounding box center [606, 186] width 23 height 23
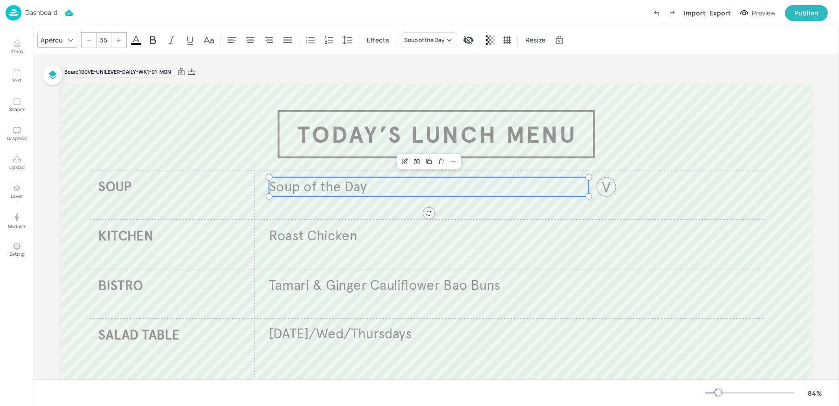
click at [353, 189] on span "Soup of the Day" at bounding box center [317, 186] width 97 height 17
click at [610, 187] on div at bounding box center [606, 186] width 23 height 23
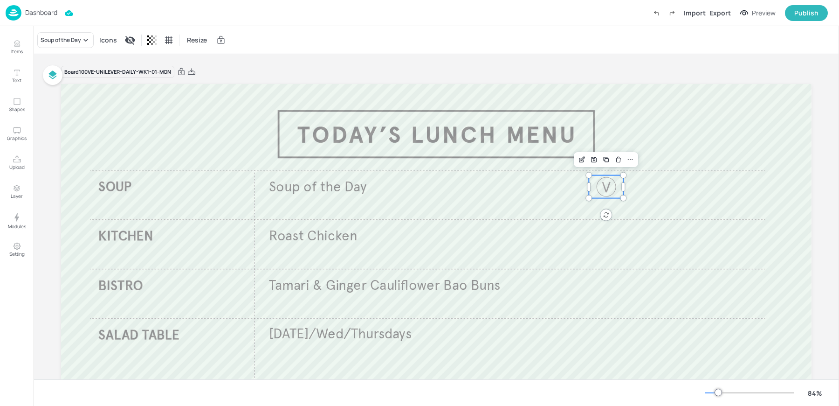
click at [610, 187] on div at bounding box center [606, 186] width 23 height 23
drag, startPoint x: 621, startPoint y: 194, endPoint x: 614, endPoint y: 190, distance: 7.8
click at [615, 191] on div at bounding box center [618, 194] width 7 height 7
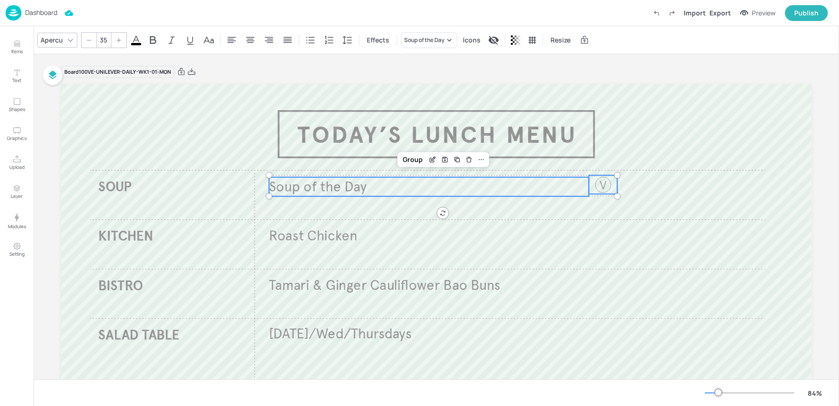
click at [526, 187] on p "Soup of the Day" at bounding box center [429, 186] width 320 height 19
click at [482, 159] on icon at bounding box center [481, 159] width 7 height 7
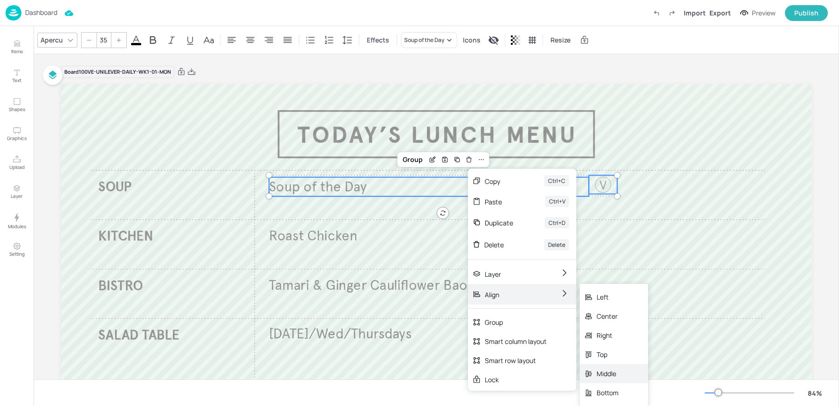
click at [611, 369] on div "Middle" at bounding box center [608, 373] width 22 height 10
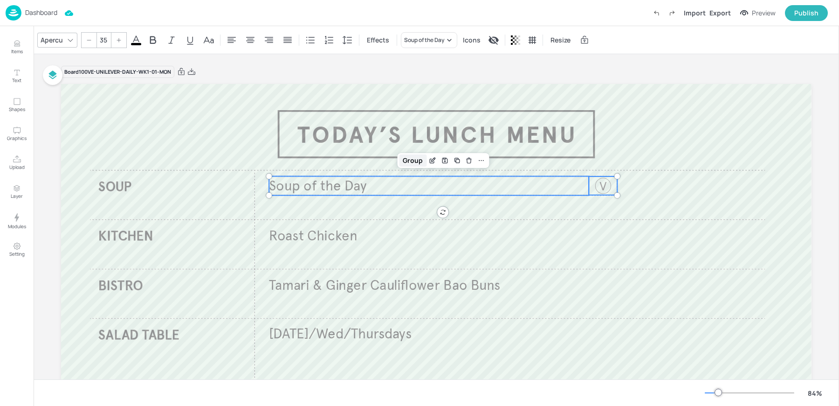
click at [412, 160] on div "Group" at bounding box center [413, 160] width 28 height 12
click at [459, 161] on icon "Duplicate" at bounding box center [460, 160] width 7 height 7
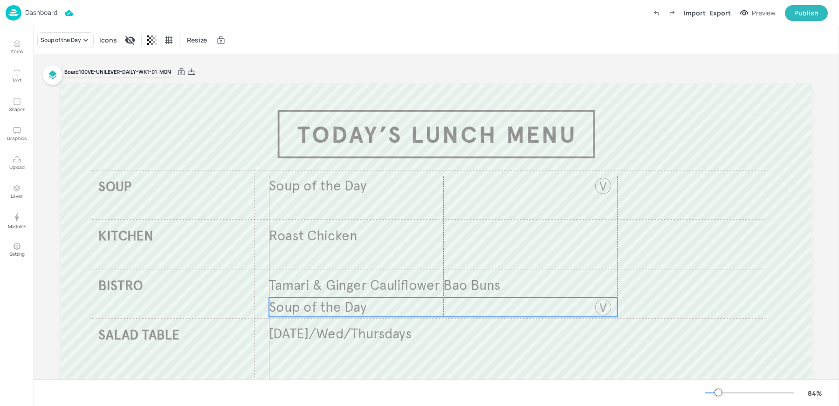
drag, startPoint x: 371, startPoint y: 193, endPoint x: 368, endPoint y: 311, distance: 117.5
click at [368, 311] on p "Soup of the Day" at bounding box center [429, 307] width 320 height 19
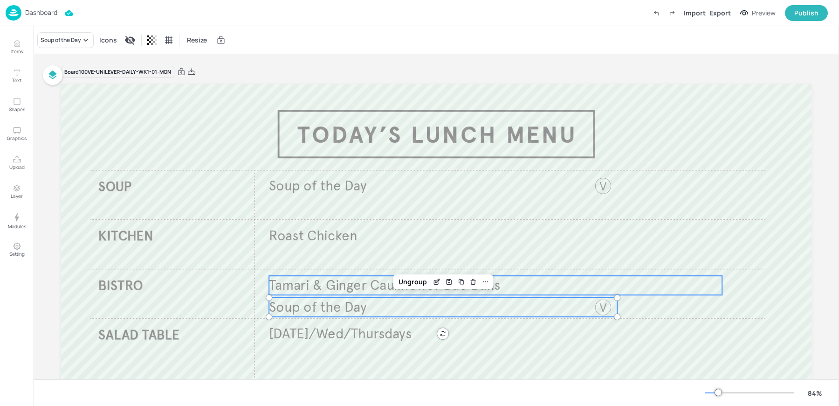
click at [324, 289] on span "Tamari & Ginger Cauliflower Bao Buns" at bounding box center [384, 285] width 231 height 17
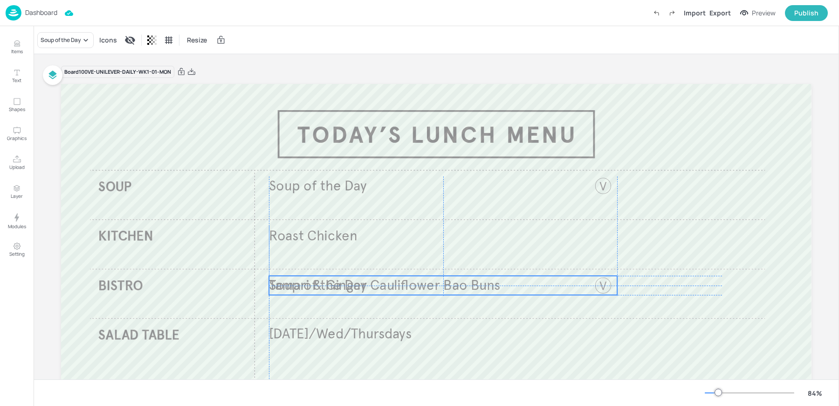
drag, startPoint x: 307, startPoint y: 308, endPoint x: 308, endPoint y: 287, distance: 21.0
click at [308, 287] on span "Soup of the Day" at bounding box center [317, 285] width 97 height 17
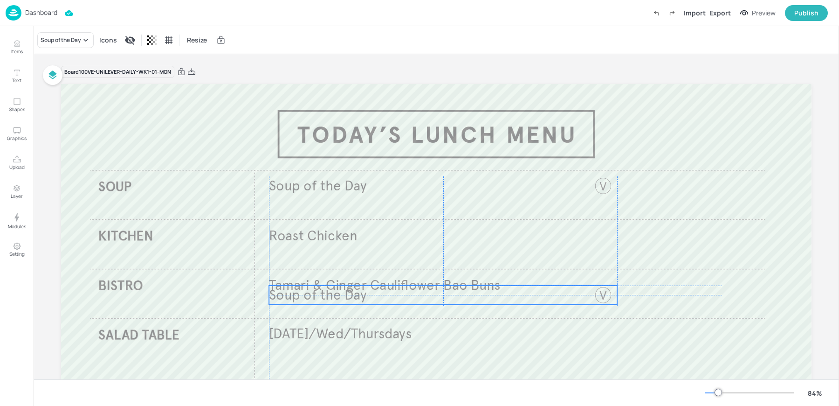
drag, startPoint x: 308, startPoint y: 287, endPoint x: 308, endPoint y: 298, distance: 11.2
click at [308, 298] on span "Soup of the Day" at bounding box center [317, 294] width 97 height 17
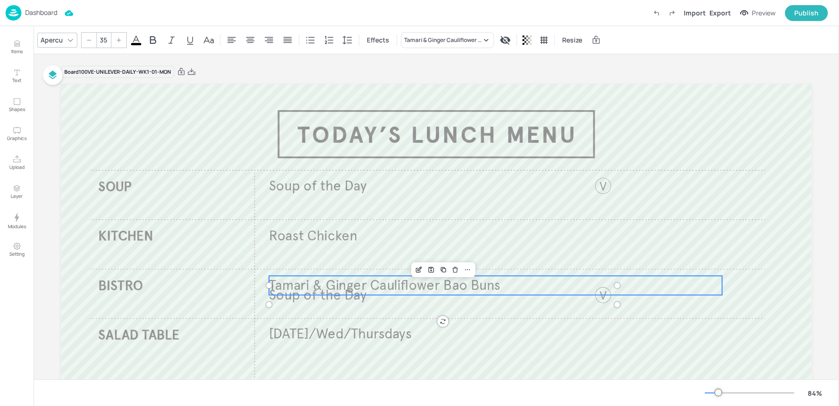
click at [284, 280] on span "Tamari & Ginger Cauliflower Bao Buns" at bounding box center [384, 285] width 231 height 17
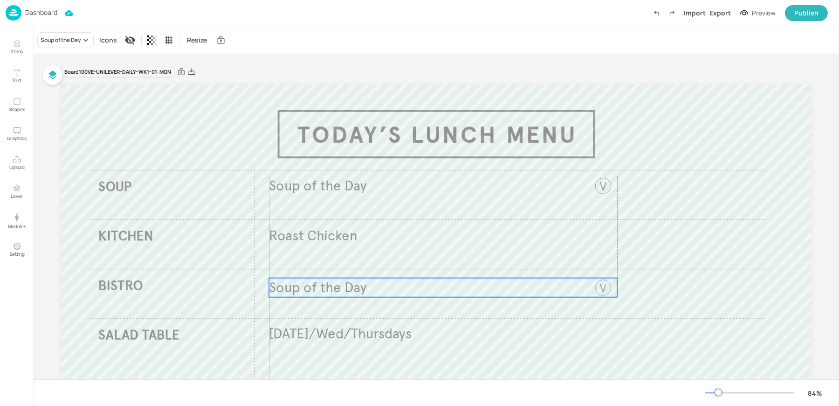
drag, startPoint x: 283, startPoint y: 289, endPoint x: 283, endPoint y: 281, distance: 7.5
click at [283, 281] on span "Soup of the Day" at bounding box center [317, 286] width 97 height 17
click at [283, 280] on span "Soup of the Day" at bounding box center [317, 285] width 97 height 17
click at [72, 43] on div "Soup of the Day" at bounding box center [61, 40] width 41 height 8
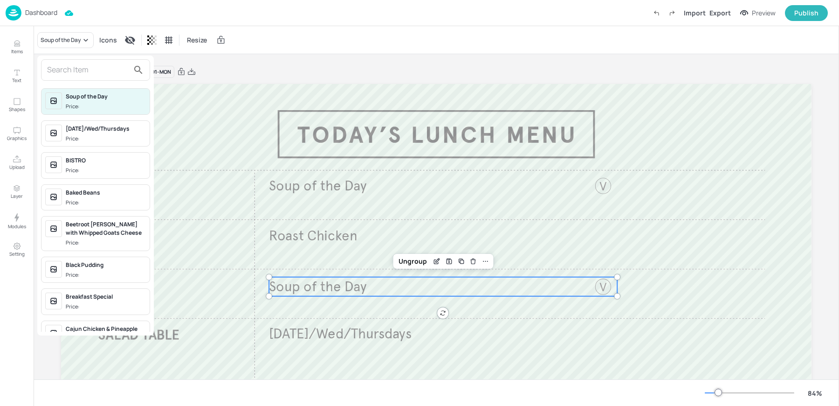
click at [71, 72] on input "text" at bounding box center [88, 69] width 82 height 15
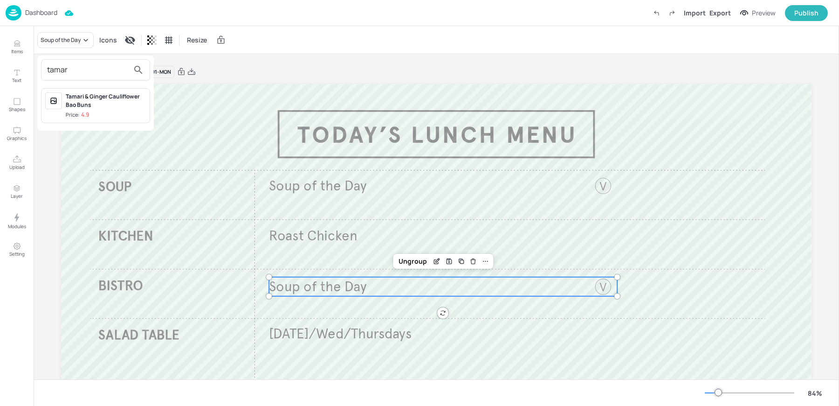
type input "tamar"
click at [95, 102] on div "Tamari & Ginger Cauliflower Bao Buns" at bounding box center [106, 100] width 80 height 17
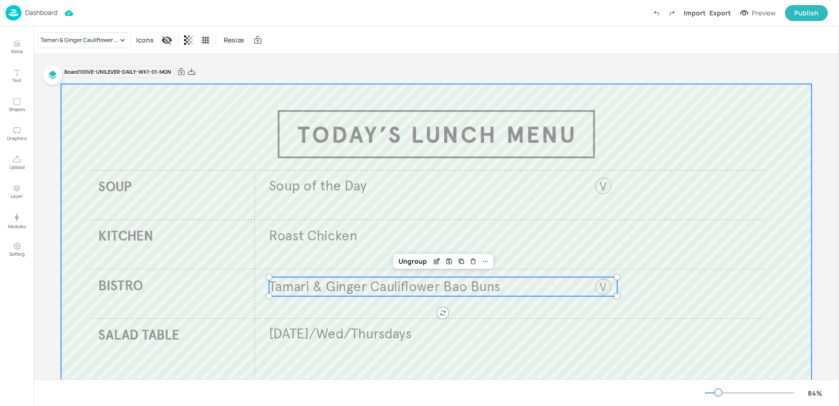
click at [271, 130] on div at bounding box center [436, 295] width 751 height 423
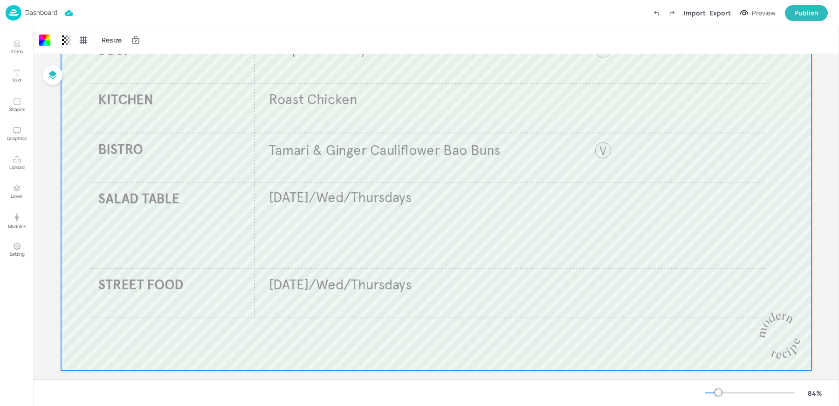
scroll to position [145, 0]
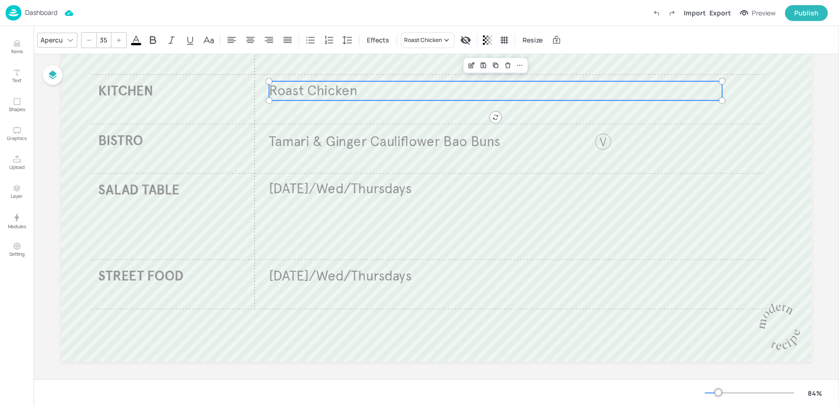
click at [305, 90] on span "Roast Chicken" at bounding box center [313, 90] width 89 height 17
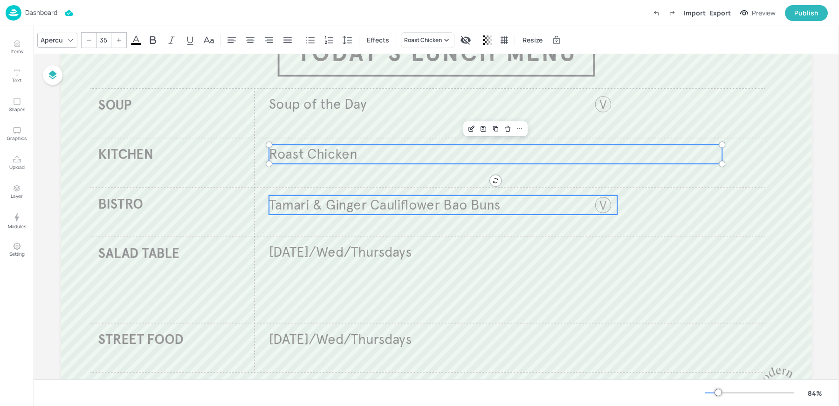
scroll to position [80, 0]
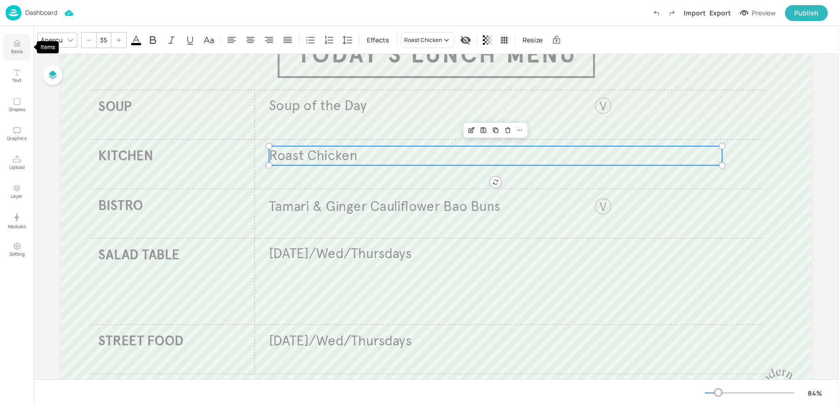
click at [14, 47] on icon "Items" at bounding box center [17, 43] width 9 height 9
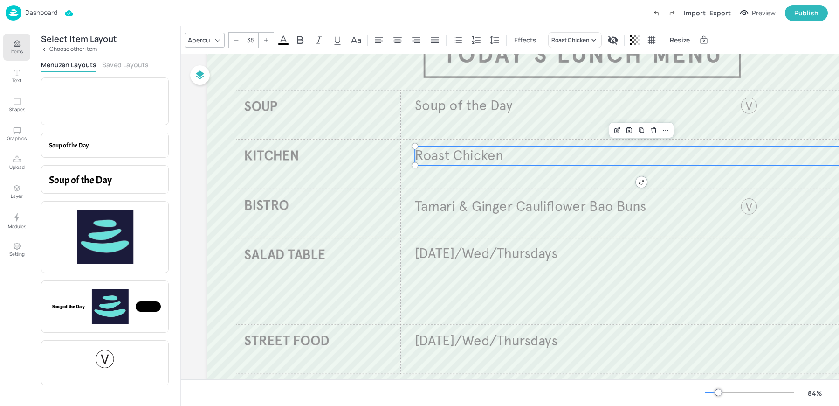
click at [44, 46] on icon at bounding box center [44, 49] width 7 height 7
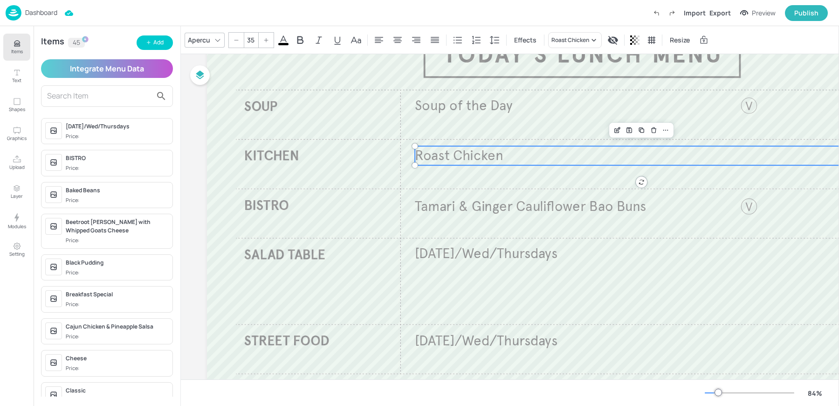
click at [159, 50] on div "Items 45 Add Integrate Menu Data [DATE]/Wed/Thursdays Price: BISTRO Price: Bake…" at bounding box center [107, 216] width 147 height 380
